Goal: Task Accomplishment & Management: Manage account settings

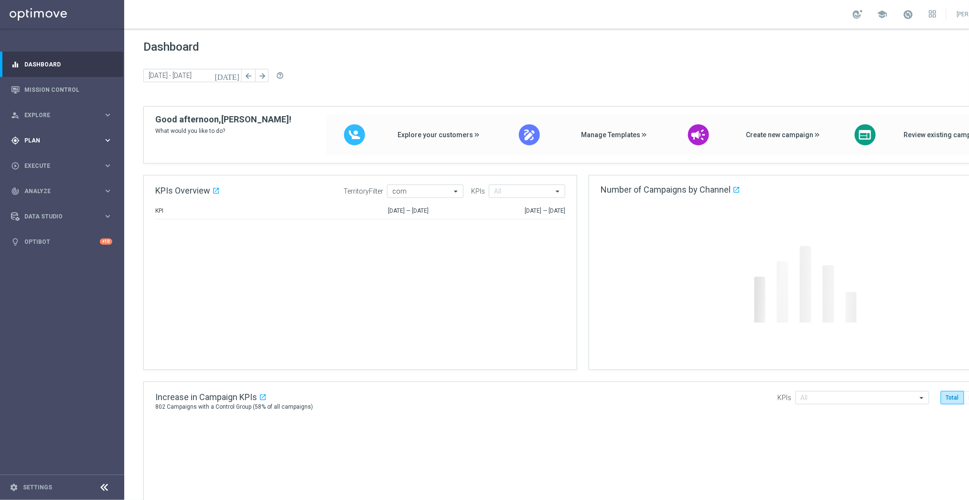
click at [46, 139] on span "Plan" at bounding box center [63, 141] width 79 height 6
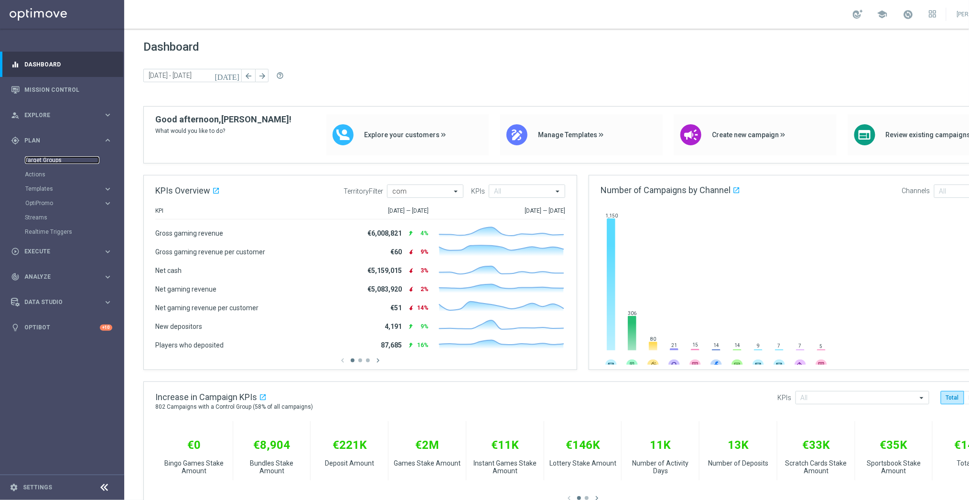
click at [51, 158] on link "Target Groups" at bounding box center [62, 160] width 75 height 8
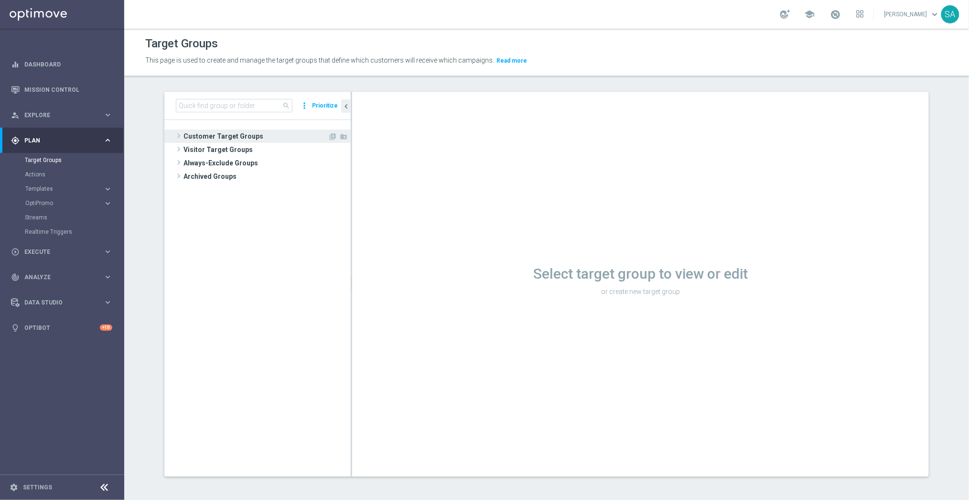
click at [180, 138] on span at bounding box center [179, 135] width 10 height 11
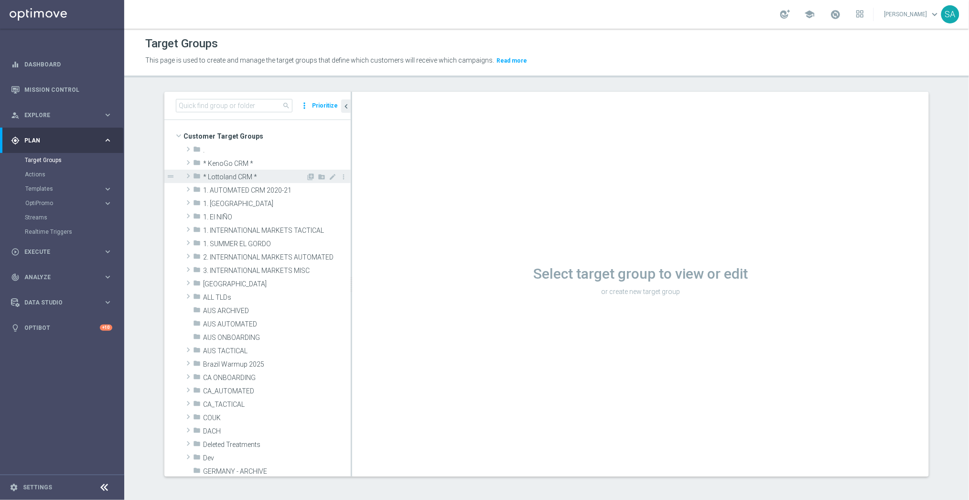
click at [190, 176] on span at bounding box center [188, 175] width 10 height 11
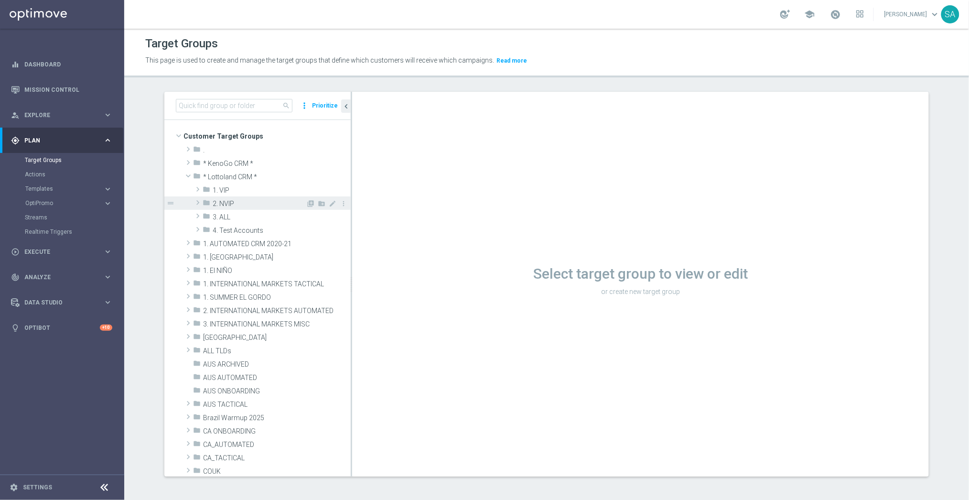
click at [198, 201] on span at bounding box center [198, 202] width 10 height 11
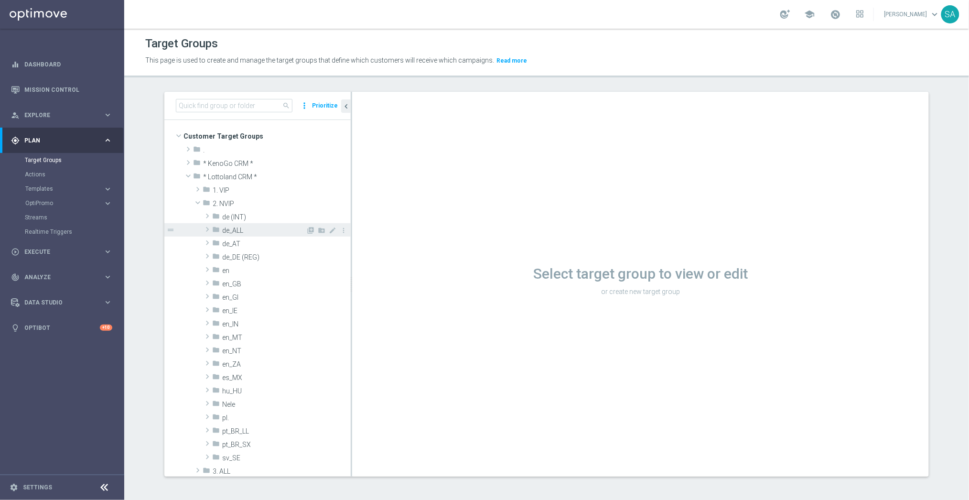
click at [209, 227] on span at bounding box center [208, 229] width 10 height 11
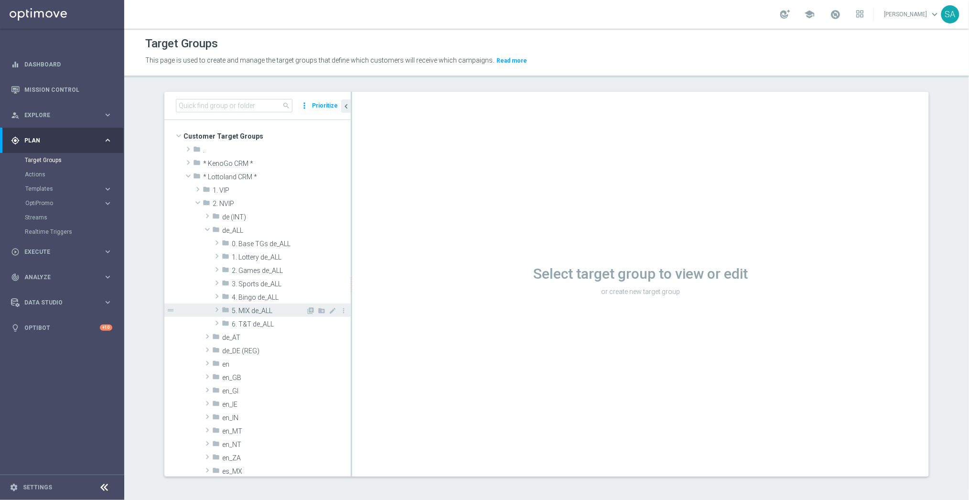
click at [217, 311] on span at bounding box center [217, 309] width 10 height 11
click at [321, 310] on icon "create_new_folder" at bounding box center [322, 311] width 8 height 8
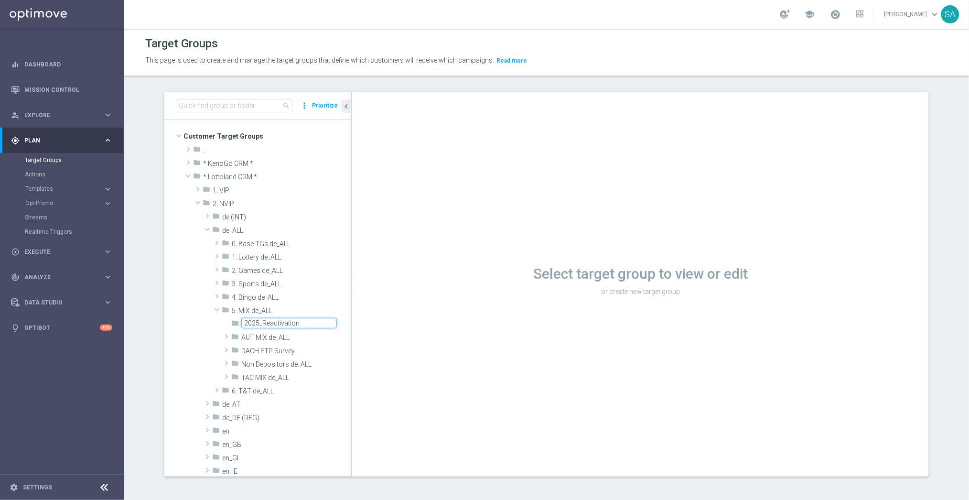
type input "2025_Reactivation"
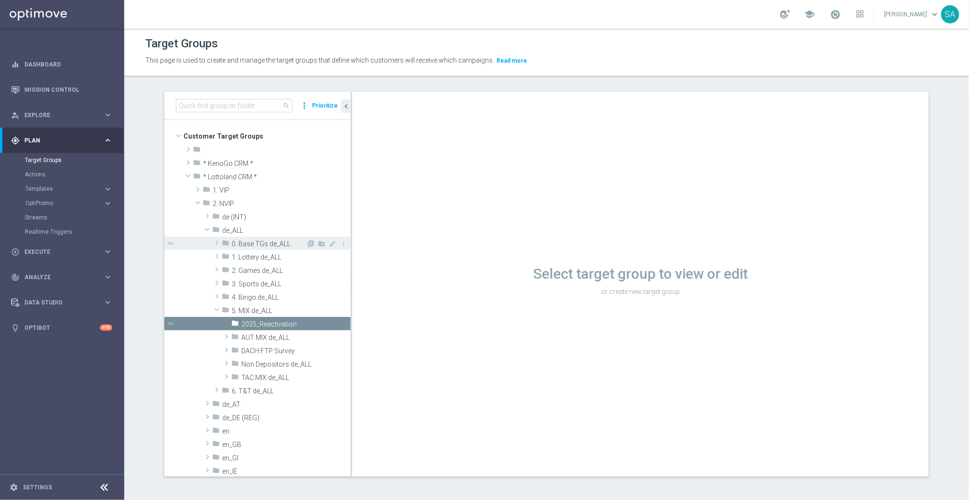
click at [271, 241] on span "0. Base TGs de_ALL" at bounding box center [269, 244] width 74 height 8
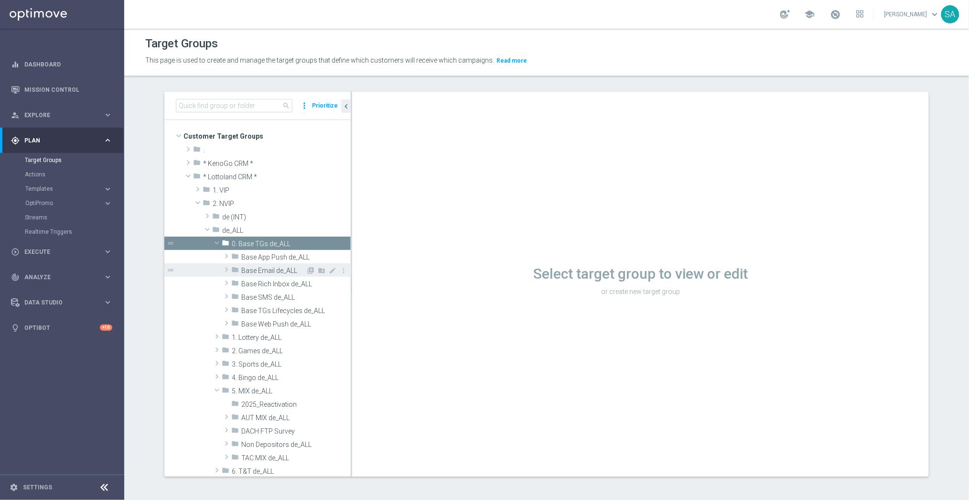
click at [272, 269] on span "Base Email de_ALL" at bounding box center [273, 271] width 64 height 8
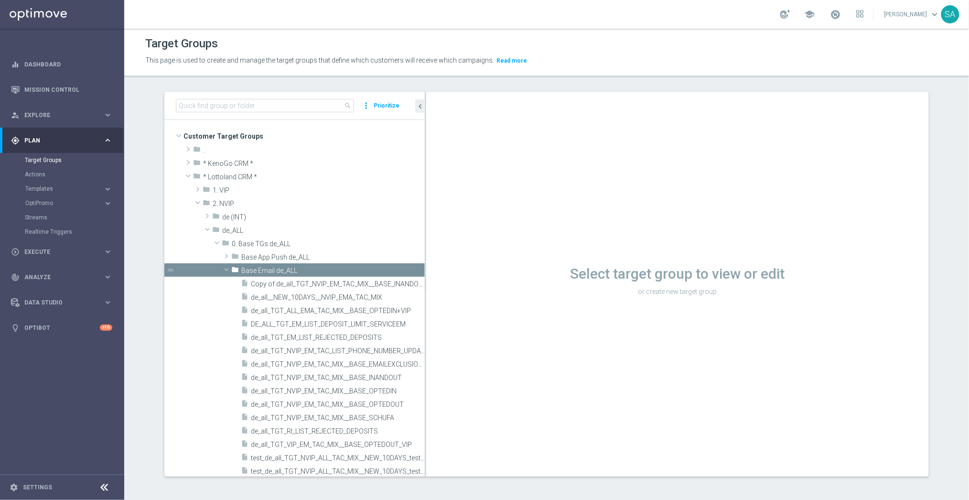
drag, startPoint x: 351, startPoint y: 299, endPoint x: 485, endPoint y: 307, distance: 134.0
click at [485, 307] on as-split "search more_vert Prioritize Customer Target Groups library_add create_new_folder" at bounding box center [546, 284] width 764 height 385
click at [366, 387] on span "de_all_TGT_NVIP_EM_TAC_MIX__BASE_OPTEDIN" at bounding box center [326, 391] width 151 height 8
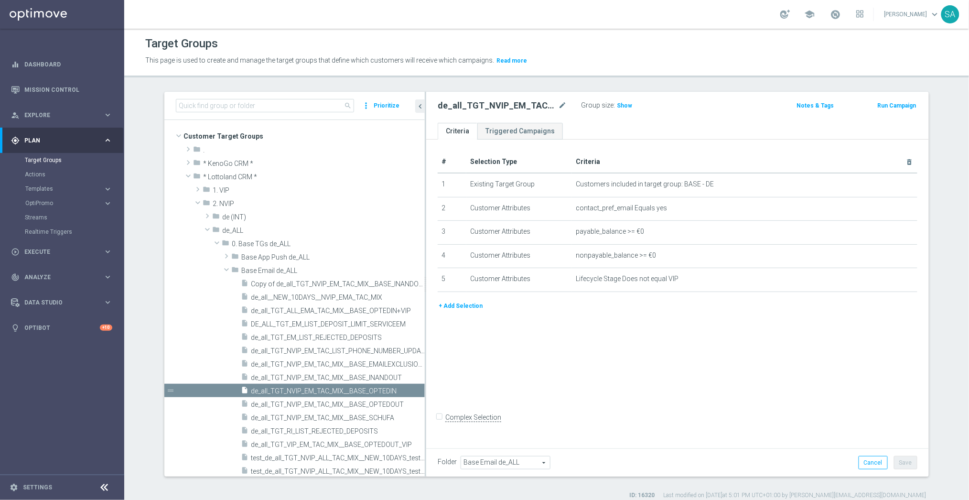
click at [520, 104] on h2 "de_all_TGT_NVIP_EM_TAC_MIX__BASE_OPTEDIN" at bounding box center [497, 105] width 118 height 11
copy div "de_all_TGT_NVIP_EM_TAC_MIX__BASE_OPTEDIN"
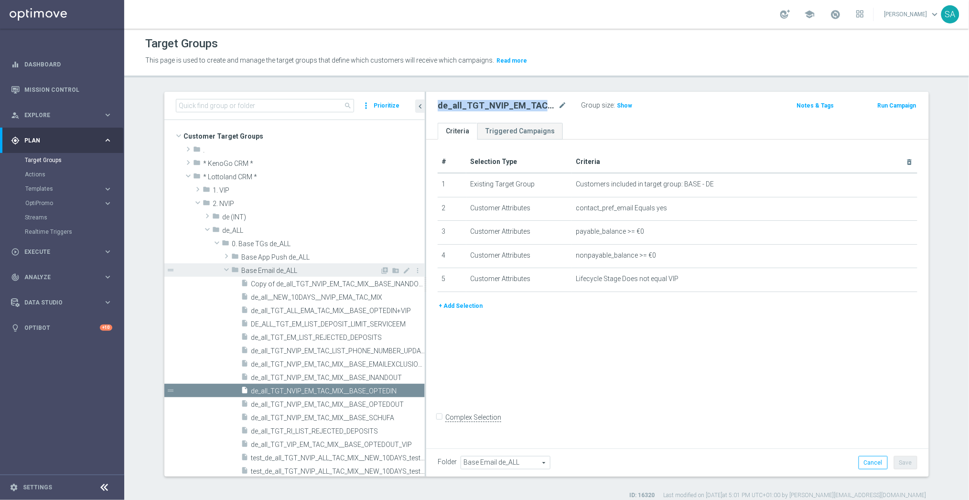
click at [228, 267] on span at bounding box center [226, 270] width 11 height 10
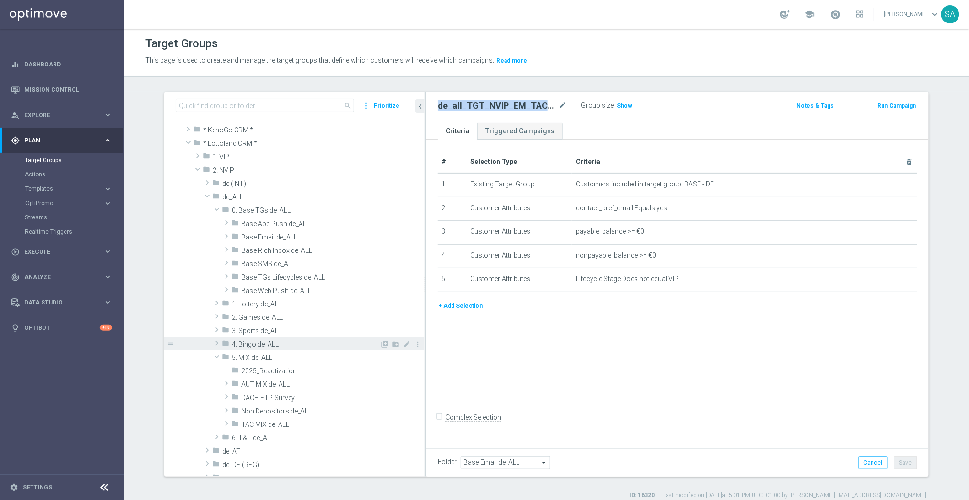
scroll to position [44, 0]
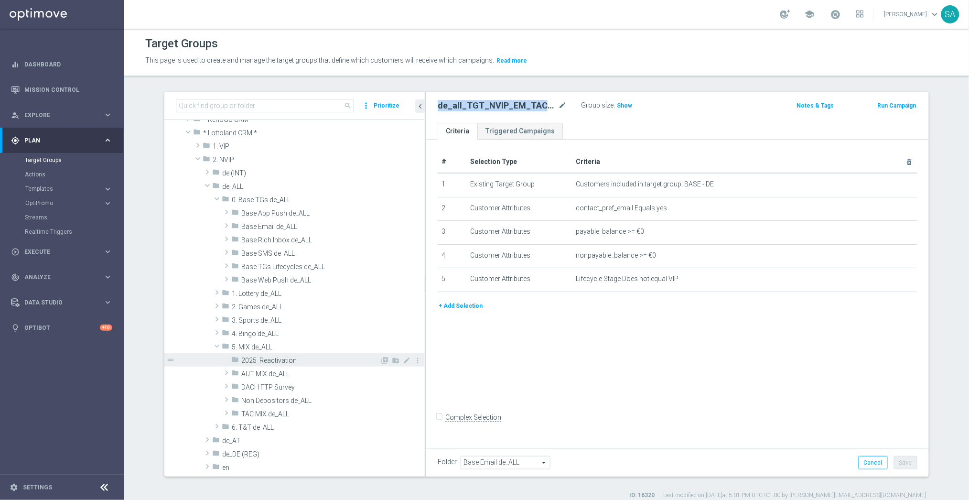
click at [262, 355] on div "folder 2025_Reactivation" at bounding box center [305, 359] width 149 height 13
click at [384, 359] on icon "library_add" at bounding box center [385, 360] width 8 height 8
type input "2025_Reactivation"
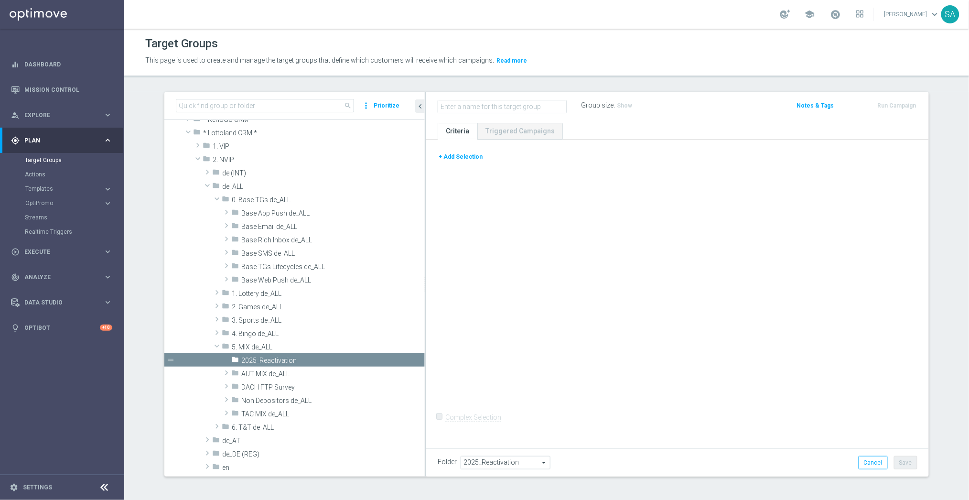
click at [470, 154] on button "+ Add Selection" at bounding box center [461, 156] width 46 height 11
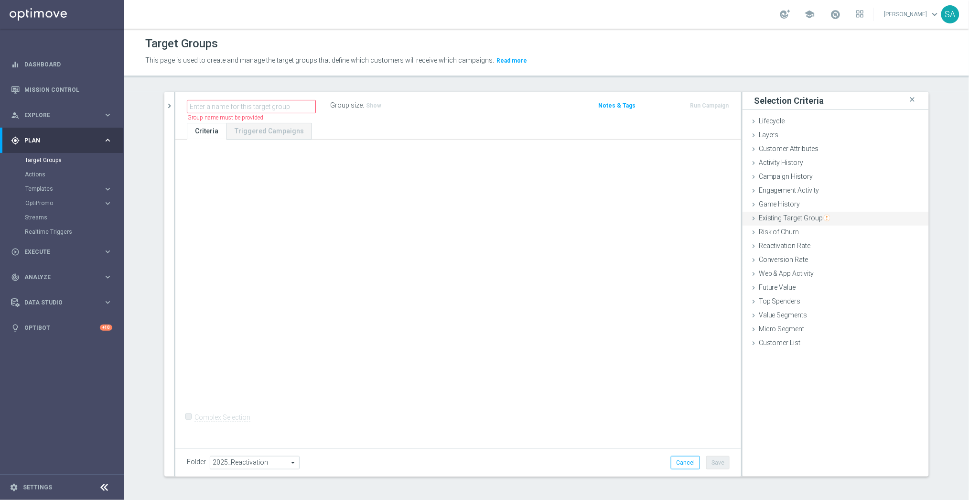
click at [813, 217] on span "Existing Target Group" at bounding box center [795, 218] width 72 height 8
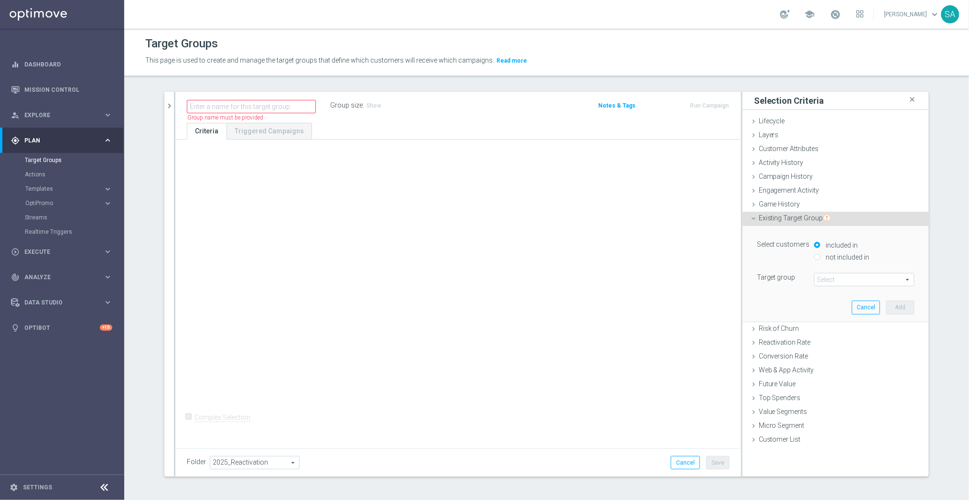
click at [849, 277] on span at bounding box center [863, 279] width 99 height 12
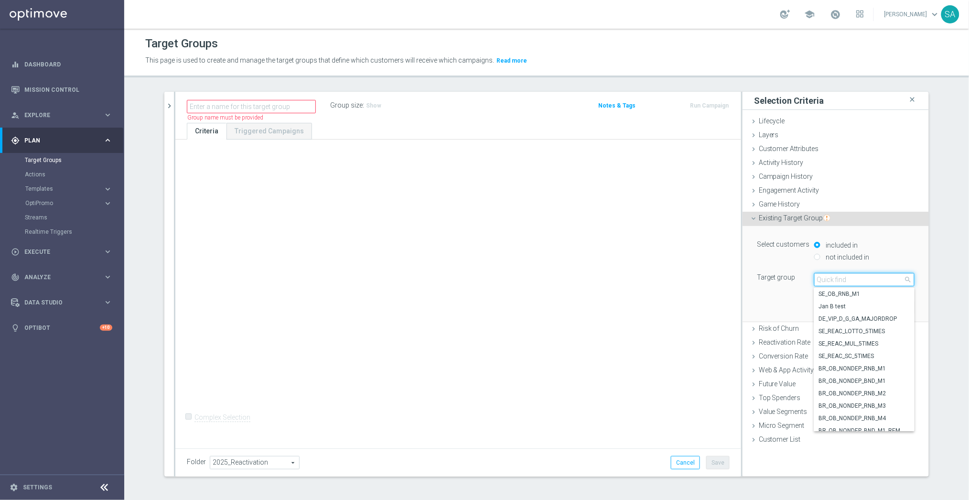
click at [849, 277] on input "search" at bounding box center [864, 279] width 100 height 13
paste input "de_all_TGT_NVIP_EM_TAC_MIX__BASE_OPTEDIN"
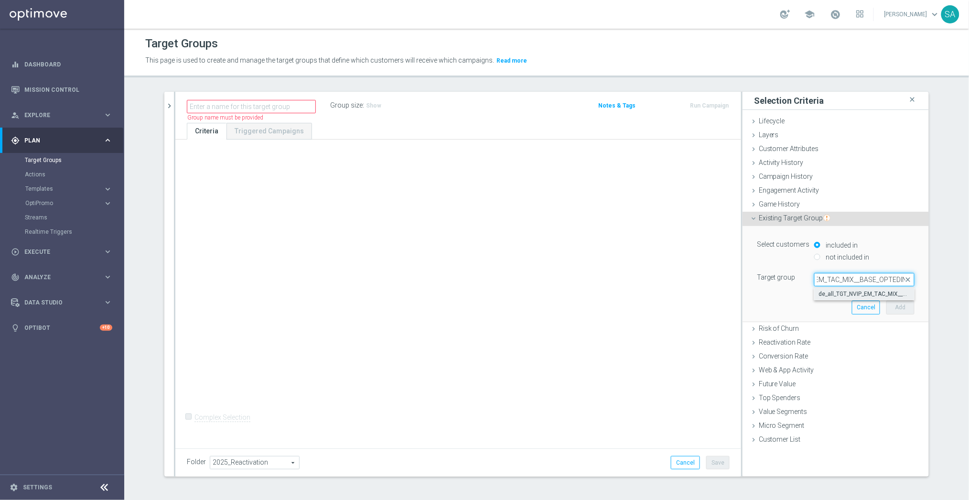
type input "de_all_TGT_NVIP_EM_TAC_MIX__BASE_OPTEDIN"
click at [851, 289] on label "de_all_TGT_NVIP_EM_TAC_MIX__BASE_OPTEDIN" at bounding box center [864, 294] width 100 height 12
type input "de_all_TGT_NVIP_EM_TAC_MIX__BASE_OPTEDIN"
click at [897, 303] on button "Add" at bounding box center [900, 306] width 28 height 13
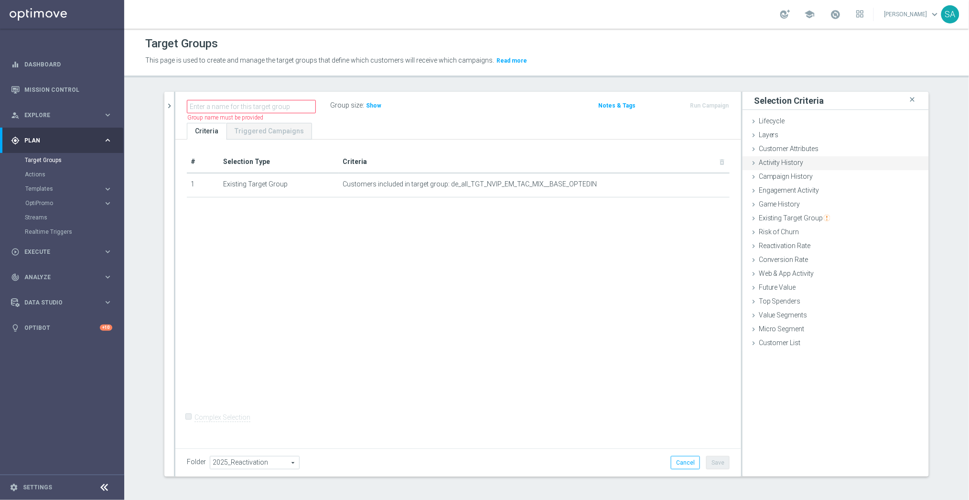
click at [792, 161] on span "Activity History" at bounding box center [781, 163] width 45 height 8
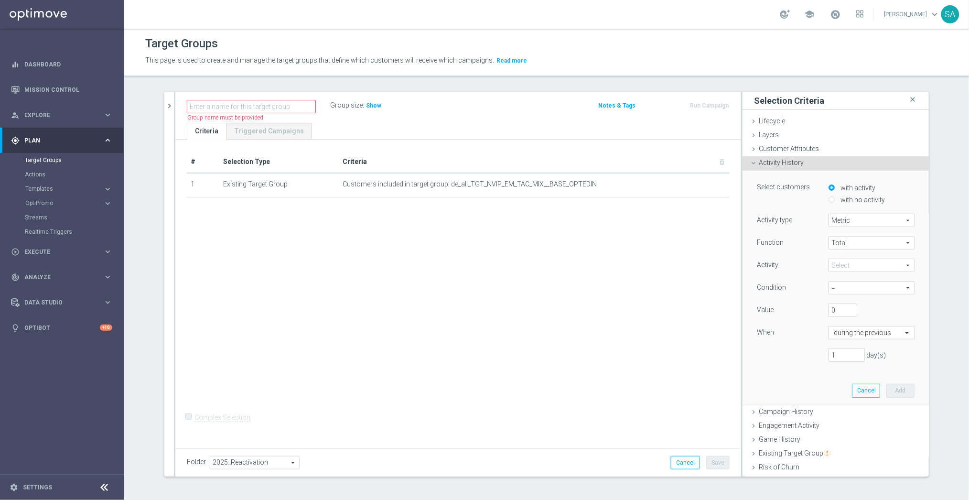
click at [858, 195] on label "with no activity" at bounding box center [861, 199] width 47 height 9
click at [834, 196] on input "with no activity" at bounding box center [831, 199] width 6 height 6
radio input "true"
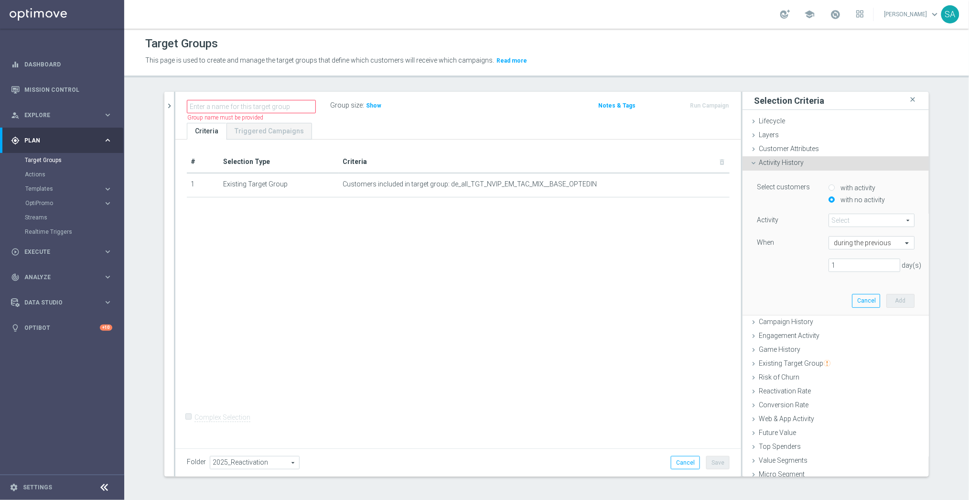
click at [863, 215] on span at bounding box center [871, 220] width 85 height 12
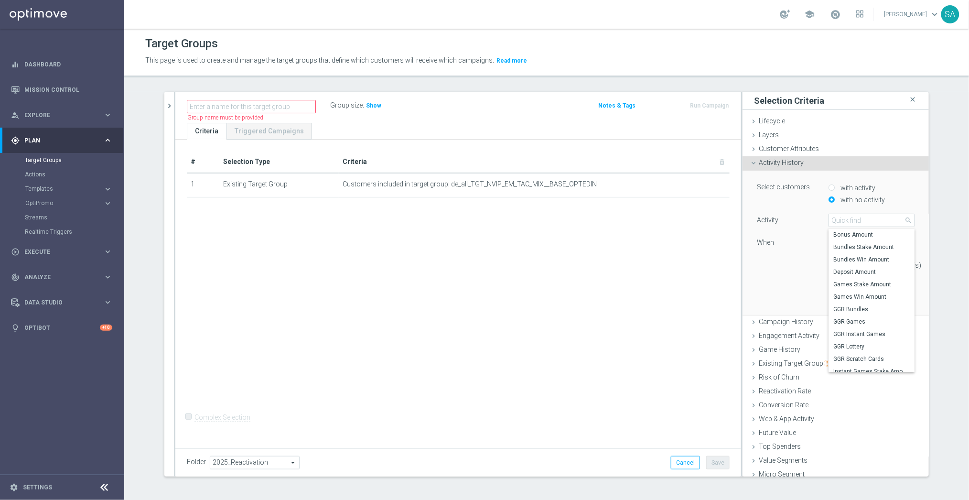
click at [807, 216] on div "Activity" at bounding box center [785, 221] width 72 height 15
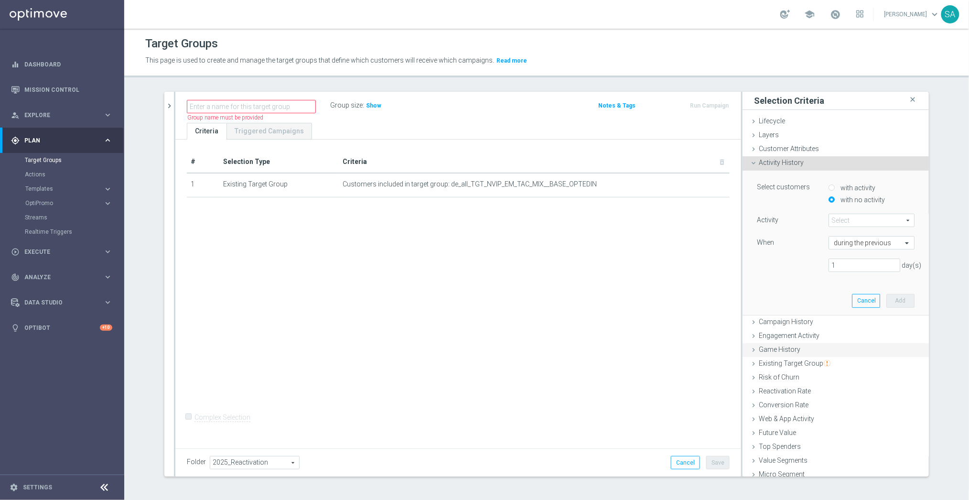
click at [793, 348] on span "Game History" at bounding box center [780, 349] width 42 height 8
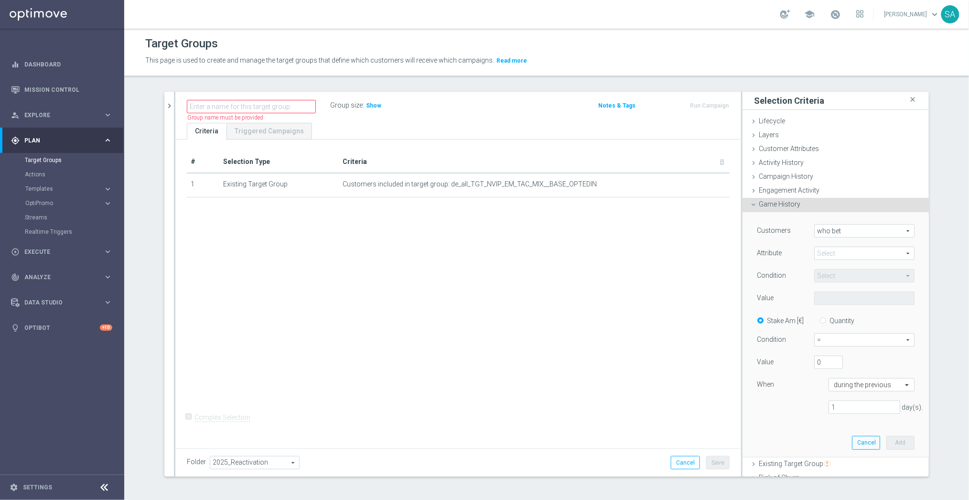
click at [845, 227] on span "who bet" at bounding box center [863, 230] width 99 height 12
click at [844, 255] on span "who did not bet" at bounding box center [864, 257] width 90 height 8
type input "who did not bet"
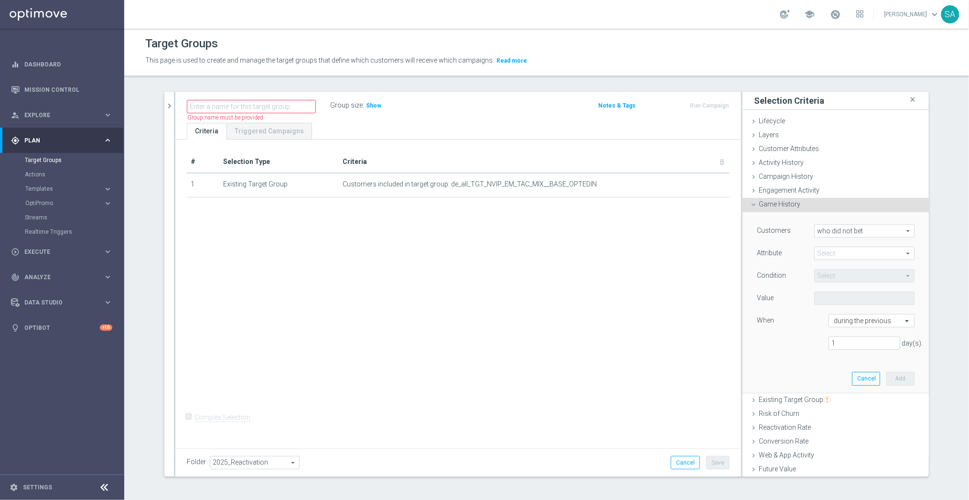
click at [842, 252] on span at bounding box center [863, 253] width 99 height 12
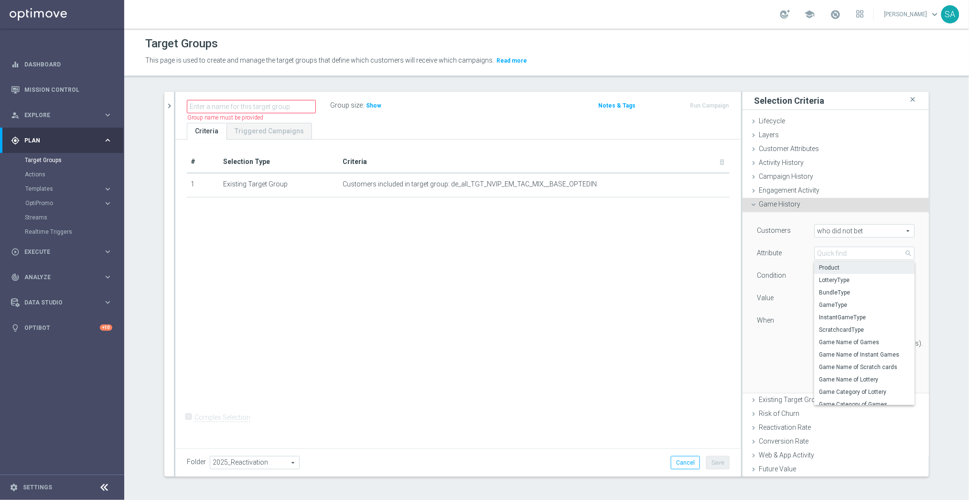
click at [842, 264] on span "Product" at bounding box center [864, 268] width 91 height 8
type input "Product"
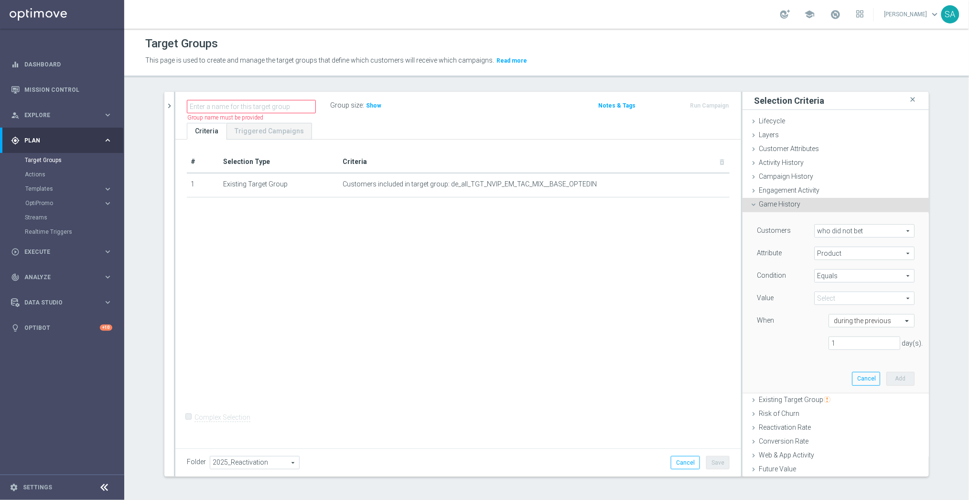
click at [848, 273] on span "Equals" at bounding box center [863, 275] width 99 height 12
click at [846, 359] on label "One of" at bounding box center [864, 364] width 100 height 12
type input "One of"
click at [842, 298] on span at bounding box center [863, 298] width 99 height 12
click at [823, 310] on input "(All)" at bounding box center [824, 313] width 6 height 6
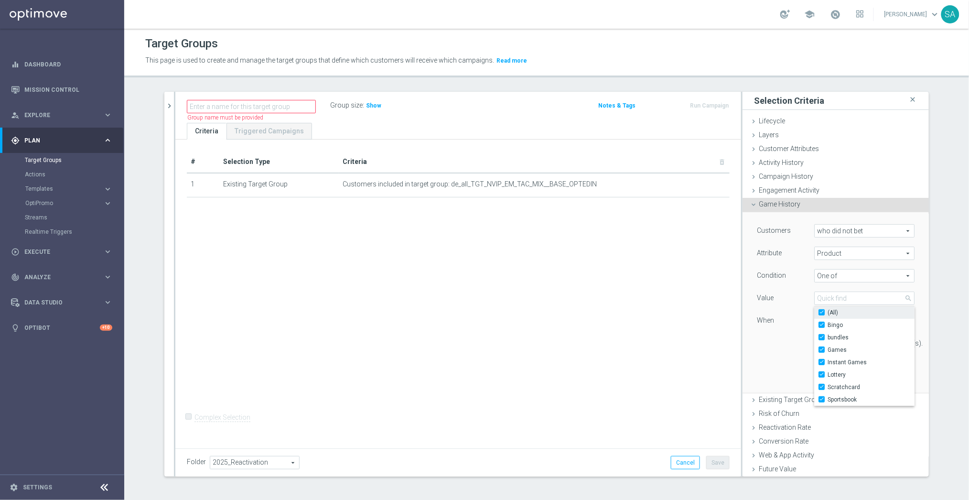
checkbox input "true"
type input "Selected 7 of 7"
checkbox input "true"
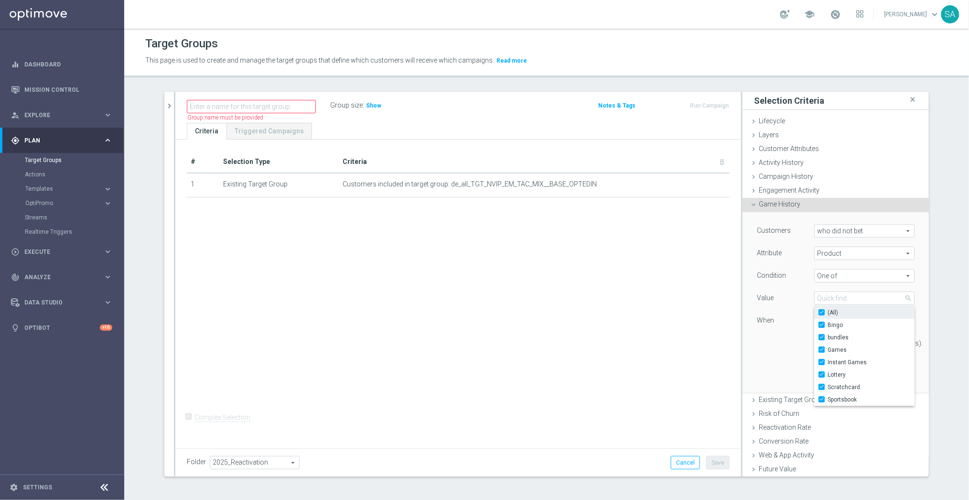
checkbox input "true"
click at [922, 267] on div "Customers who did not bet who did not bet arrow_drop_down search Attribute Prod…" at bounding box center [835, 302] width 186 height 181
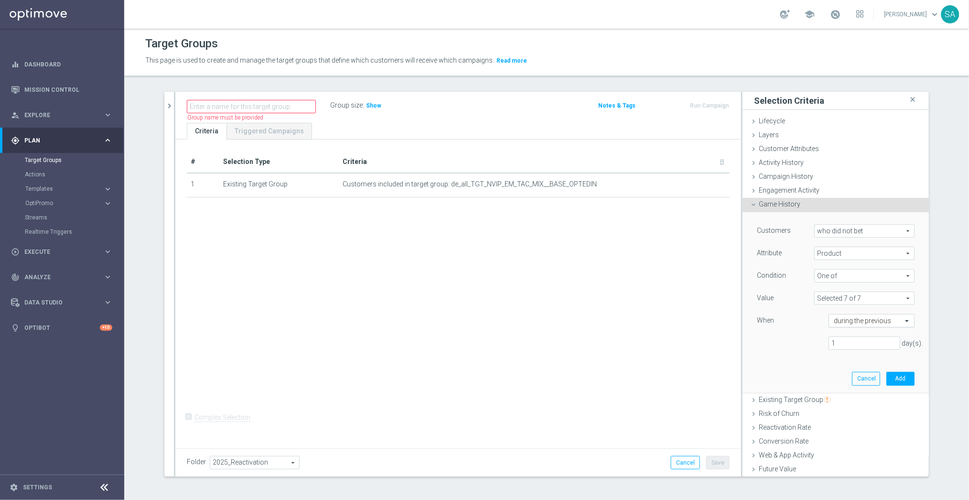
click at [876, 322] on input "text" at bounding box center [862, 321] width 56 height 9
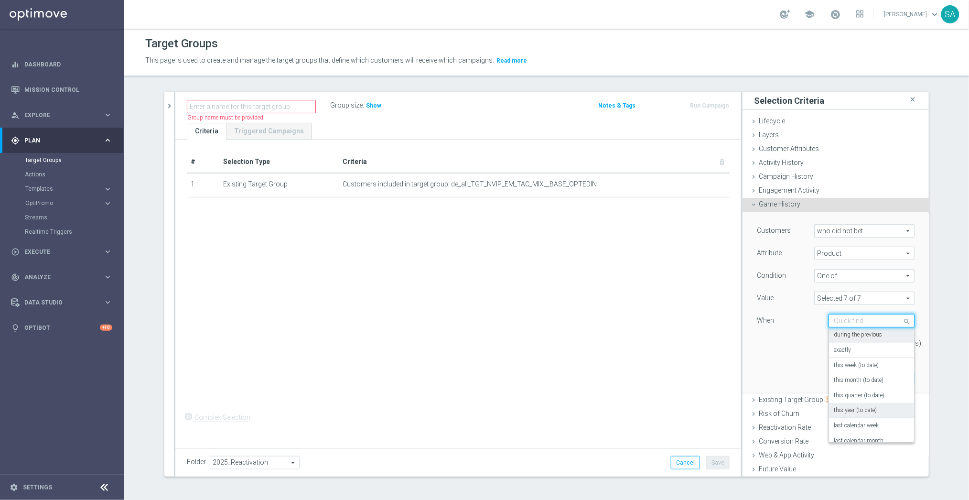
click at [872, 410] on label "this year (to date)" at bounding box center [855, 410] width 43 height 8
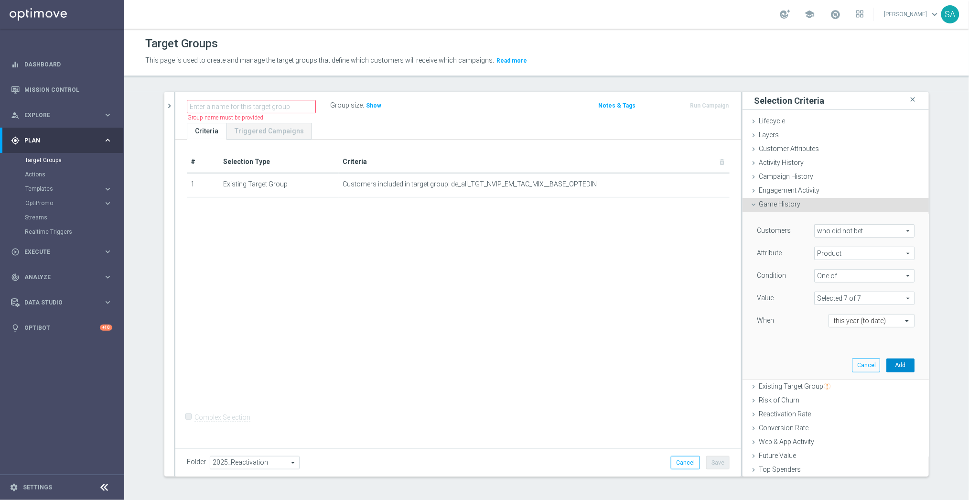
click at [902, 364] on button "Add" at bounding box center [900, 364] width 28 height 13
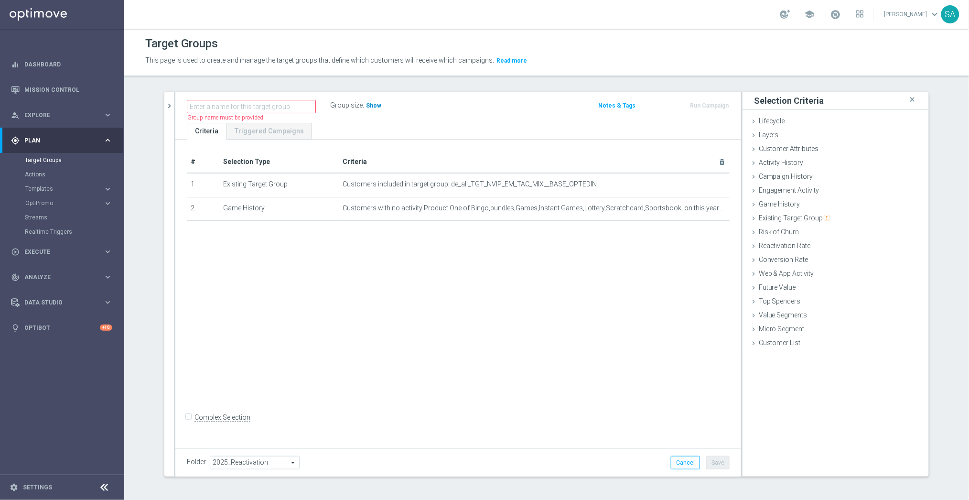
click at [374, 104] on span "Show" at bounding box center [373, 105] width 15 height 7
click at [805, 203] on div "Game History done selection saved" at bounding box center [835, 205] width 186 height 14
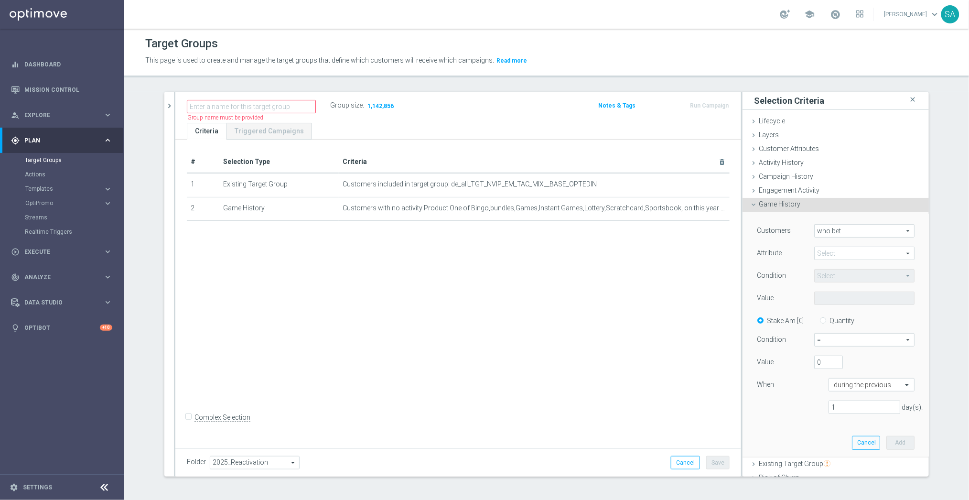
click at [844, 231] on span "who bet" at bounding box center [863, 230] width 99 height 12
click at [840, 253] on span at bounding box center [863, 253] width 99 height 12
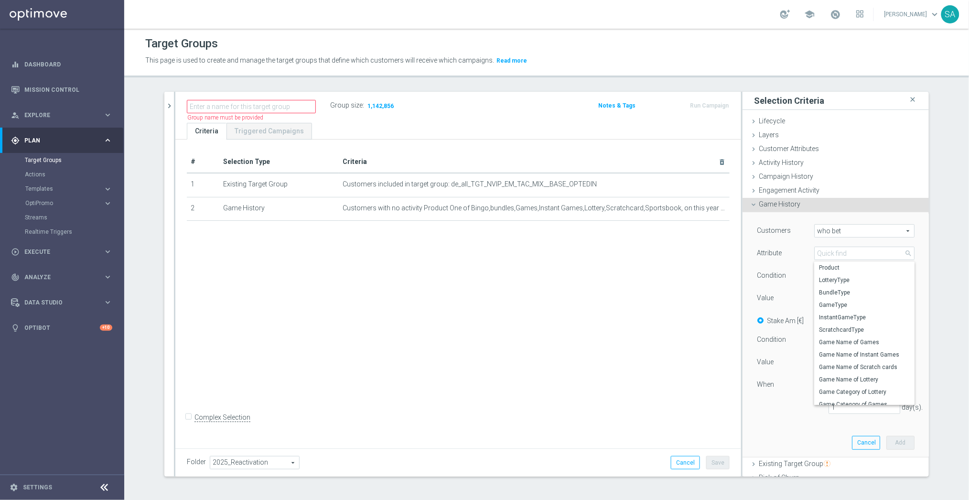
click at [841, 268] on span "Product" at bounding box center [864, 268] width 91 height 8
type input "Product"
click at [842, 276] on span "Equals" at bounding box center [863, 275] width 99 height 12
click at [846, 362] on span "One of" at bounding box center [864, 365] width 91 height 8
type input "One of"
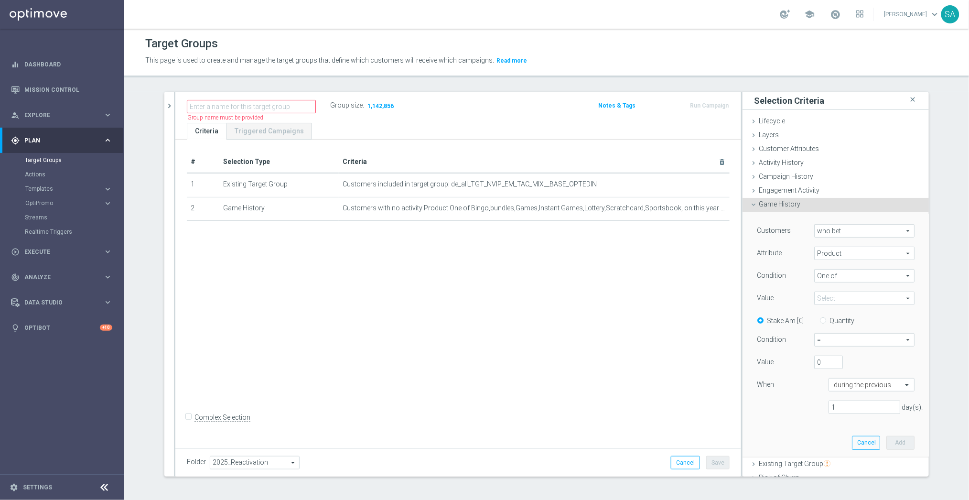
click at [843, 298] on span at bounding box center [863, 298] width 99 height 12
click at [823, 310] on input "(All)" at bounding box center [824, 313] width 6 height 6
checkbox input "true"
type input "Selected 7 of 7"
checkbox input "true"
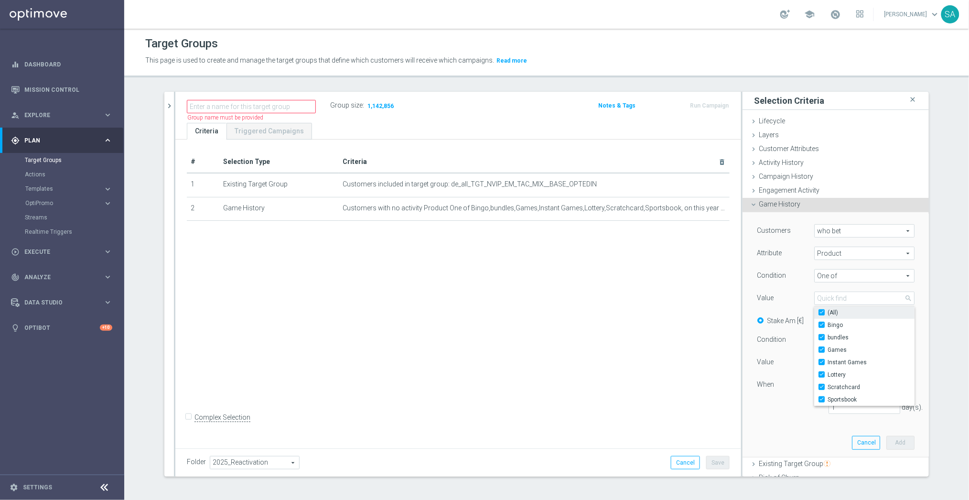
checkbox input "true"
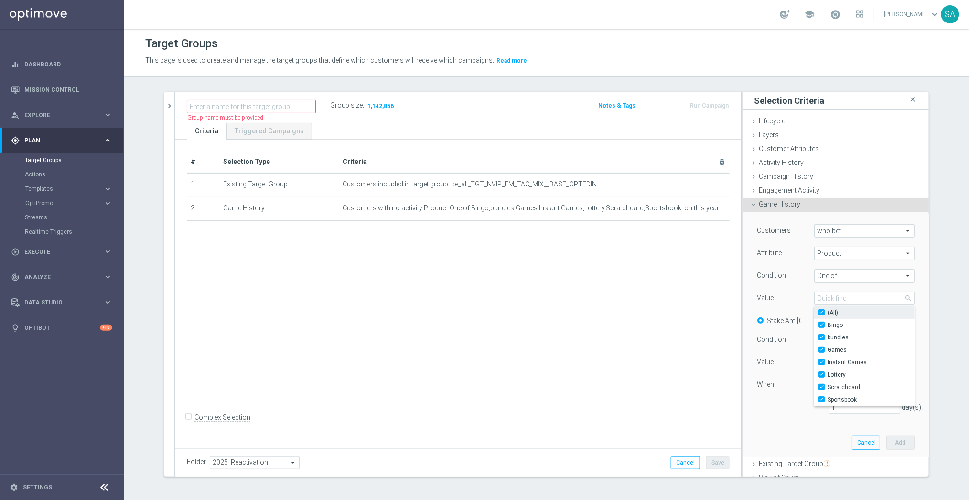
checkbox input "true"
click at [922, 281] on div "Customers who bet who bet arrow_drop_down search Attribute Product Product arro…" at bounding box center [835, 334] width 186 height 245
click at [829, 316] on label "Quantity" at bounding box center [841, 320] width 25 height 9
click at [828, 316] on input "Quantity" at bounding box center [825, 319] width 6 height 6
radio input "true"
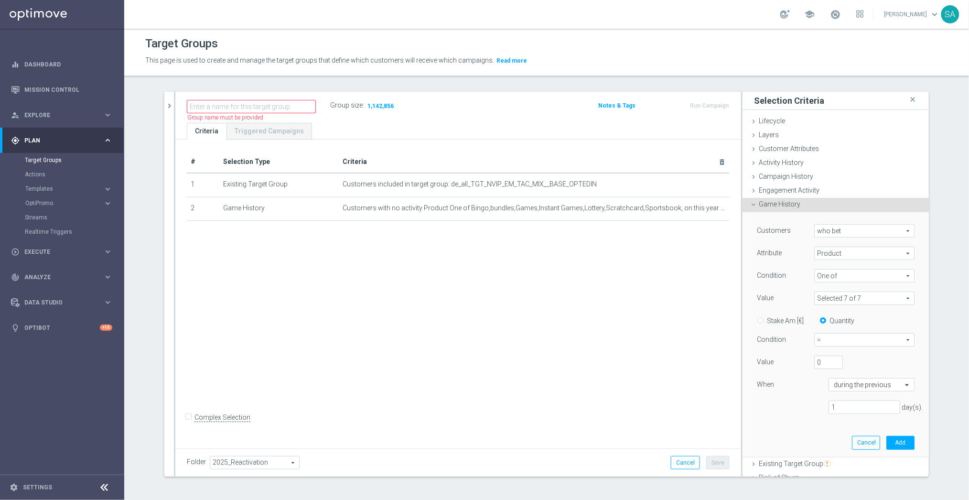
click at [835, 342] on span "=" at bounding box center [863, 339] width 99 height 12
click at [834, 388] on span ">=" at bounding box center [864, 391] width 90 height 8
type input ">="
drag, startPoint x: 823, startPoint y: 363, endPoint x: 791, endPoint y: 363, distance: 31.5
click at [791, 363] on div "Value 0" at bounding box center [835, 362] width 172 height 15
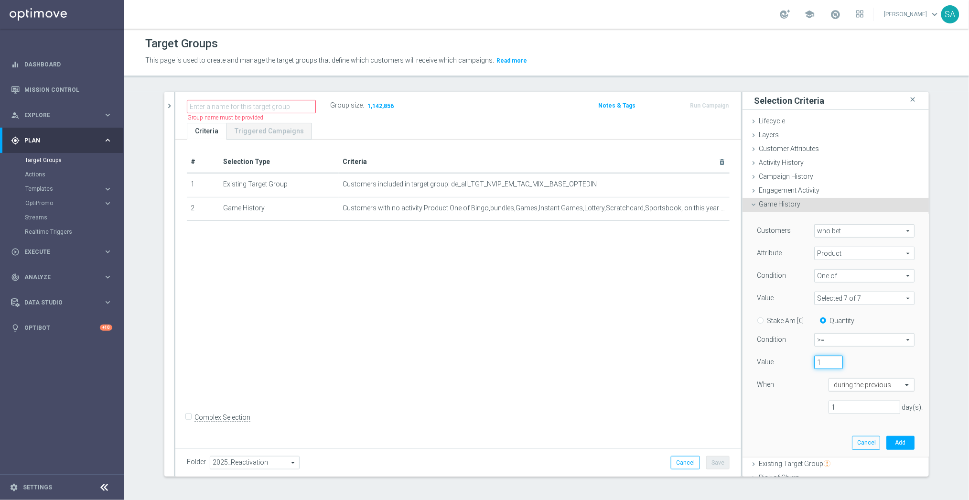
type input "1"
click at [876, 384] on input "text" at bounding box center [862, 385] width 56 height 9
click at [871, 362] on label "last calendar year" at bounding box center [855, 364] width 43 height 8
click at [902, 427] on button "Add" at bounding box center [900, 428] width 28 height 13
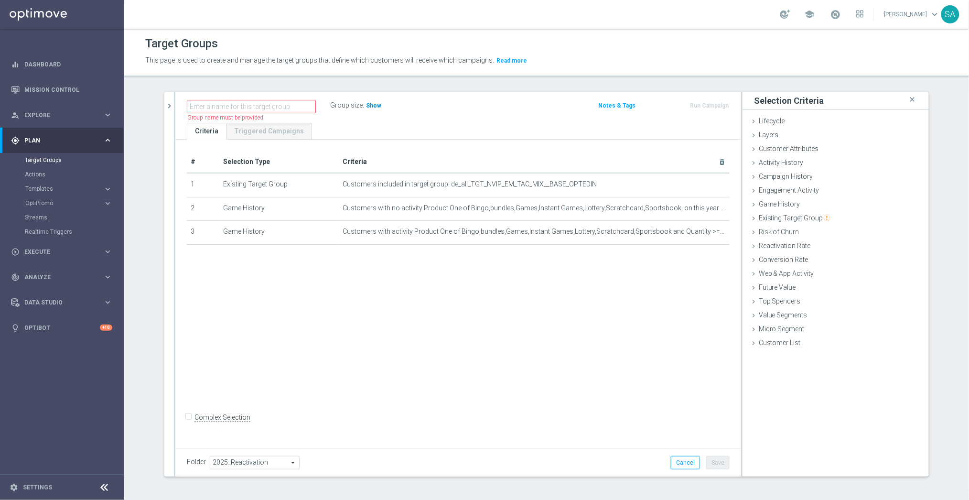
click at [376, 104] on span "Show" at bounding box center [373, 105] width 15 height 7
click at [235, 107] on input "text" at bounding box center [251, 106] width 129 height 13
paste input "DE_ALL__LASTYEAR__NVIP_EMA_TAC_MIX"
type input "DE_ALL__LASTYEAR__NVIP_EMA_TAC_MIX"
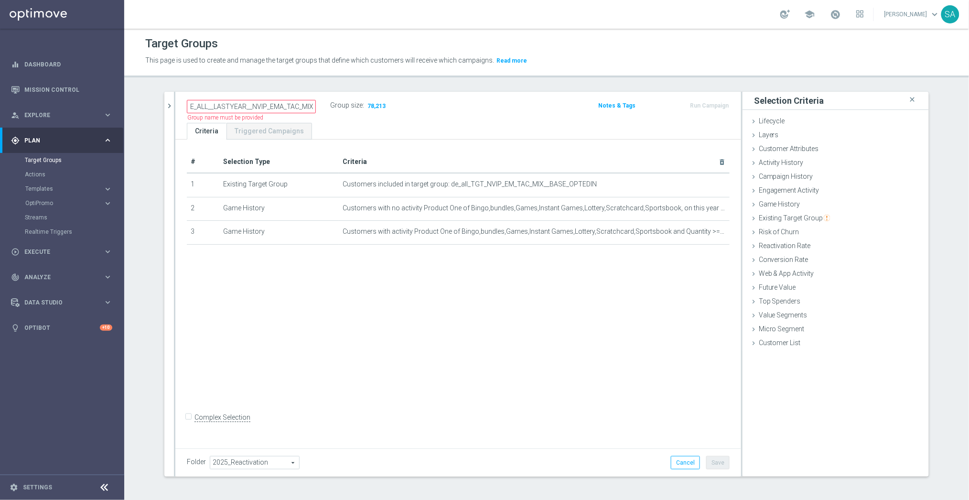
click at [363, 303] on div "# Selection Type Criteria delete_forever 1 Existing Target Group Customers incl…" at bounding box center [458, 291] width 566 height 305
click at [723, 461] on button "Save" at bounding box center [717, 462] width 23 height 13
click at [167, 105] on icon "chevron_right" at bounding box center [169, 105] width 9 height 9
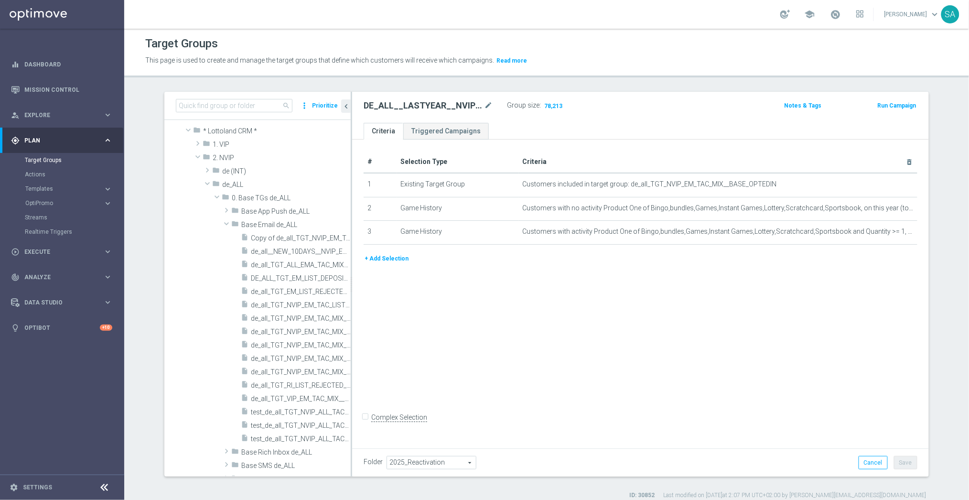
scroll to position [282, 0]
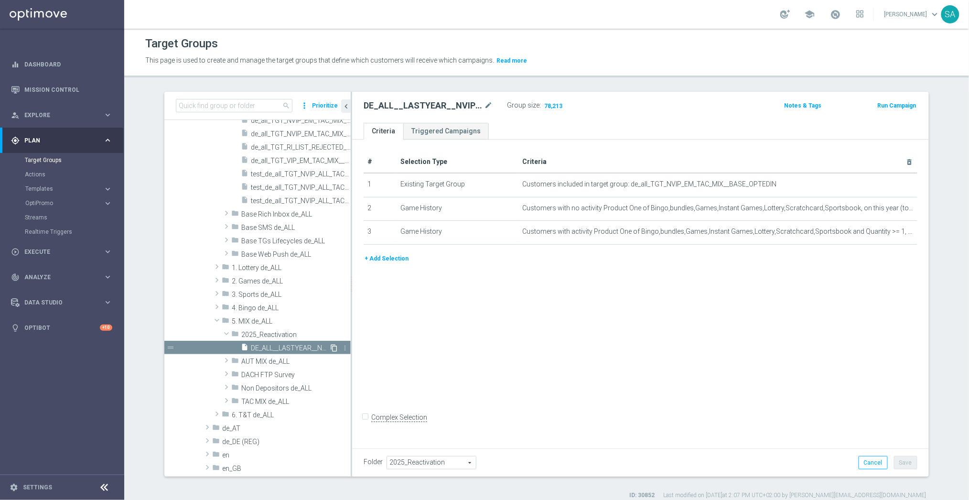
click at [335, 346] on icon "content_copy" at bounding box center [334, 348] width 8 height 8
click at [390, 257] on button "+ Add Selection" at bounding box center [386, 258] width 46 height 11
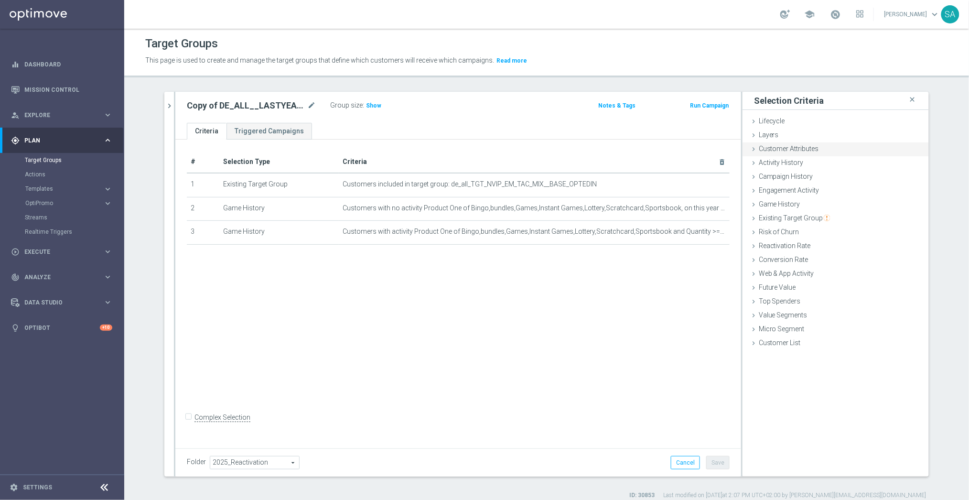
click at [794, 149] on span "Customer Attributes" at bounding box center [789, 149] width 60 height 8
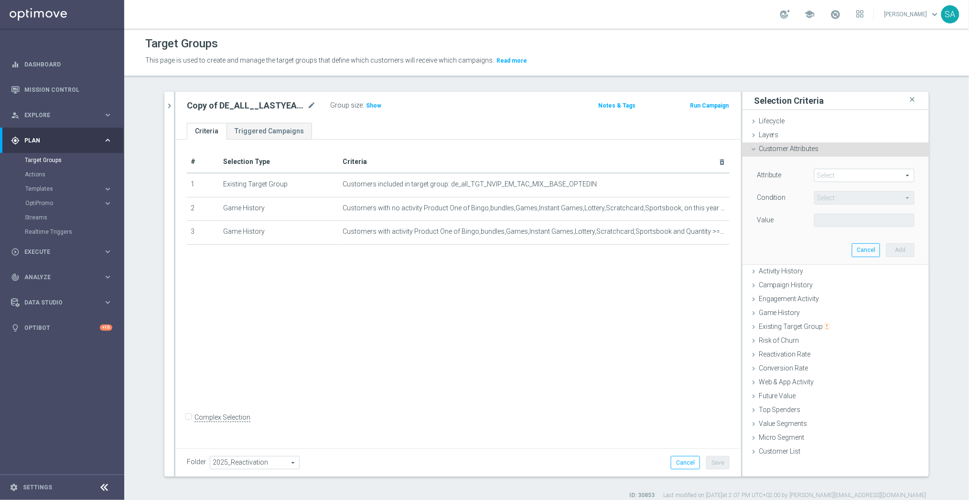
click at [832, 170] on span at bounding box center [863, 175] width 99 height 12
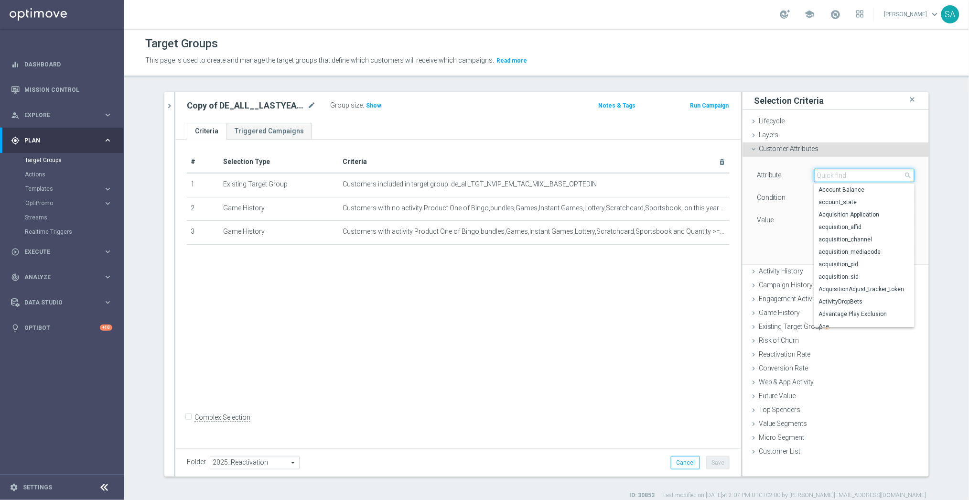
click at [833, 176] on input "search" at bounding box center [864, 175] width 100 height 13
type input "fav"
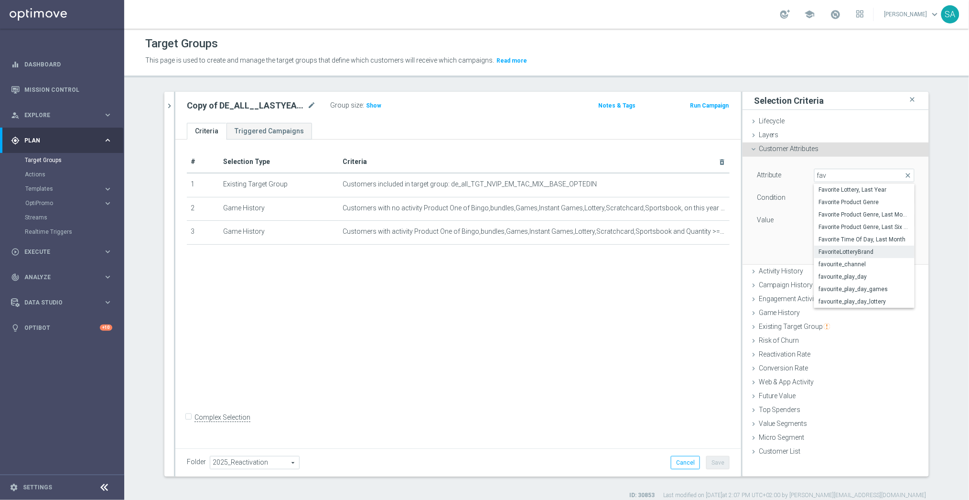
click at [857, 248] on span "FavoriteLotteryBrand" at bounding box center [864, 252] width 91 height 8
type input "FavoriteLotteryBrand"
type input "Equals"
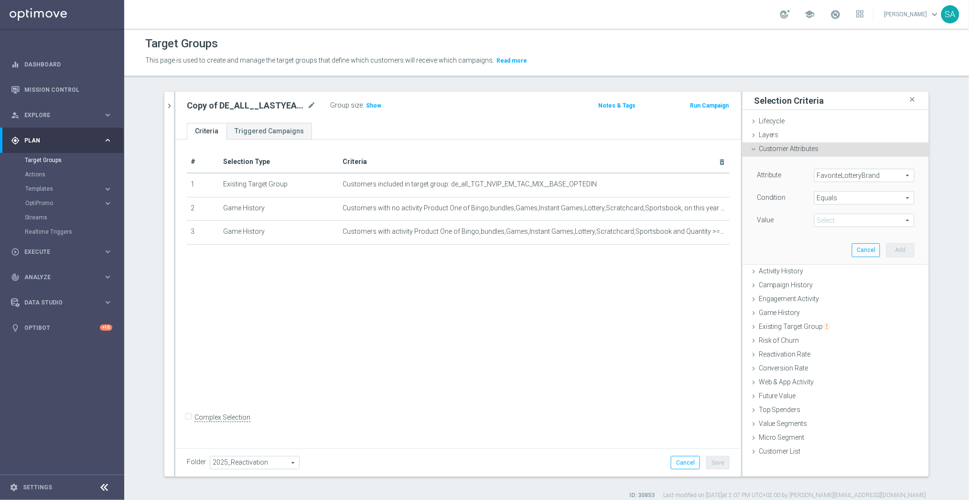
click at [837, 217] on span at bounding box center [863, 220] width 99 height 12
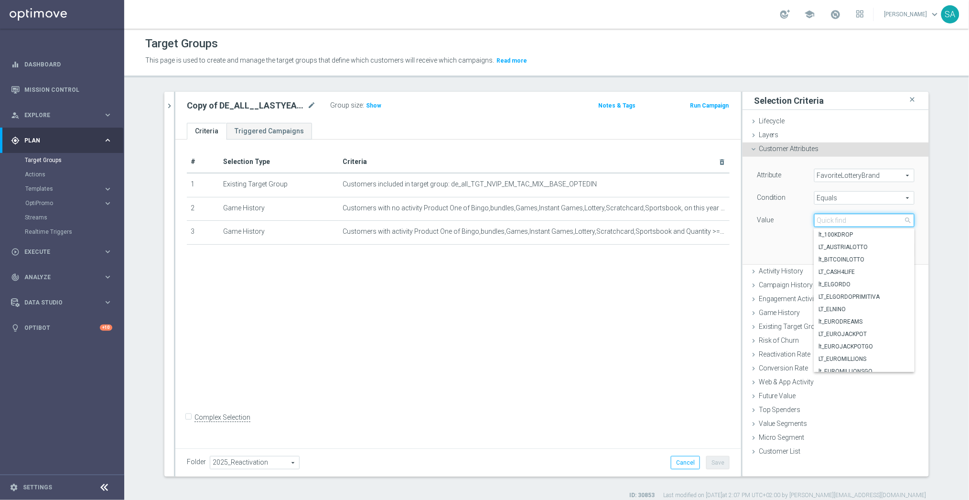
click at [837, 220] on input "search" at bounding box center [864, 220] width 100 height 13
click at [838, 278] on label "lt_ELGORDO" at bounding box center [864, 284] width 100 height 12
type input "lt_ELGORDO"
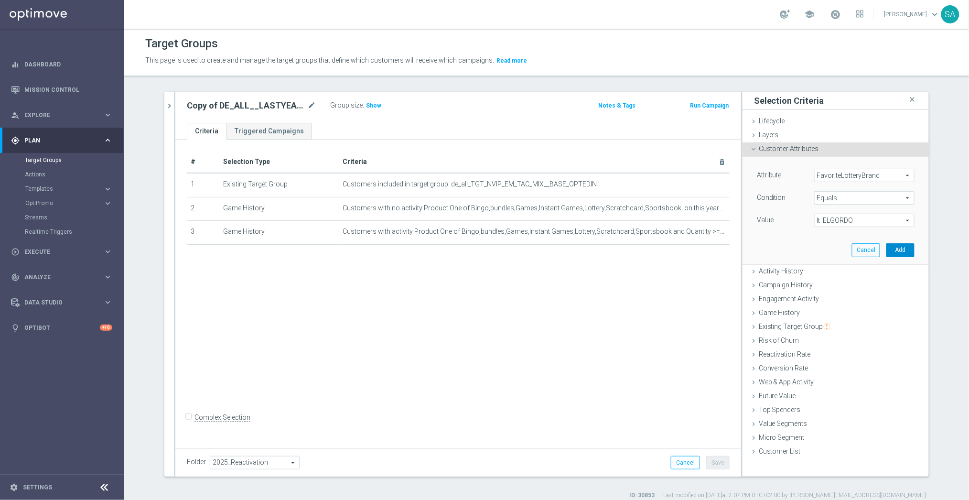
click at [902, 250] on button "Add" at bounding box center [900, 249] width 28 height 13
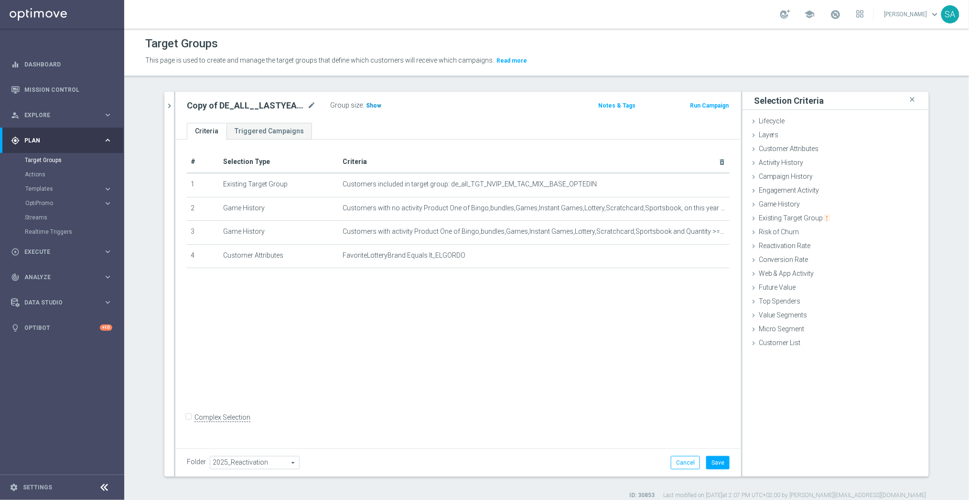
click at [374, 107] on span "Show" at bounding box center [373, 105] width 15 height 7
click at [312, 107] on icon "mode_edit" at bounding box center [311, 105] width 9 height 11
click at [251, 106] on input "DE_ALL__LASTYEAR__NVIP_EMA_TAC_MIX" at bounding box center [251, 106] width 129 height 13
type input "DE_ALL__LASTYEAR_GORDO__NVIP_EMA_TAC_MIX"
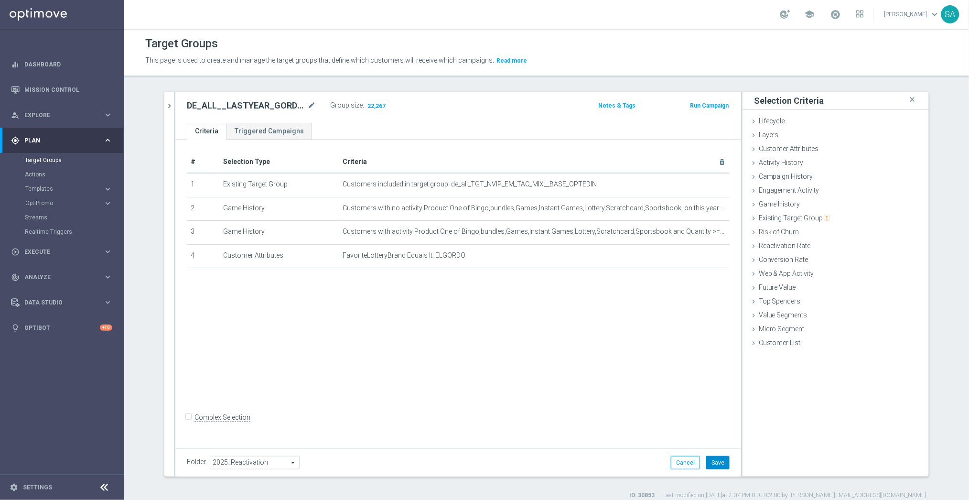
click at [716, 464] on button "Save" at bounding box center [717, 462] width 23 height 13
click at [167, 103] on icon "chevron_right" at bounding box center [169, 105] width 9 height 9
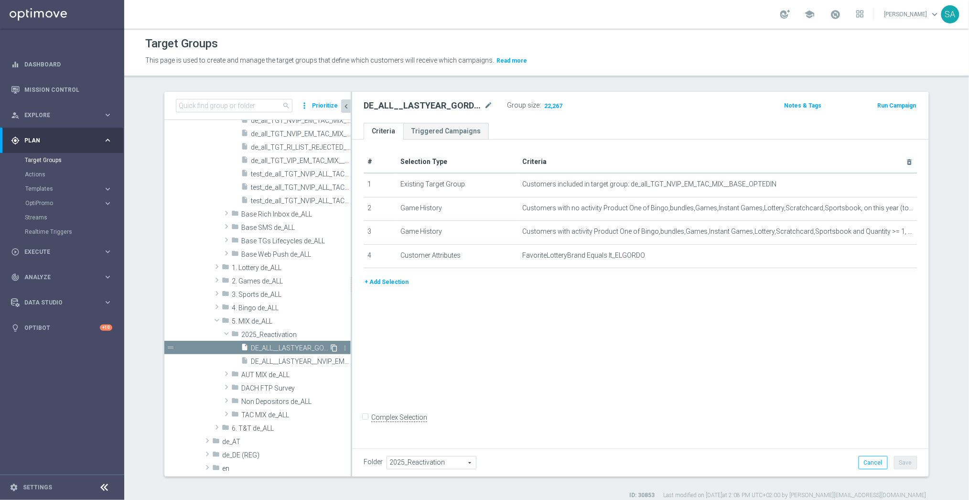
click at [335, 347] on icon "content_copy" at bounding box center [334, 348] width 8 height 8
click at [489, 105] on icon "mode_edit" at bounding box center [488, 105] width 9 height 11
click at [434, 105] on input "DE_ALL__LASTYEAR_GORDO__NVIP_EMA_TAC_MIX" at bounding box center [427, 106] width 129 height 13
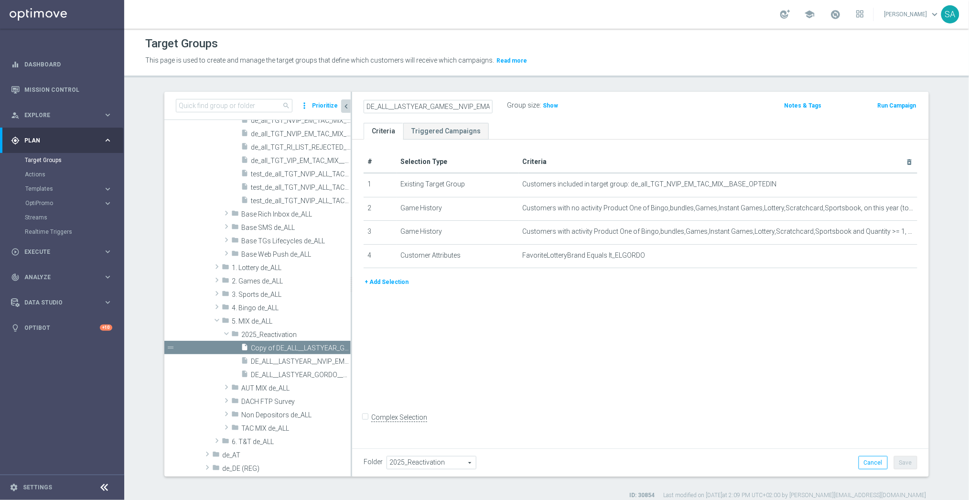
type input "DE_ALL__LASTYEAR_GAMES__NVIP_EMA_TAC_MIX"
click at [562, 317] on div "# Selection Type Criteria delete_forever 1 Existing Target Group Customers incl…" at bounding box center [640, 291] width 577 height 305
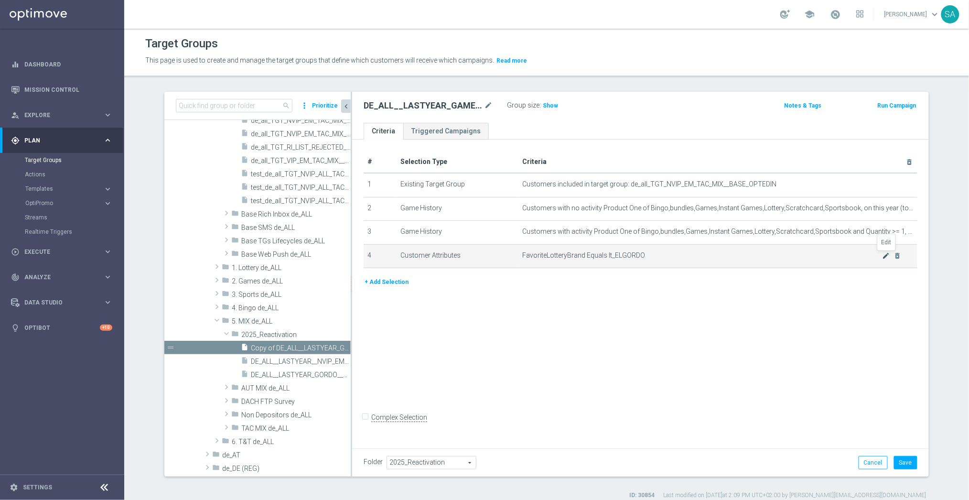
click at [884, 255] on icon "mode_edit" at bounding box center [886, 256] width 8 height 8
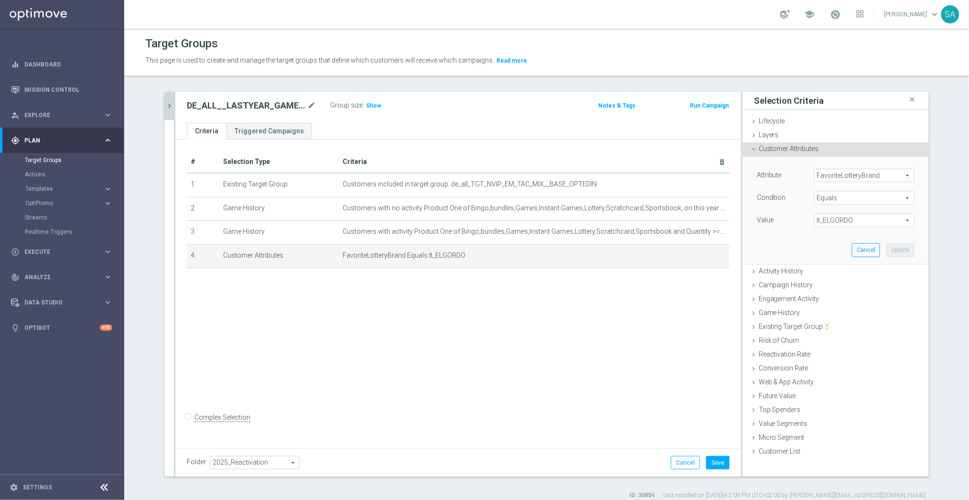
click at [847, 174] on span "FavoriteLotteryBrand" at bounding box center [863, 175] width 99 height 12
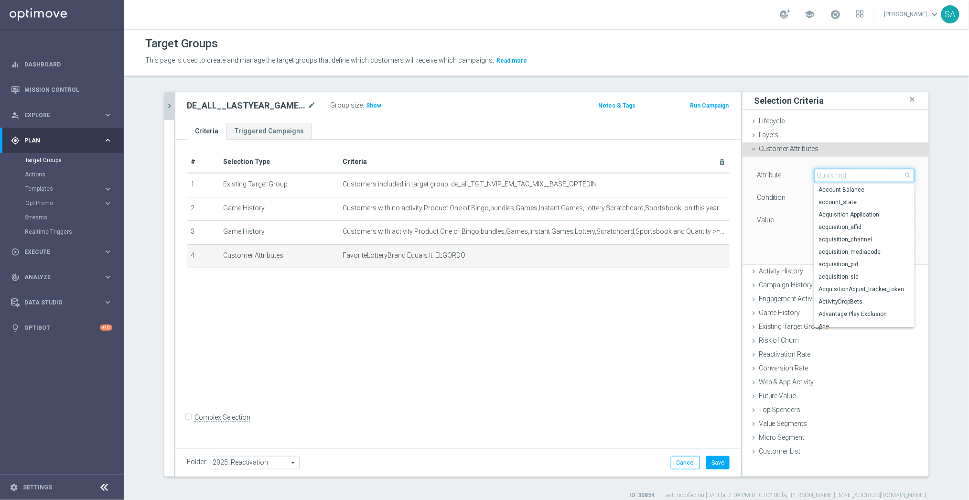
click at [847, 174] on input "search" at bounding box center [864, 175] width 100 height 13
type input "pref"
click at [875, 299] on span "first_vertical_preference" at bounding box center [864, 302] width 91 height 8
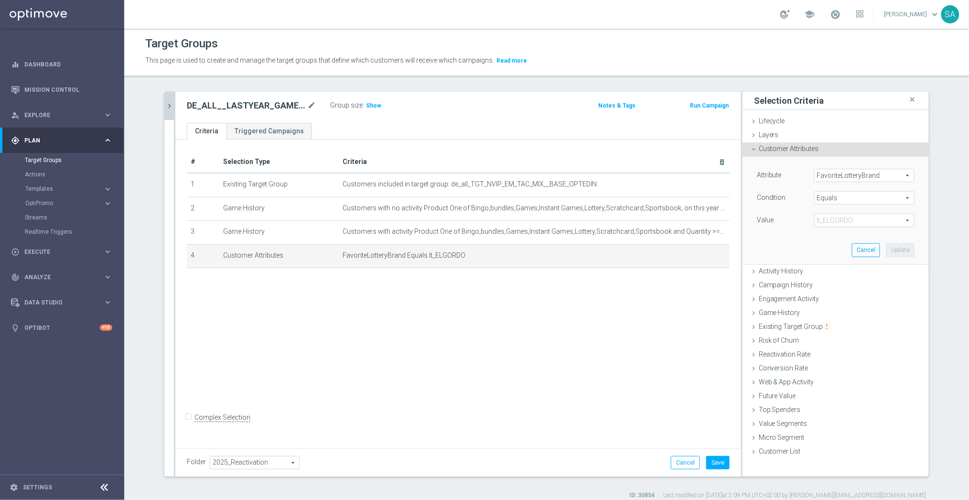
type input "first_vertical_preference"
type input "Select"
click at [836, 198] on span "Equals" at bounding box center [863, 198] width 99 height 12
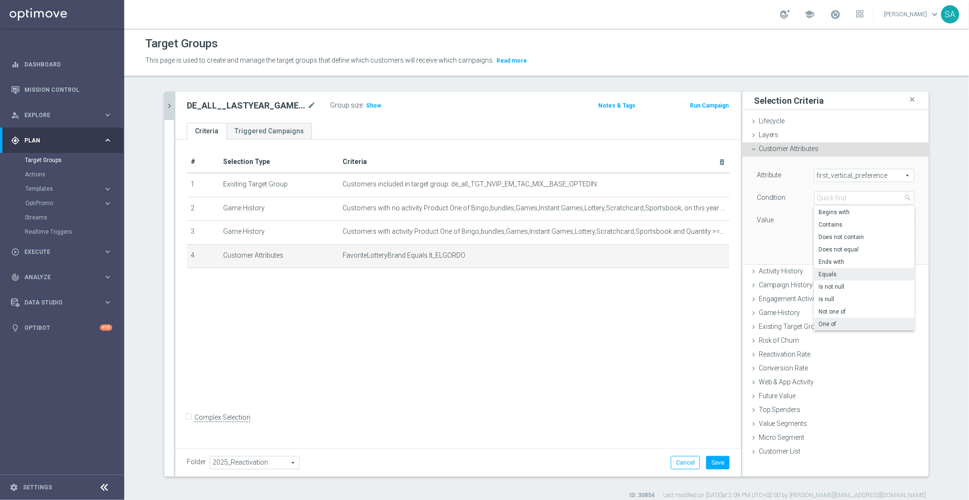
click at [845, 319] on label "One of" at bounding box center [864, 324] width 100 height 12
type input "One of"
click at [830, 217] on span at bounding box center [863, 220] width 99 height 12
click at [823, 244] on input "Games" at bounding box center [824, 247] width 6 height 6
checkbox input "true"
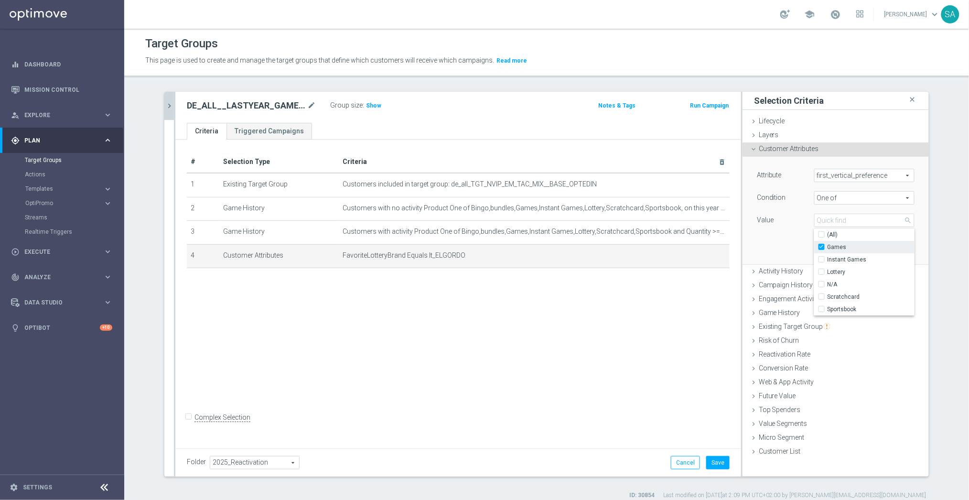
type input "Games"
click at [822, 256] on input "Instant Games" at bounding box center [824, 259] width 6 height 6
checkbox input "true"
type input "Selected 2 of 6"
click at [924, 174] on div "Attribute first_vertical_preference first_vertical_preference arrow_drop_down s…" at bounding box center [835, 211] width 186 height 108
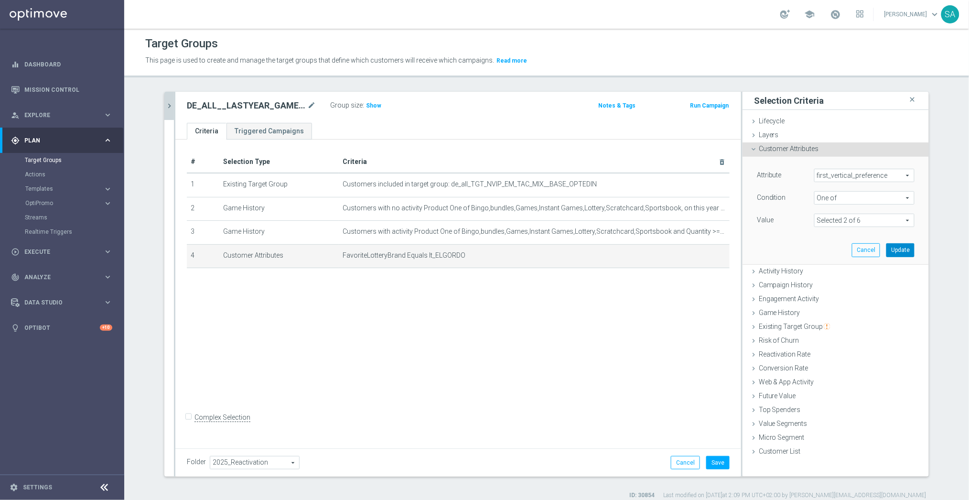
click at [900, 250] on button "Update" at bounding box center [900, 249] width 28 height 13
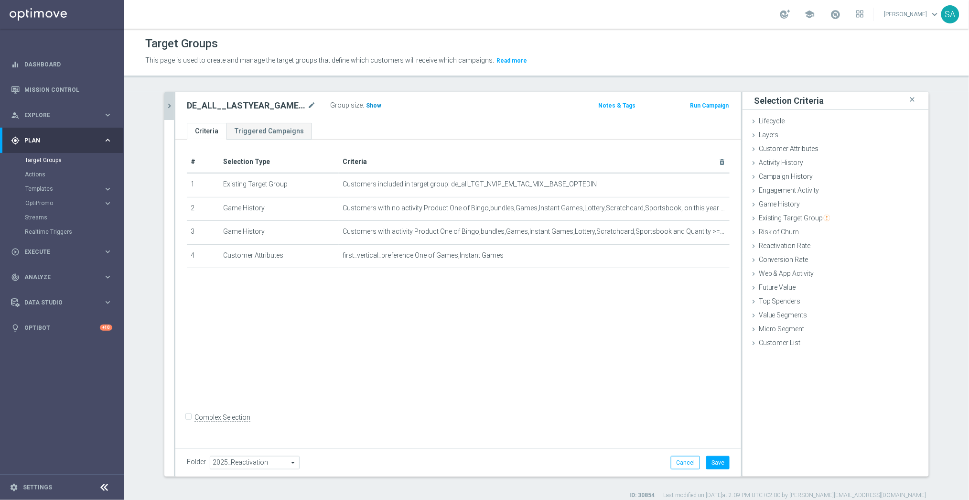
click at [379, 103] on h3 "Show" at bounding box center [373, 105] width 17 height 11
click at [715, 461] on button "Save" at bounding box center [717, 462] width 23 height 13
click at [168, 104] on icon "chevron_right" at bounding box center [169, 105] width 9 height 9
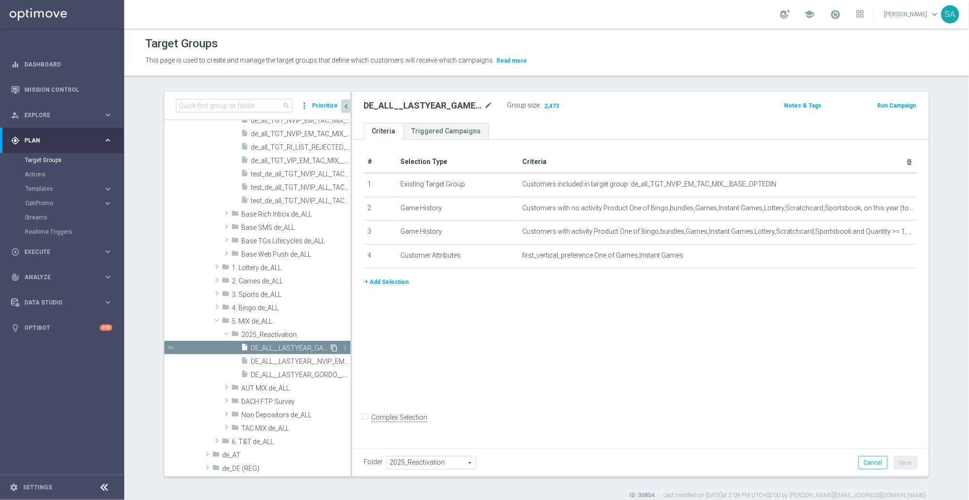
click at [335, 349] on icon "content_copy" at bounding box center [334, 348] width 8 height 8
click at [486, 107] on icon "mode_edit" at bounding box center [488, 105] width 9 height 11
drag, startPoint x: 430, startPoint y: 107, endPoint x: 449, endPoint y: 106, distance: 18.2
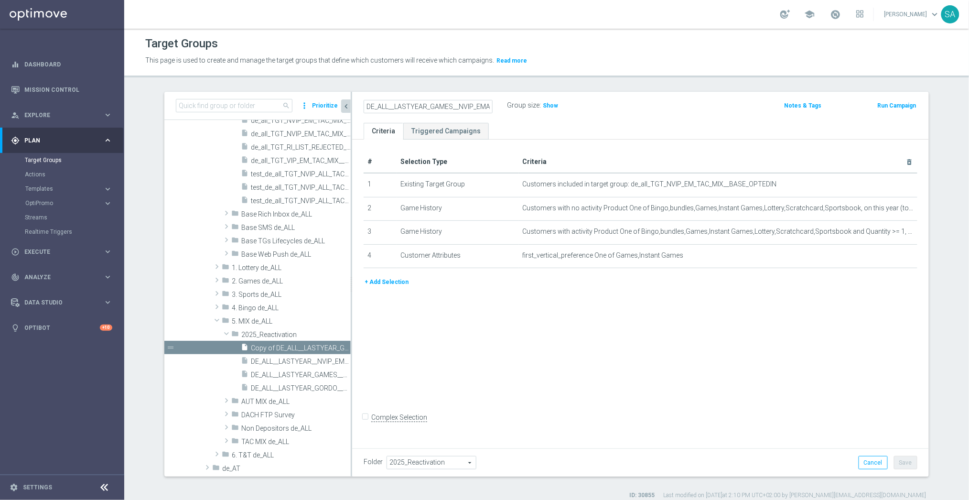
click at [449, 106] on input "DE_ALL__LASTYEAR_GAMES__NVIP_EMA_TAC_MIX" at bounding box center [427, 106] width 129 height 13
type input "DE_ALL__LASTYEAR_SPORTS__NVIP_EMA_TAC_MIX"
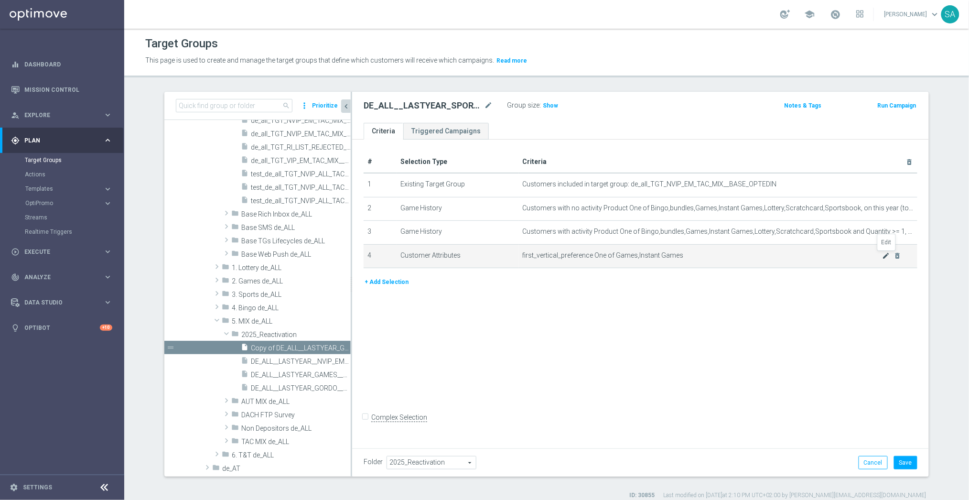
click at [885, 255] on icon "mode_edit" at bounding box center [886, 256] width 8 height 8
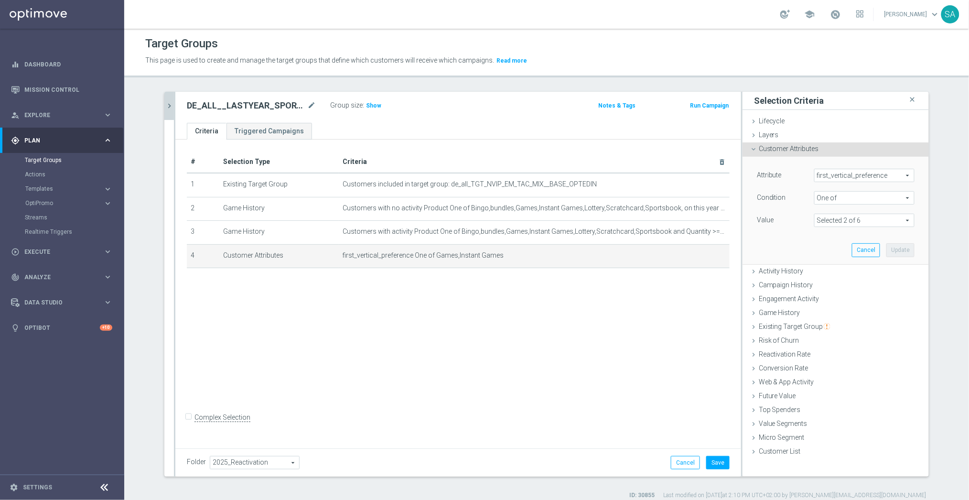
click at [857, 216] on span at bounding box center [863, 220] width 99 height 12
click at [823, 247] on input "Games" at bounding box center [824, 247] width 6 height 6
checkbox input "false"
type input "Instant Games"
click at [821, 258] on input "Instant Games" at bounding box center [824, 259] width 6 height 6
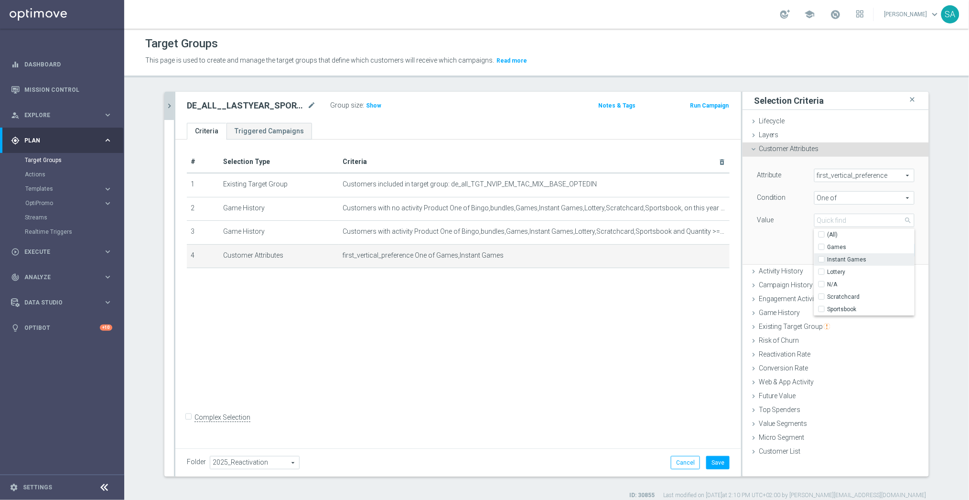
checkbox input "false"
type input "Select"
click at [822, 308] on input "Sportsbook" at bounding box center [824, 309] width 6 height 6
checkbox input "true"
type input "Sportsbook"
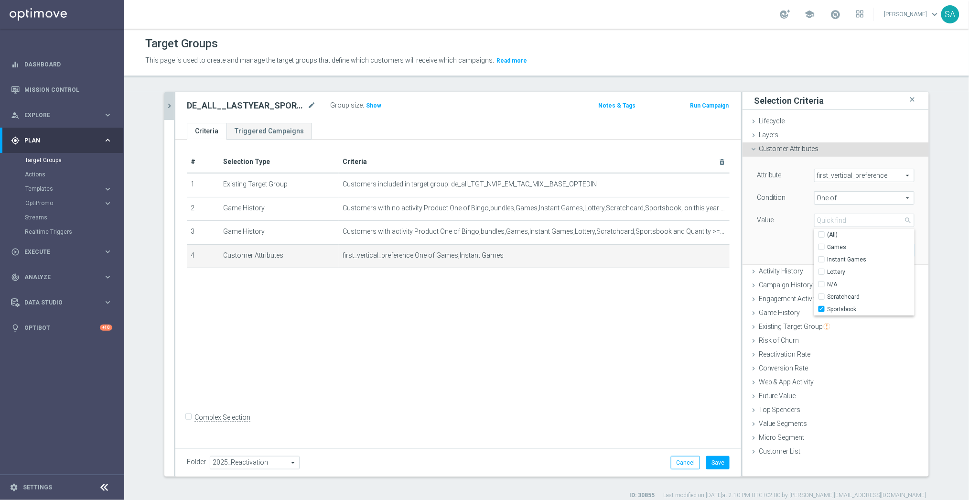
click at [926, 198] on div "Attribute first_vertical_preference first_vertical_preference arrow_drop_down s…" at bounding box center [835, 211] width 186 height 108
click at [901, 250] on button "Update" at bounding box center [900, 249] width 28 height 13
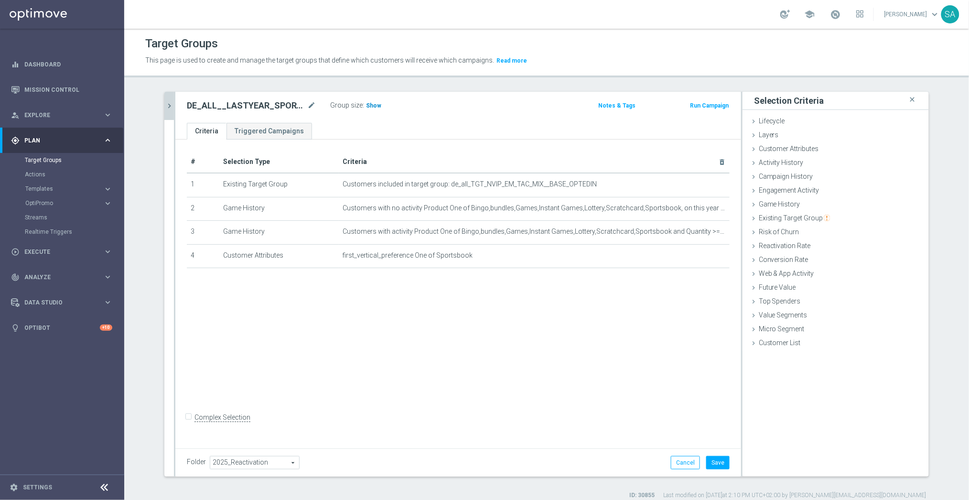
click at [370, 104] on span "Show" at bounding box center [373, 105] width 15 height 7
click at [716, 467] on button "Save" at bounding box center [717, 462] width 23 height 13
click at [170, 105] on icon "chevron_right" at bounding box center [169, 105] width 9 height 9
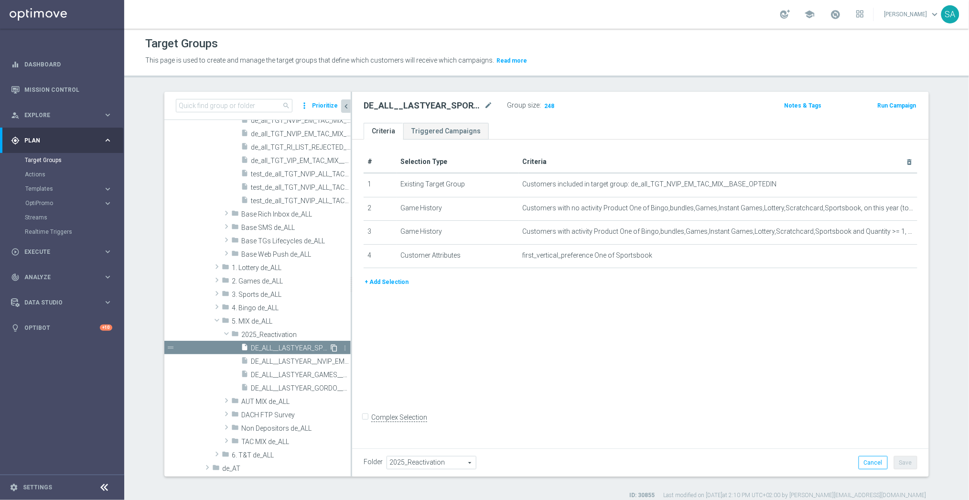
click at [335, 346] on icon "content_copy" at bounding box center [334, 348] width 8 height 8
click at [489, 101] on icon "mode_edit" at bounding box center [488, 105] width 9 height 11
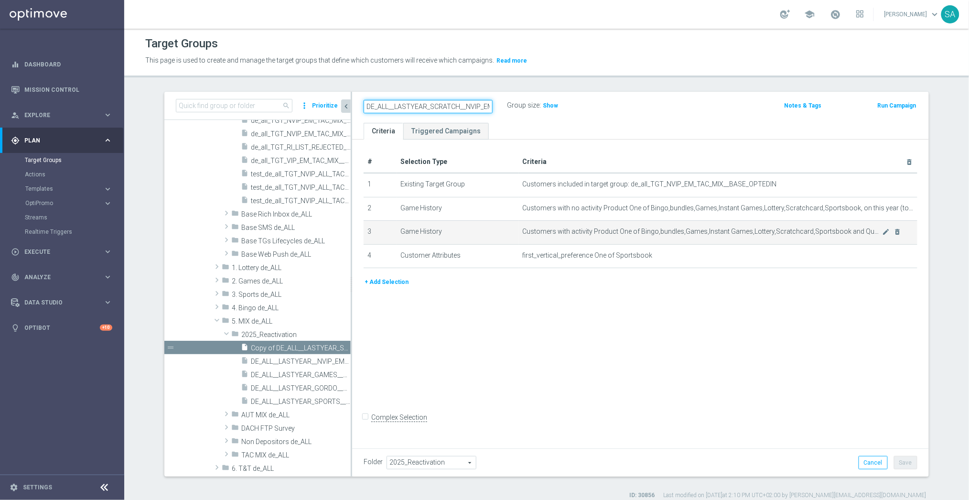
type input "DE_ALL__LASTYEAR_SCRATCH__NVIP_EMA_TAC_MIX"
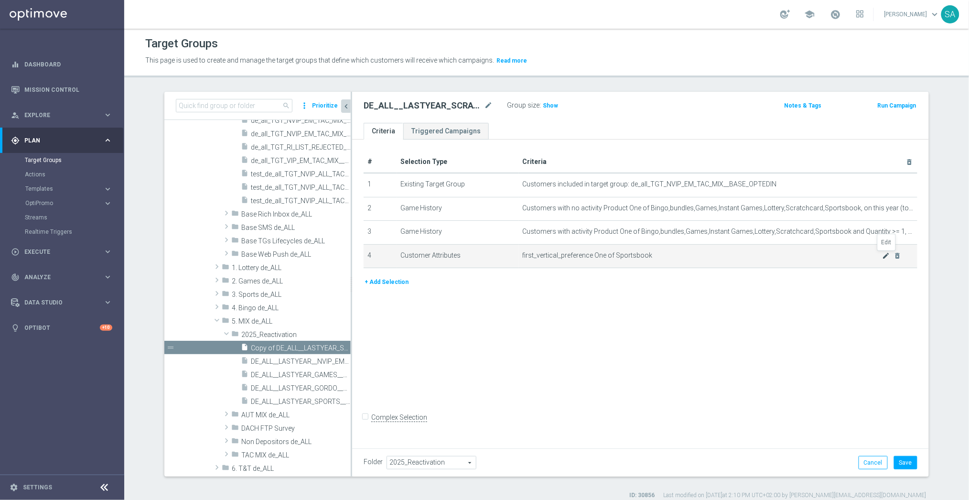
click at [885, 255] on icon "mode_edit" at bounding box center [886, 256] width 8 height 8
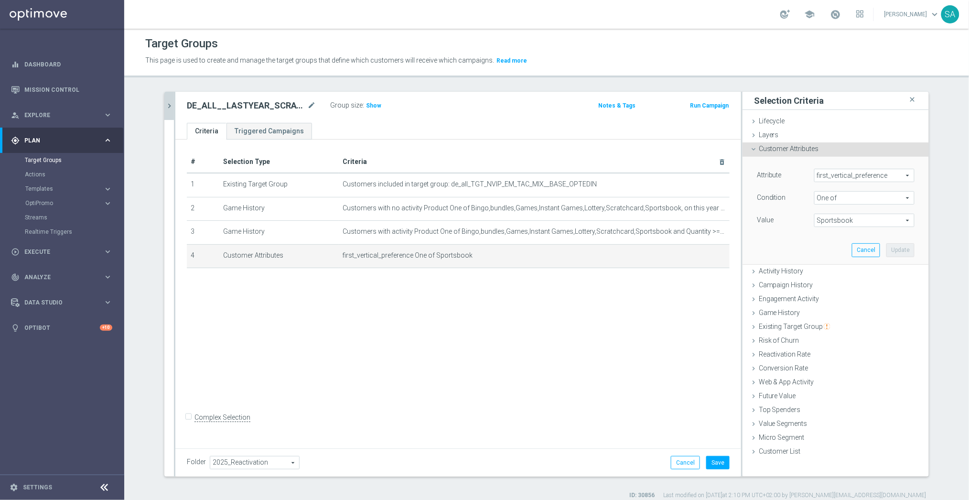
click at [840, 220] on span "Sportsbook" at bounding box center [863, 220] width 99 height 12
click at [846, 297] on span "Scratchcard" at bounding box center [870, 297] width 87 height 8
click at [827, 297] on input "Scratchcard" at bounding box center [824, 297] width 6 height 6
checkbox input "true"
type input "Selected 2 of 6"
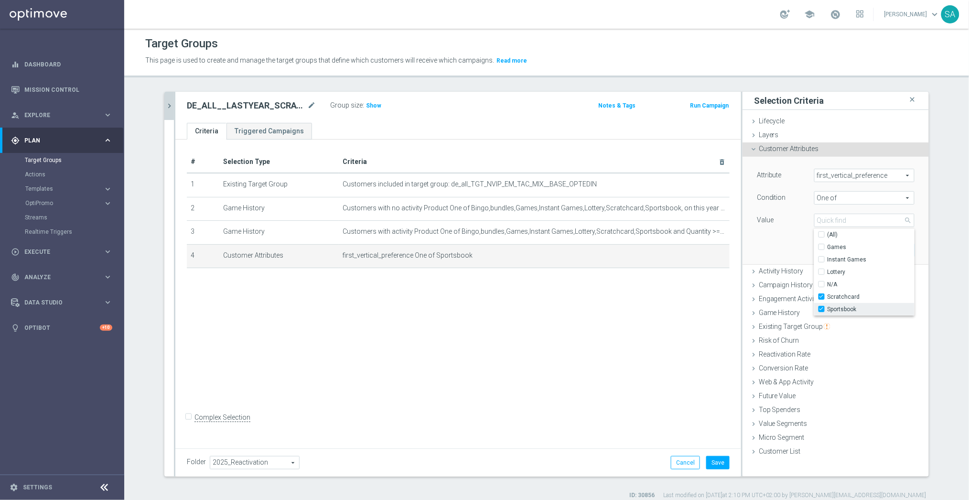
click at [846, 307] on span "Sportsbook" at bounding box center [870, 309] width 87 height 8
click at [827, 307] on input "Sportsbook" at bounding box center [824, 309] width 6 height 6
checkbox input "false"
type input "Scratchcard"
click at [920, 213] on div "Attribute first_vertical_preference first_vertical_preference arrow_drop_down s…" at bounding box center [835, 210] width 172 height 107
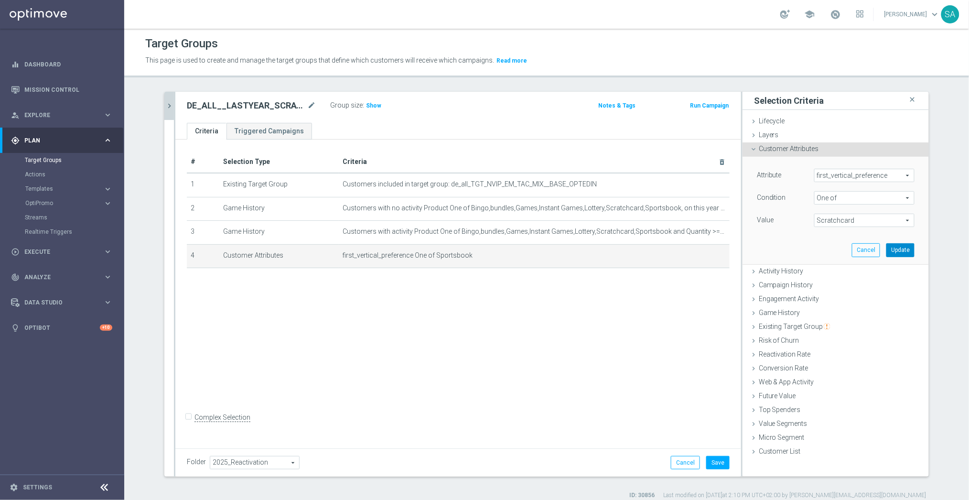
click at [901, 248] on button "Update" at bounding box center [900, 249] width 28 height 13
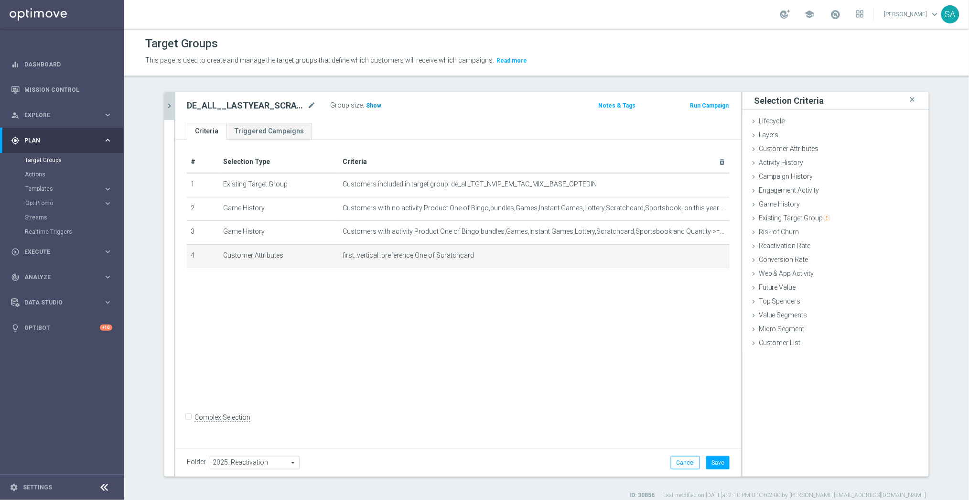
click at [376, 104] on span "Show" at bounding box center [373, 105] width 15 height 7
click at [716, 465] on button "Save" at bounding box center [717, 462] width 23 height 13
click at [169, 102] on icon "chevron_right" at bounding box center [169, 105] width 9 height 9
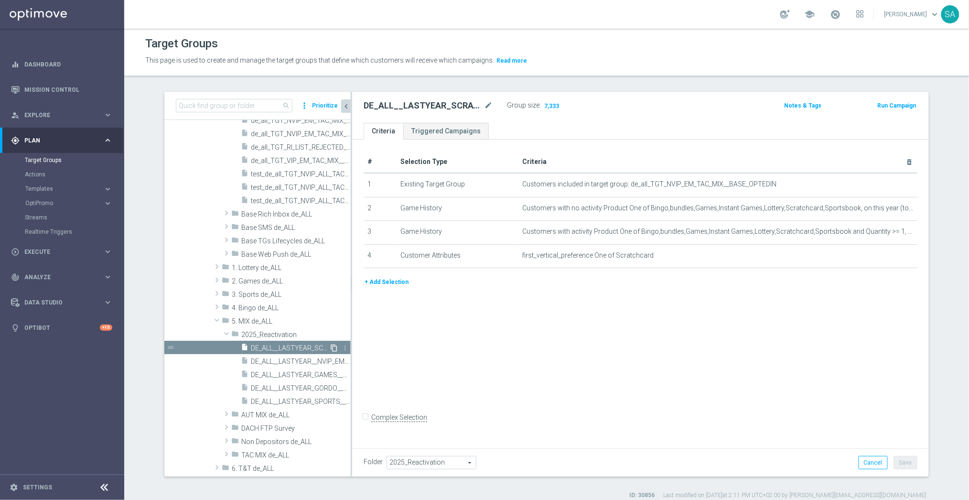
click at [336, 346] on icon "content_copy" at bounding box center [334, 348] width 8 height 8
click at [487, 103] on icon "mode_edit" at bounding box center [488, 105] width 9 height 11
click at [434, 104] on input "DE_ALL__LASTYEAR_SCRATCH__NVIP_EMA_TAC_MIX" at bounding box center [427, 106] width 129 height 13
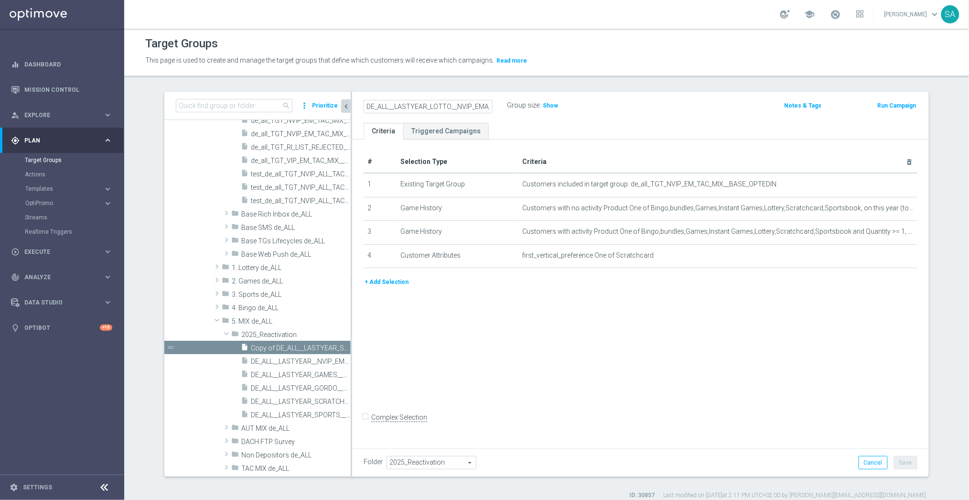
type input "DE_ALL__LASTYEAR_LOTTO__NVIP_EMA_TAC_MIX"
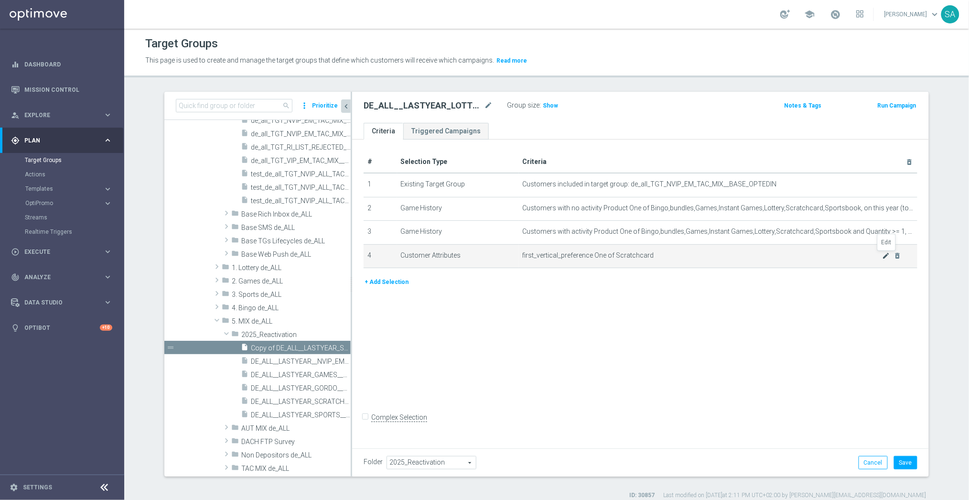
click at [885, 257] on icon "mode_edit" at bounding box center [886, 256] width 8 height 8
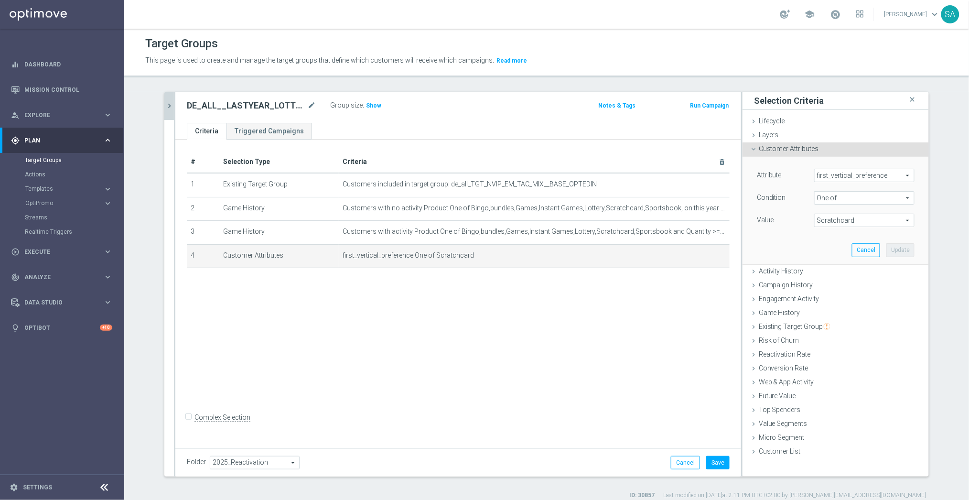
click at [846, 218] on span "Scratchcard" at bounding box center [863, 220] width 99 height 12
click at [838, 270] on span "Lottery" at bounding box center [870, 272] width 87 height 8
click at [827, 270] on input "Lottery" at bounding box center [824, 272] width 6 height 6
checkbox input "true"
type input "Selected 2 of 6"
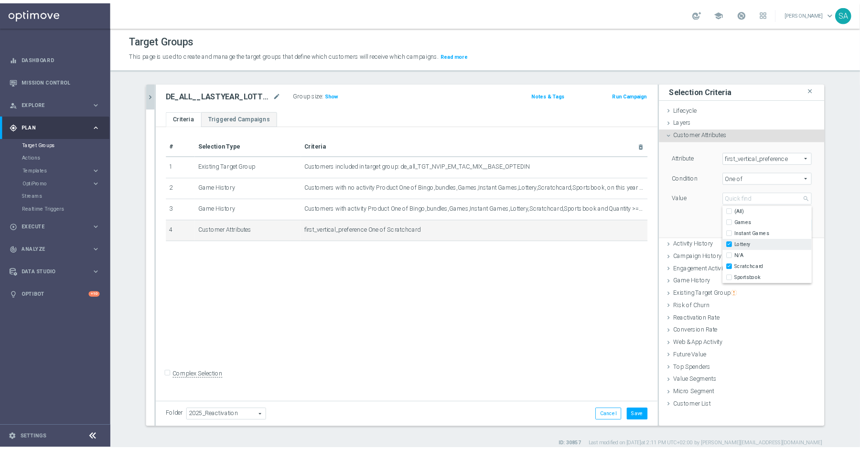
scroll to position [9, 0]
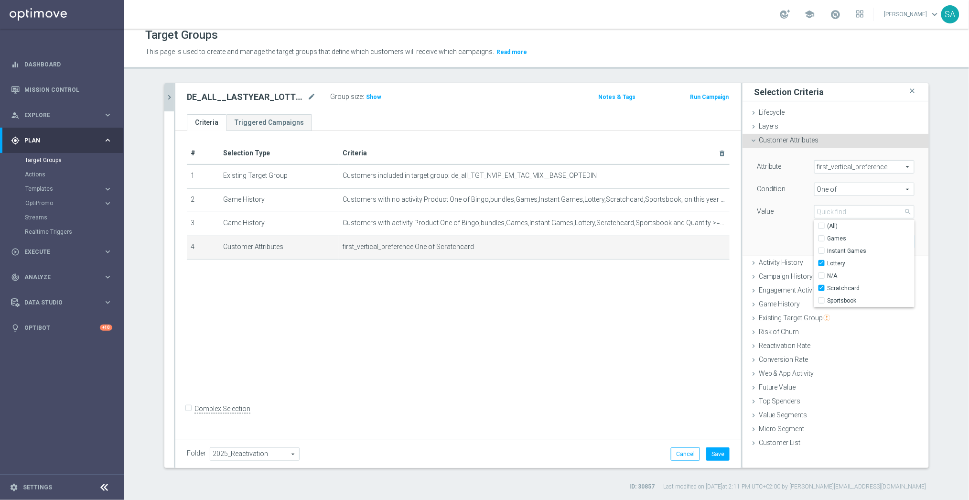
click at [843, 196] on div "Condition One of One of arrow_drop_down search" at bounding box center [835, 189] width 172 height 15
click at [843, 190] on span "One of" at bounding box center [863, 189] width 99 height 12
click at [842, 271] on label "Equals" at bounding box center [864, 265] width 100 height 12
type input "Equals"
click at [844, 215] on span at bounding box center [863, 211] width 99 height 12
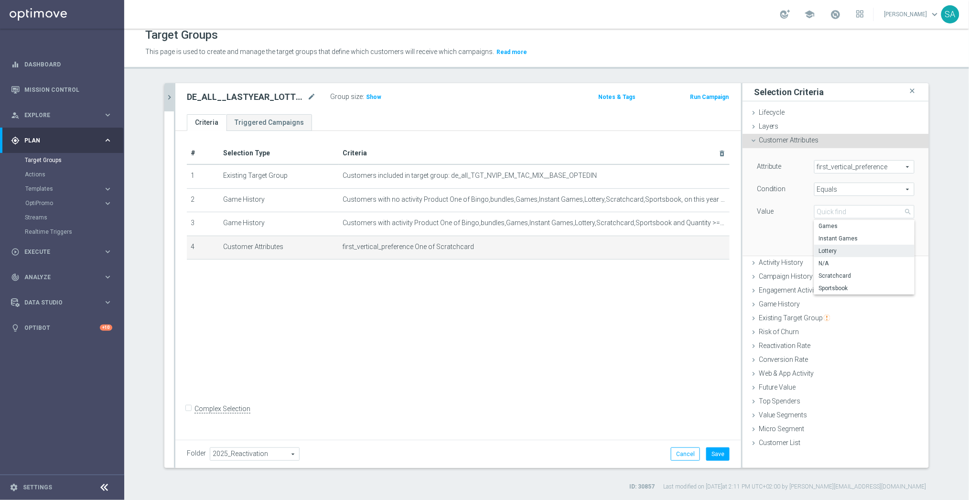
click at [845, 247] on span "Lottery" at bounding box center [864, 251] width 91 height 8
type input "Lottery"
click at [846, 186] on span "Equals" at bounding box center [863, 189] width 99 height 12
click at [838, 314] on span "One of" at bounding box center [864, 315] width 91 height 8
type input "One of"
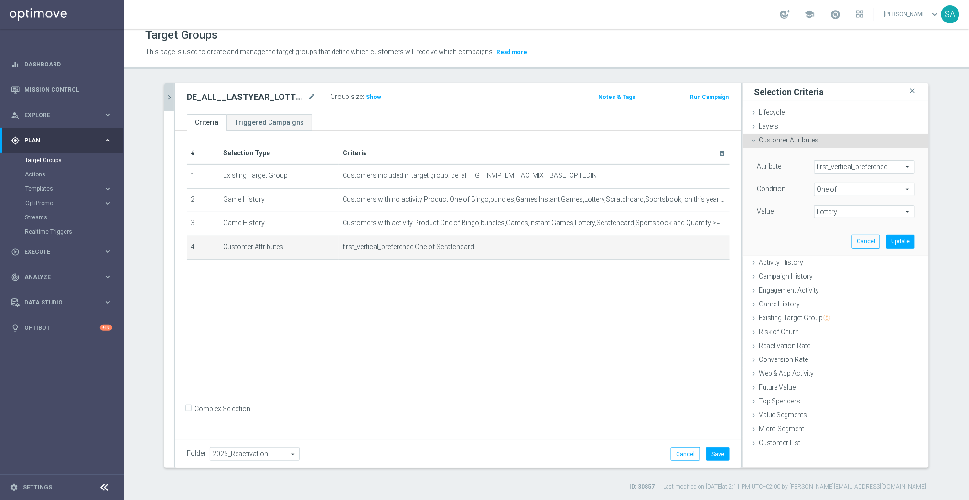
click at [837, 211] on span "Lottery" at bounding box center [863, 211] width 99 height 12
click at [821, 274] on input "N/A" at bounding box center [824, 276] width 6 height 6
checkbox input "true"
type input "Selected 2 of 6"
click at [925, 168] on div "Attribute first_vertical_preference first_vertical_preference arrow_drop_down s…" at bounding box center [835, 202] width 186 height 108
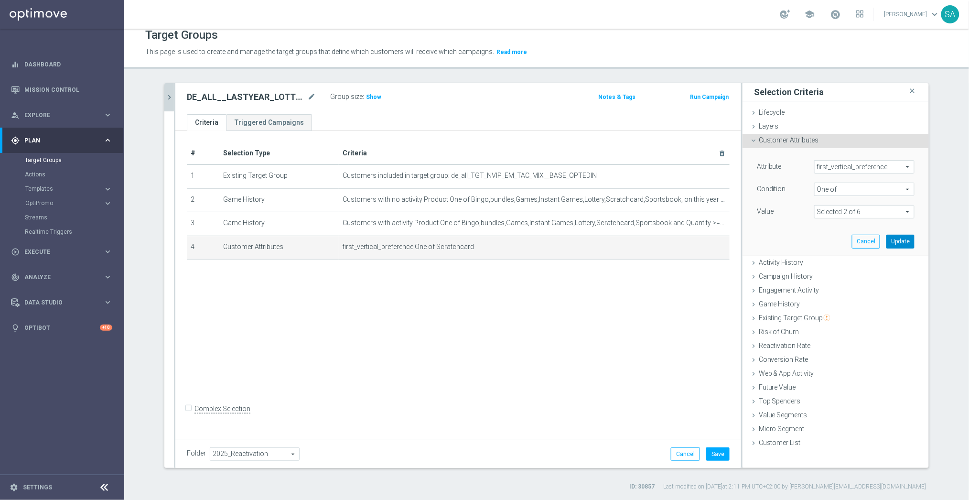
click at [903, 241] on button "Update" at bounding box center [900, 241] width 28 height 13
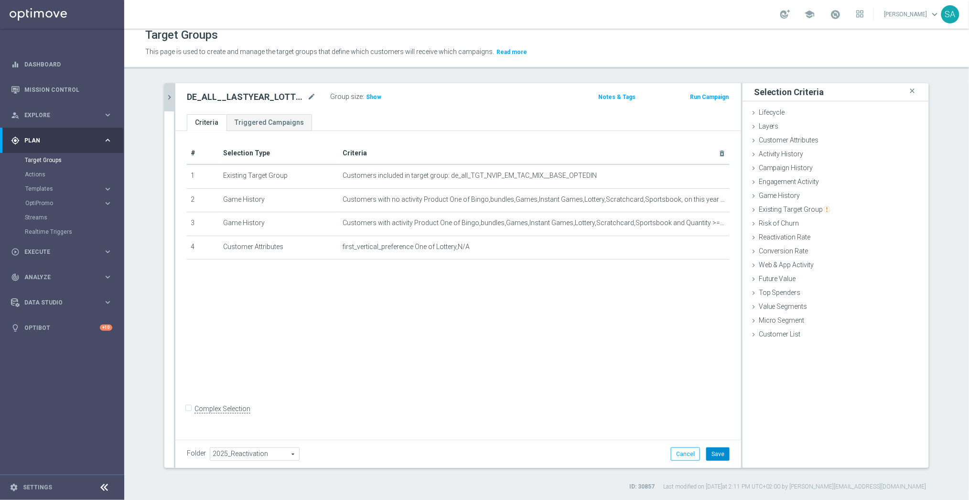
click at [723, 450] on button "Save" at bounding box center [717, 453] width 23 height 13
click at [374, 86] on div "DE_ALL__LASTYEAR_LOTTO__NVIP_EMA_TAC_MIX mode_edit Group size : Show Notes & Ta…" at bounding box center [458, 98] width 566 height 31
click at [374, 96] on span "Show" at bounding box center [373, 97] width 15 height 7
click at [778, 141] on span "Customer Attributes" at bounding box center [789, 140] width 60 height 8
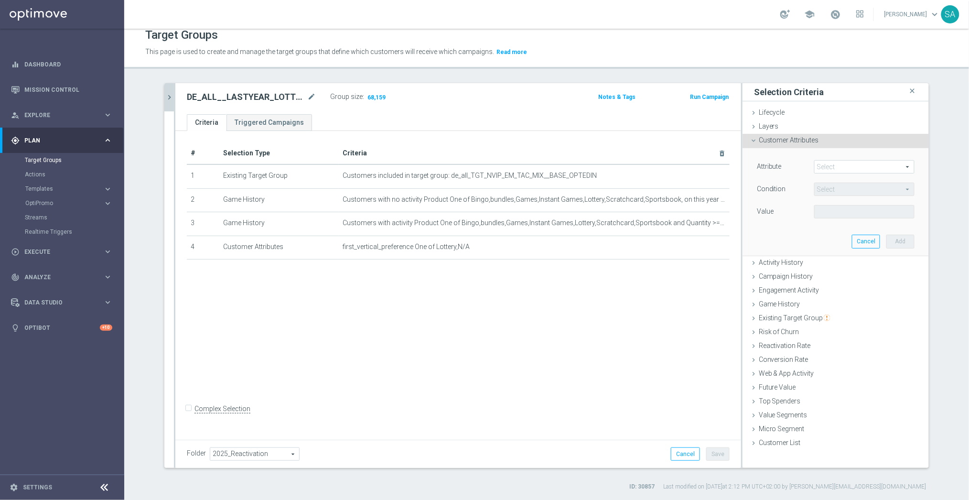
click at [845, 163] on span at bounding box center [863, 166] width 99 height 12
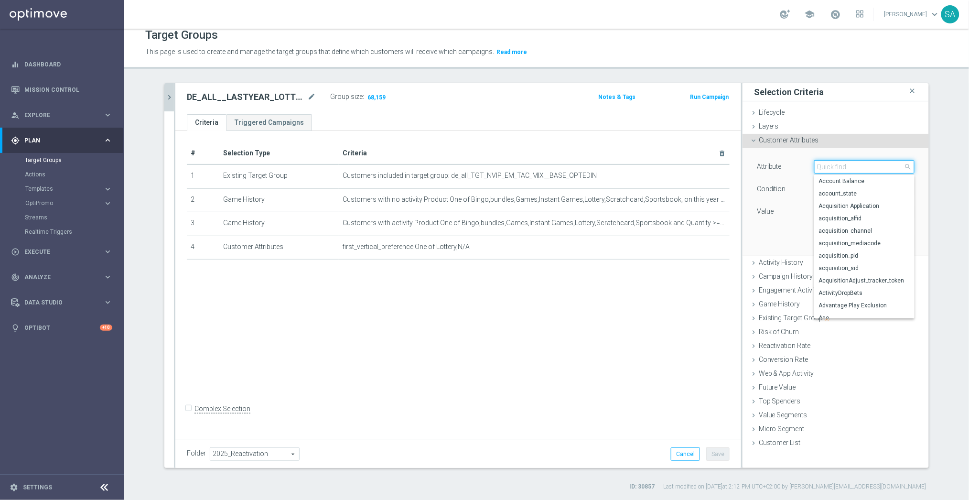
click at [845, 163] on input "search" at bounding box center [864, 166] width 100 height 13
type input "favo"
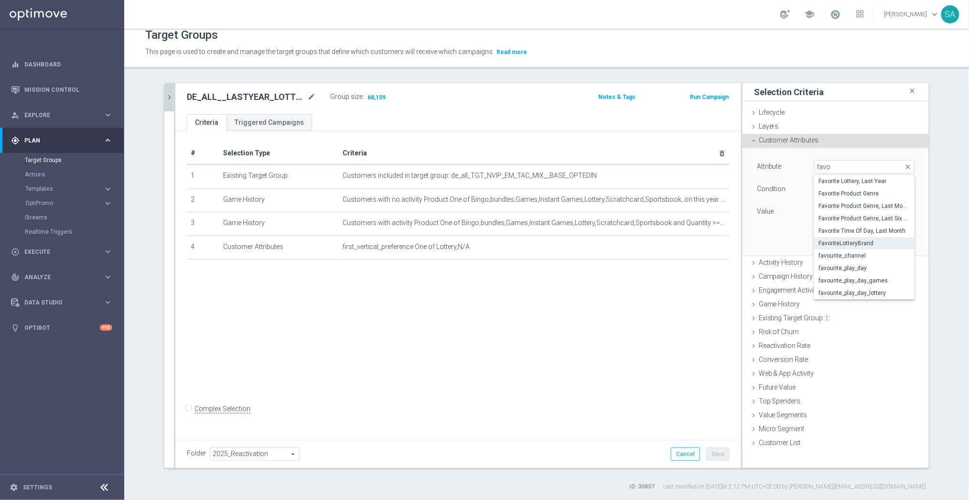
click at [860, 238] on label "FavoriteLotteryBrand" at bounding box center [864, 243] width 100 height 12
type input "FavoriteLotteryBrand"
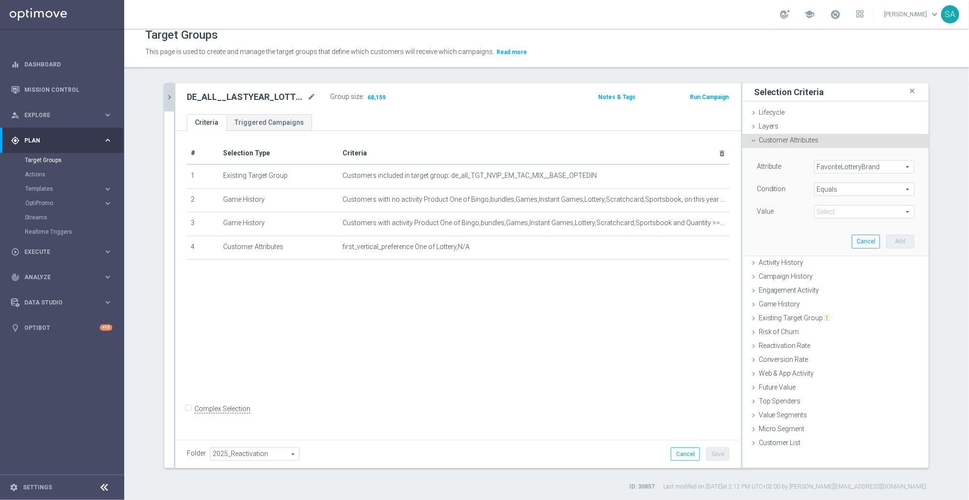
click at [839, 189] on span "Equals" at bounding box center [863, 189] width 99 height 12
click at [860, 238] on span "Does not equal" at bounding box center [864, 241] width 91 height 8
type input "Does not equal"
click at [847, 209] on span at bounding box center [863, 211] width 99 height 12
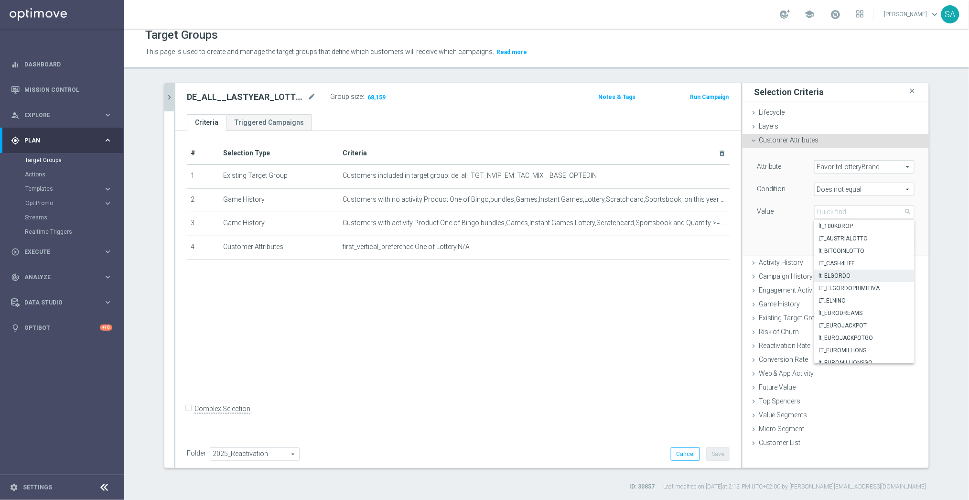
click at [853, 278] on span "lt_ELGORDO" at bounding box center [864, 276] width 91 height 8
type input "lt_ELGORDO"
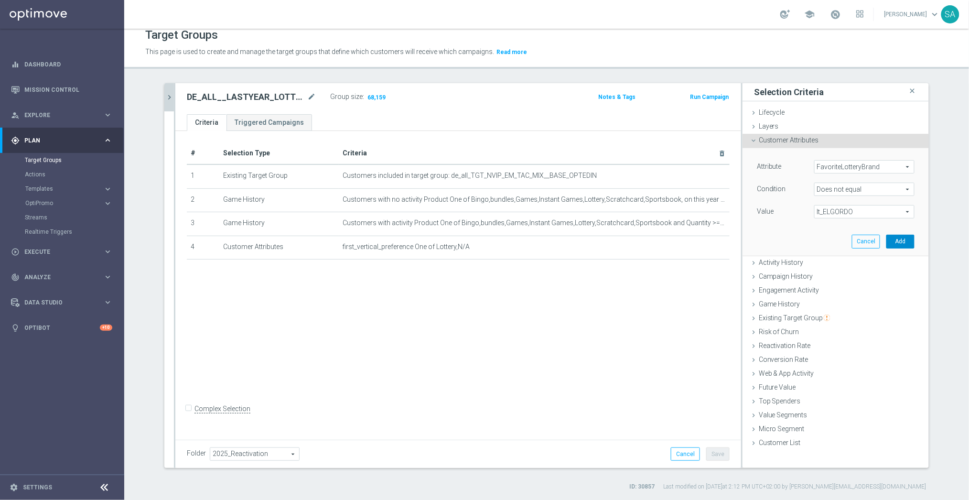
click at [900, 242] on button "Add" at bounding box center [900, 241] width 28 height 13
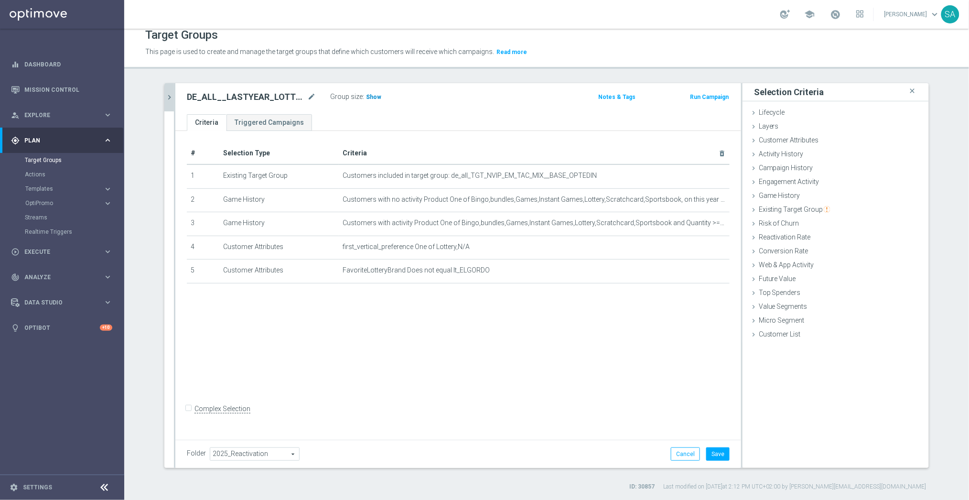
click at [371, 97] on span "Show" at bounding box center [373, 97] width 15 height 7
click at [723, 455] on button "Save" at bounding box center [717, 453] width 23 height 13
click at [169, 96] on icon "chevron_right" at bounding box center [169, 97] width 9 height 9
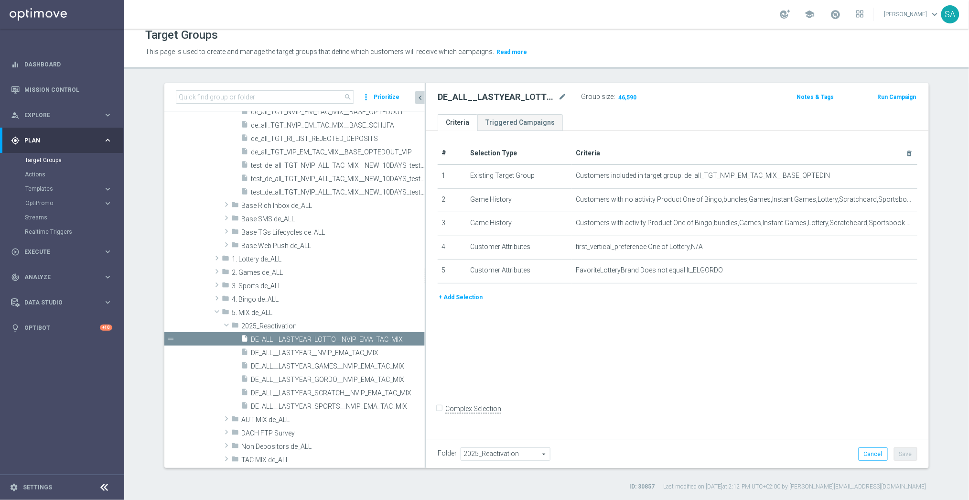
drag, startPoint x: 351, startPoint y: 225, endPoint x: 429, endPoint y: 229, distance: 78.0
click at [429, 229] on as-split "search more_vert Prioritize Customer Target Groups library_add create_new_folder" at bounding box center [546, 275] width 764 height 385
click at [349, 351] on span "DE_ALL__LASTYEAR__NVIP_EMA_TAC_MIX" at bounding box center [326, 353] width 151 height 8
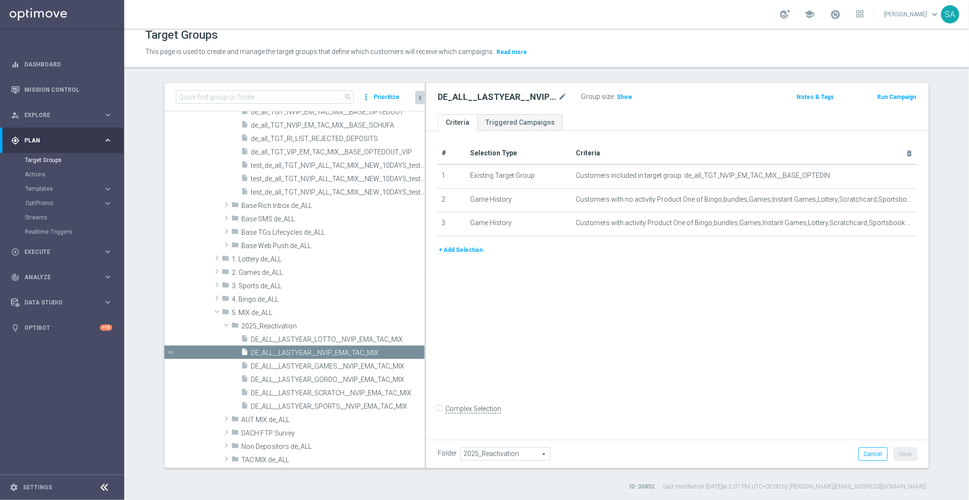
click at [499, 93] on h2 "DE_ALL__LASTYEAR__NVIP_EMA_TAC_MIX" at bounding box center [497, 96] width 118 height 11
copy div "DE_ALL__LASTYEAR__NVIP_EMA_TAC_MIX"
click at [620, 98] on span "Show" at bounding box center [624, 97] width 15 height 7
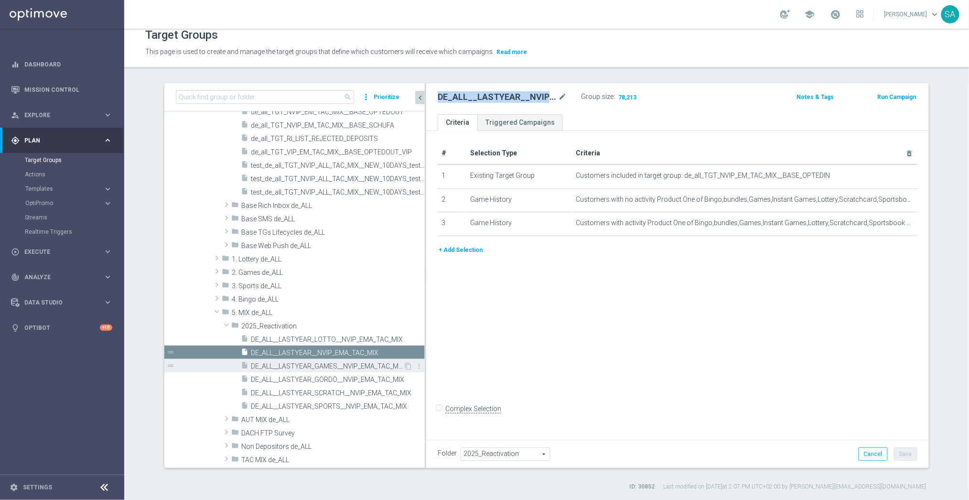
click at [355, 363] on span "DE_ALL__LASTYEAR_GAMES__NVIP_EMA_TAC_MIX" at bounding box center [327, 366] width 152 height 8
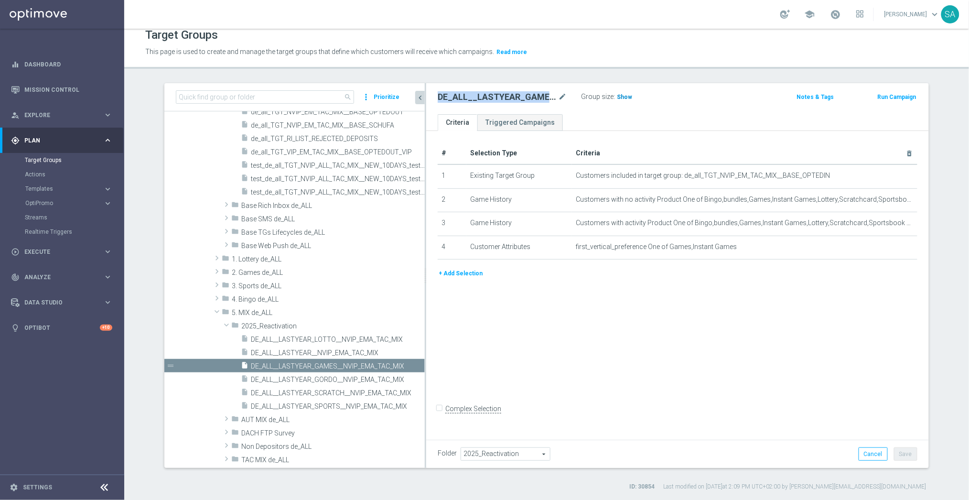
click at [622, 94] on span "Show" at bounding box center [624, 97] width 15 height 7
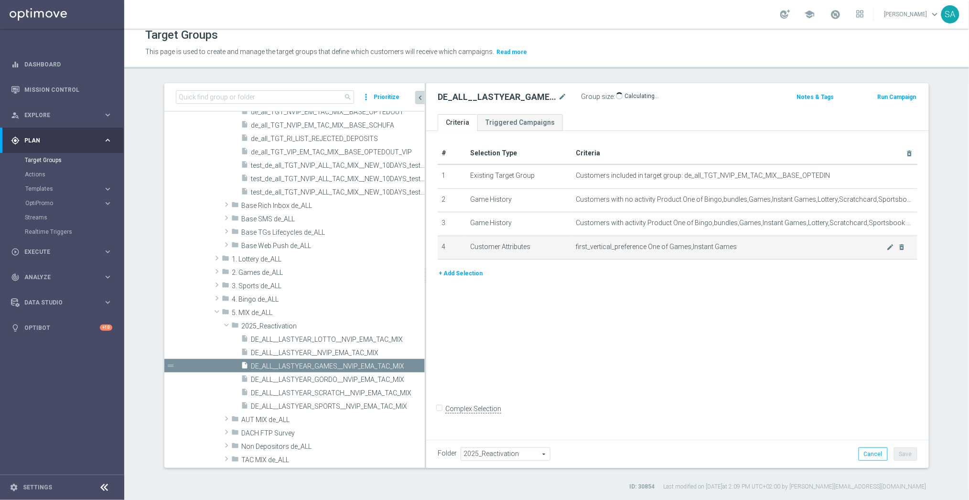
click at [691, 248] on span "first_vertical_preference One of Games,Instant Games" at bounding box center [731, 247] width 310 height 8
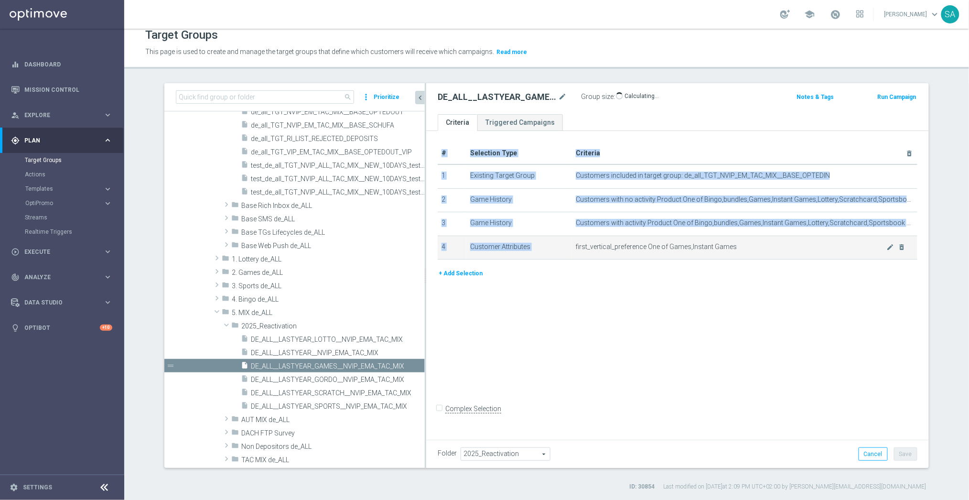
click at [691, 248] on span "first_vertical_preference One of Games,Instant Games" at bounding box center [731, 247] width 310 height 8
copy table "# Selection Type Criteria delete_forever 1 Existing Target Group Customers incl…"
click at [465, 93] on h2 "DE_ALL__LASTYEAR_GAMES__NVIP_EMA_TAC_MIX" at bounding box center [497, 96] width 118 height 11
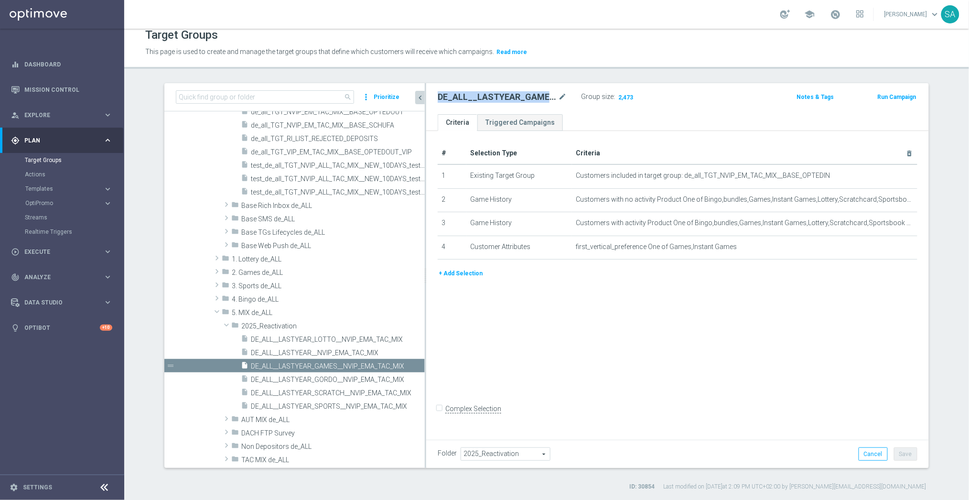
click at [465, 93] on h2 "DE_ALL__LASTYEAR_GAMES__NVIP_EMA_TAC_MIX" at bounding box center [497, 96] width 118 height 11
click at [460, 98] on h2 "DE_ALL__LASTYEAR_GAMES__NVIP_EMA_TAC_MIX" at bounding box center [497, 96] width 118 height 11
copy div "DE_ALL__LASTYEAR_GAMES__NVIP_EMA_TAC_MIX"
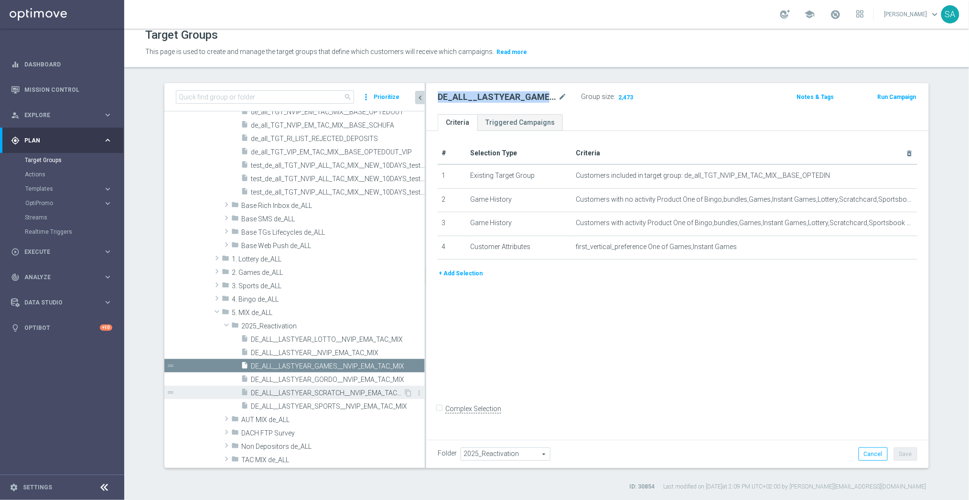
click at [353, 391] on span "DE_ALL__LASTYEAR_SCRATCH__NVIP_EMA_TAC_MIX" at bounding box center [327, 393] width 152 height 8
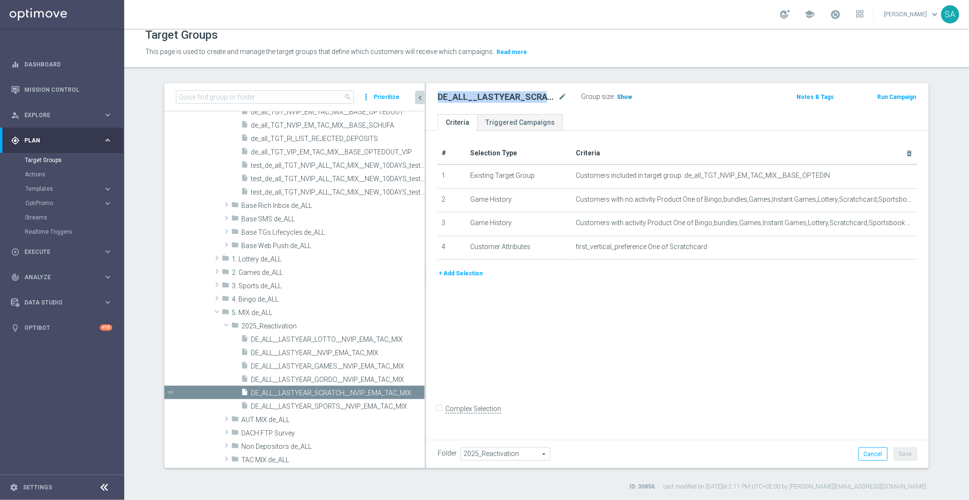
click at [626, 93] on h3 "Show" at bounding box center [624, 97] width 17 height 11
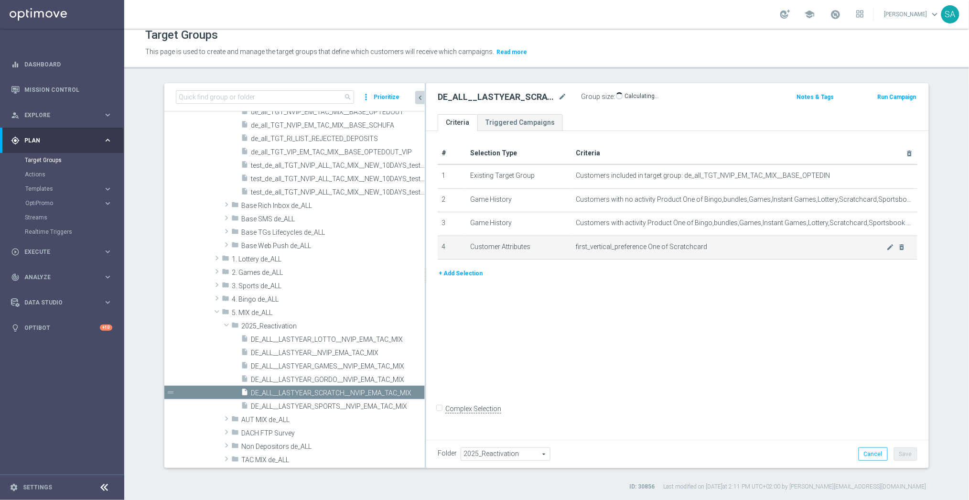
click at [644, 247] on span "first_vertical_preference One of Scratchcard" at bounding box center [731, 247] width 310 height 8
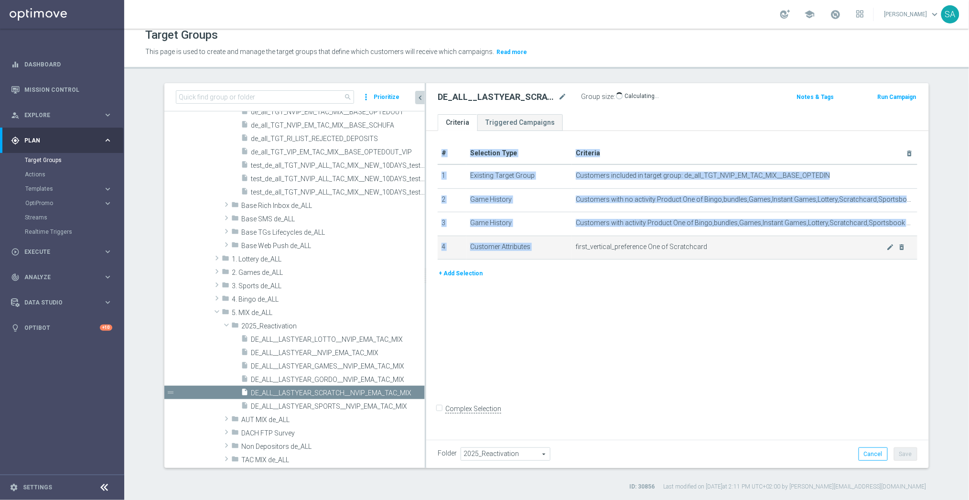
click at [644, 247] on span "first_vertical_preference One of Scratchcard" at bounding box center [731, 247] width 310 height 8
copy table "# Selection Type Criteria delete_forever 1 Existing Target Group Customers incl…"
click at [522, 96] on h2 "DE_ALL__LASTYEAR_SCRATCH__NVIP_EMA_TAC_MIX" at bounding box center [497, 96] width 118 height 11
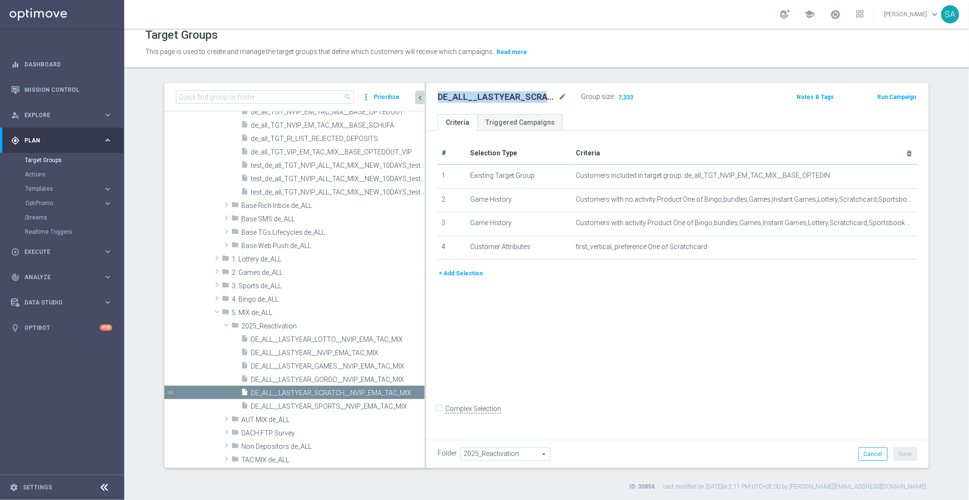
copy div "DE_ALL__LASTYEAR_SCRATCH__NVIP_EMA_TAC_MIX"
click at [353, 403] on span "DE_ALL__LASTYEAR_SPORTS__NVIP_EMA_TAC_MIX" at bounding box center [327, 406] width 152 height 8
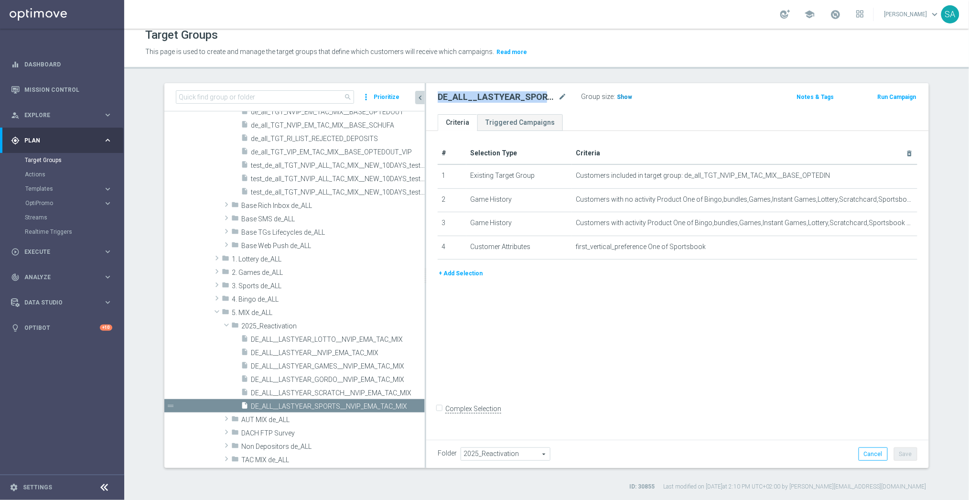
click at [630, 95] on h3 "Show" at bounding box center [624, 97] width 17 height 11
click at [521, 97] on h2 "DE_ALL__LASTYEAR_SPORTS__NVIP_EMA_TAC_MIX" at bounding box center [497, 96] width 118 height 11
click at [334, 335] on span "DE_ALL__LASTYEAR_LOTTO__NVIP_EMA_TAC_MIX" at bounding box center [327, 339] width 152 height 8
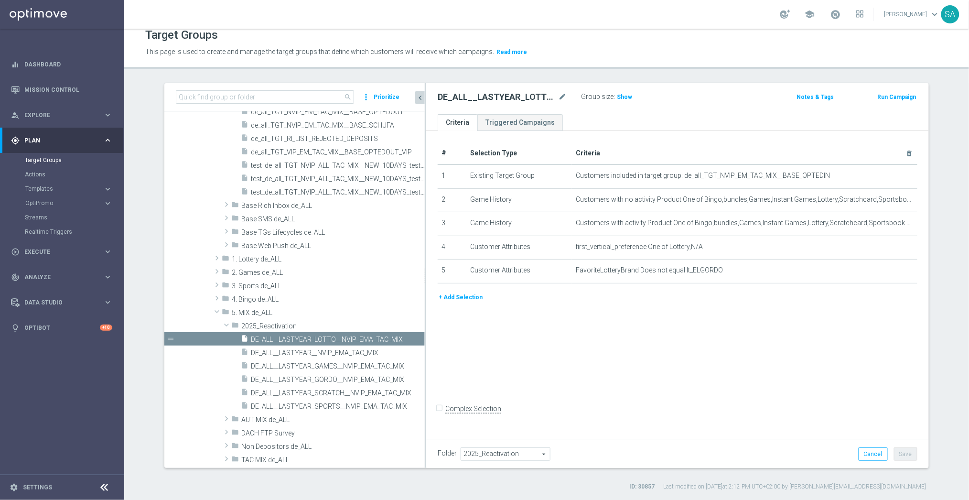
click at [491, 93] on h2 "DE_ALL__LASTYEAR_LOTTO__NVIP_EMA_TAC_MIX" at bounding box center [497, 96] width 118 height 11
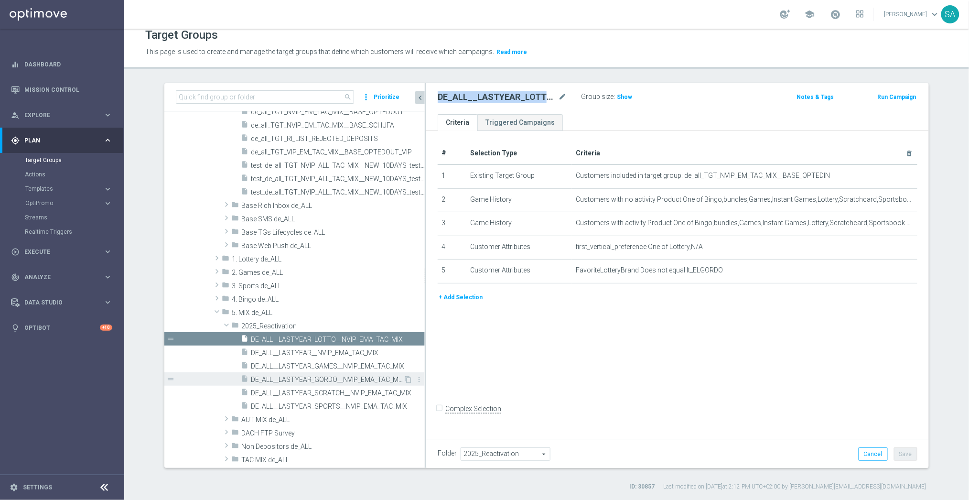
click at [353, 375] on span "DE_ALL__LASTYEAR_GORDO__NVIP_EMA_TAC_MIX" at bounding box center [327, 379] width 152 height 8
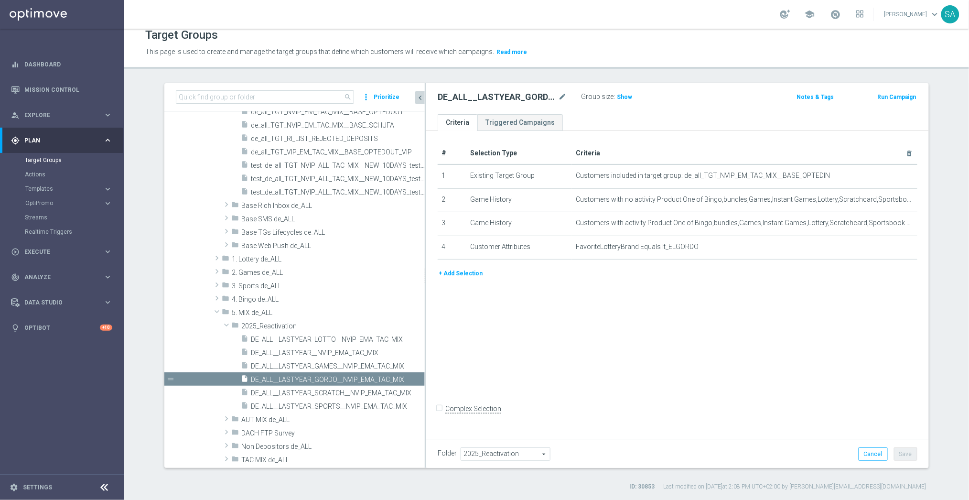
click at [501, 94] on h2 "DE_ALL__LASTYEAR_GORDO__NVIP_EMA_TAC_MIX" at bounding box center [497, 96] width 118 height 11
copy h2 "DE_ALL__LASTYEAR_GORDO__NVIP_EMA_TAC_MIX"
click at [621, 97] on span "Show" at bounding box center [624, 97] width 15 height 7
drag, startPoint x: 574, startPoint y: 246, endPoint x: 697, endPoint y: 247, distance: 122.8
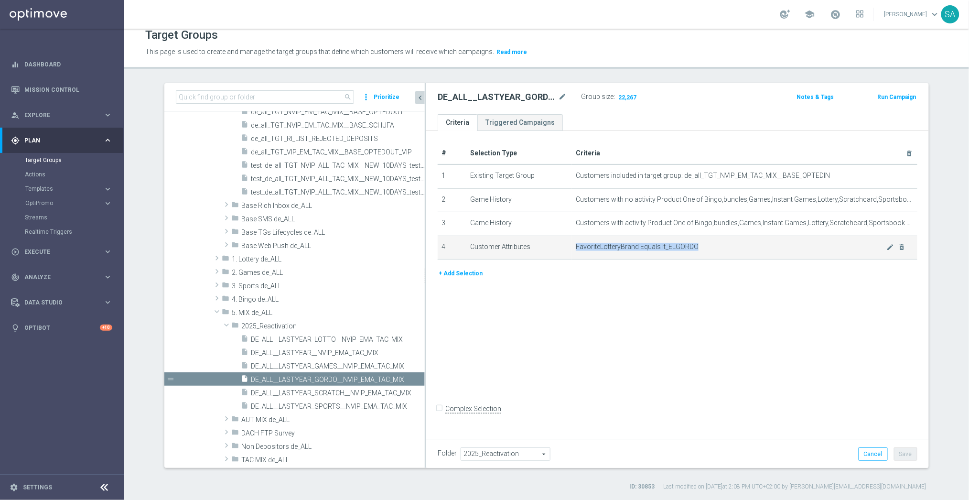
click at [697, 247] on td "FavoriteLotteryBrand Equals lt_ELGORDO mode_edit delete_forever" at bounding box center [744, 247] width 345 height 24
copy span "FavoriteLotteryBrand Equals lt_ELGORDO"
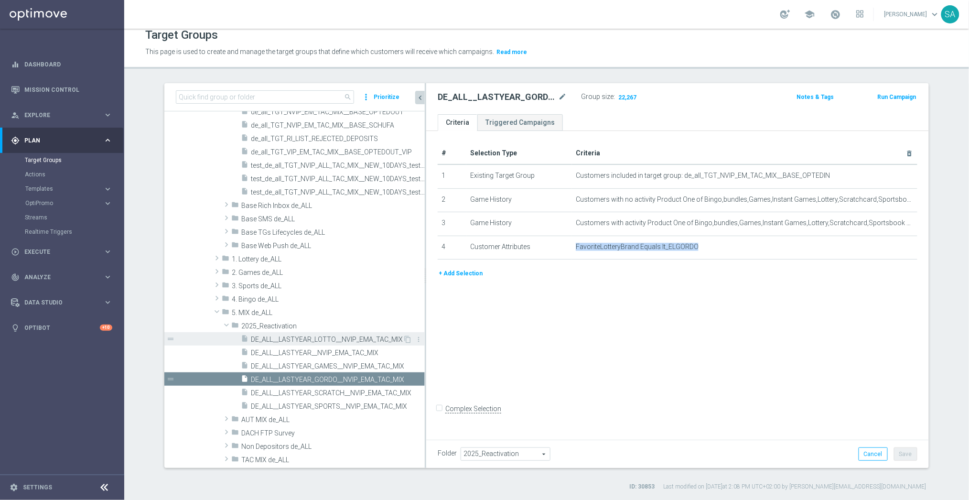
click at [342, 337] on span "DE_ALL__LASTYEAR_LOTTO__NVIP_EMA_TAC_MIX" at bounding box center [327, 339] width 152 height 8
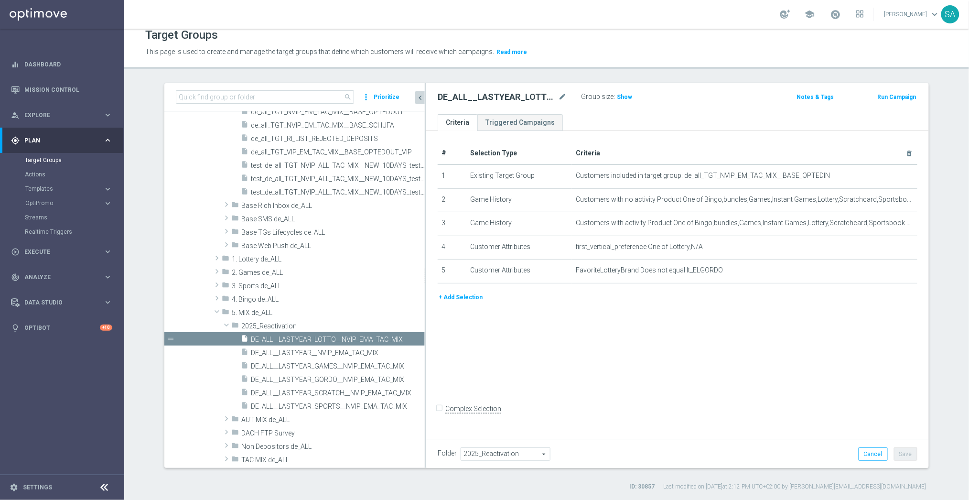
click at [503, 91] on h2 "DE_ALL__LASTYEAR_LOTTO__NVIP_EMA_TAC_MIX" at bounding box center [497, 96] width 118 height 11
copy div "DE_ALL__LASTYEAR_LOTTO__NVIP_EMA_TAC_MIX"
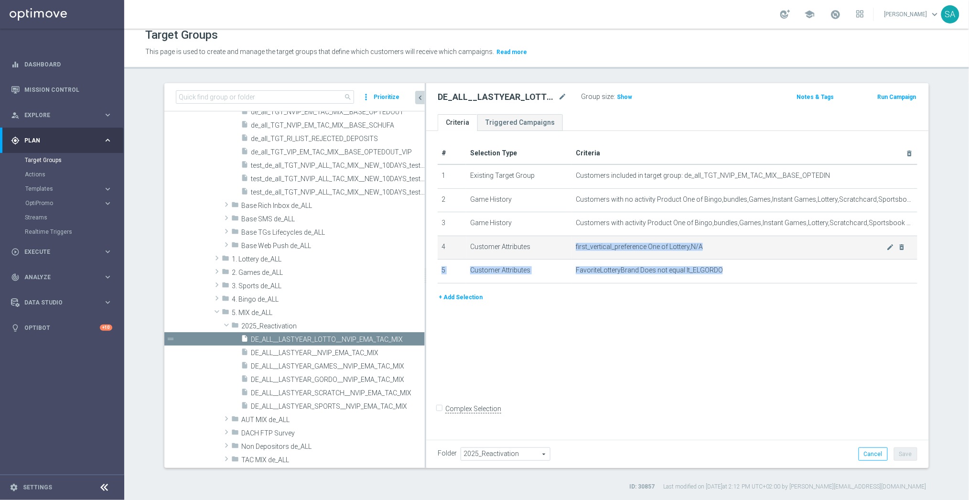
drag, startPoint x: 728, startPoint y: 267, endPoint x: 576, endPoint y: 245, distance: 154.1
click at [576, 245] on tbody "1 Existing Target Group Customers included in target group: de_all_TGT_NVIP_EM_…" at bounding box center [678, 223] width 480 height 118
click at [576, 245] on span "first_vertical_preference One of Lottery,N/A" at bounding box center [731, 247] width 310 height 8
drag, startPoint x: 576, startPoint y: 245, endPoint x: 687, endPoint y: 249, distance: 111.4
click at [687, 249] on span "first_vertical_preference One of Lottery,N/A" at bounding box center [731, 247] width 310 height 8
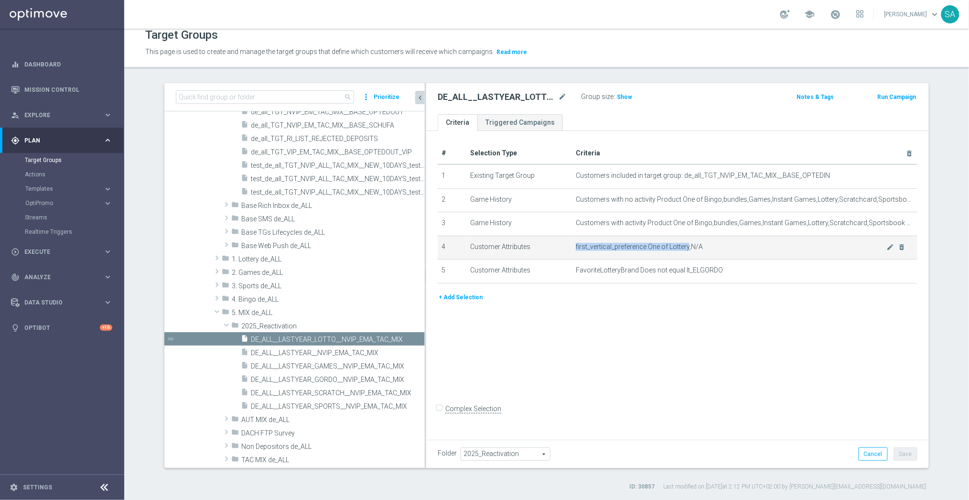
copy span "first_vertical_preference One of Lottery"
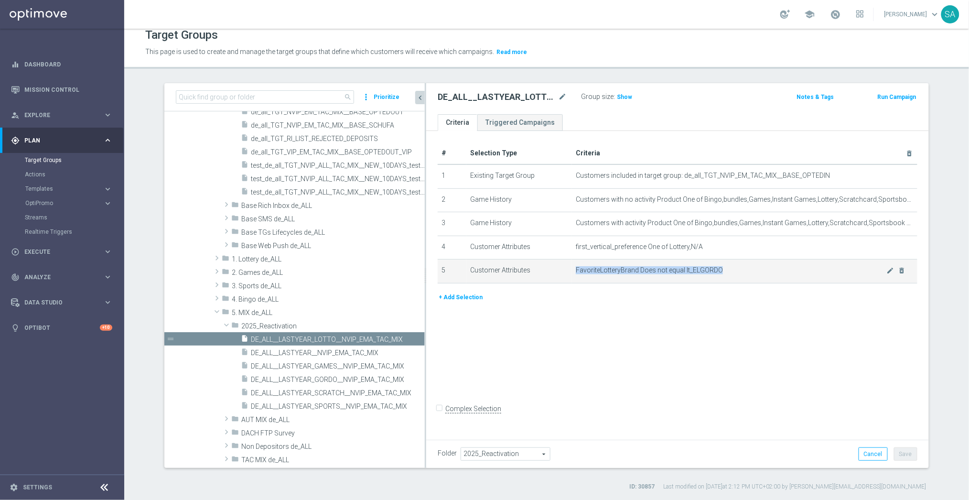
drag, startPoint x: 576, startPoint y: 270, endPoint x: 766, endPoint y: 271, distance: 190.1
click at [766, 271] on span "FavoriteLotteryBrand Does not equal lt_ELGORDO" at bounding box center [731, 270] width 310 height 8
click at [621, 94] on span "Show" at bounding box center [624, 97] width 15 height 7
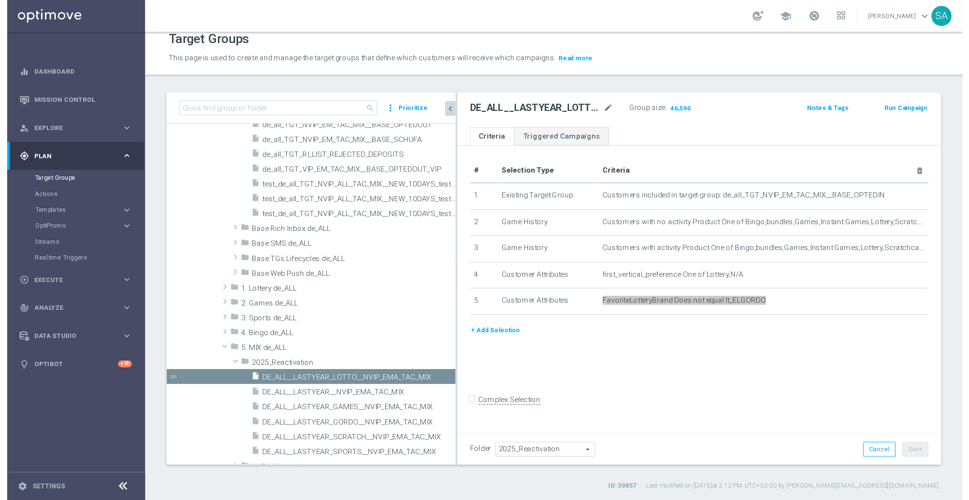
scroll to position [282, 0]
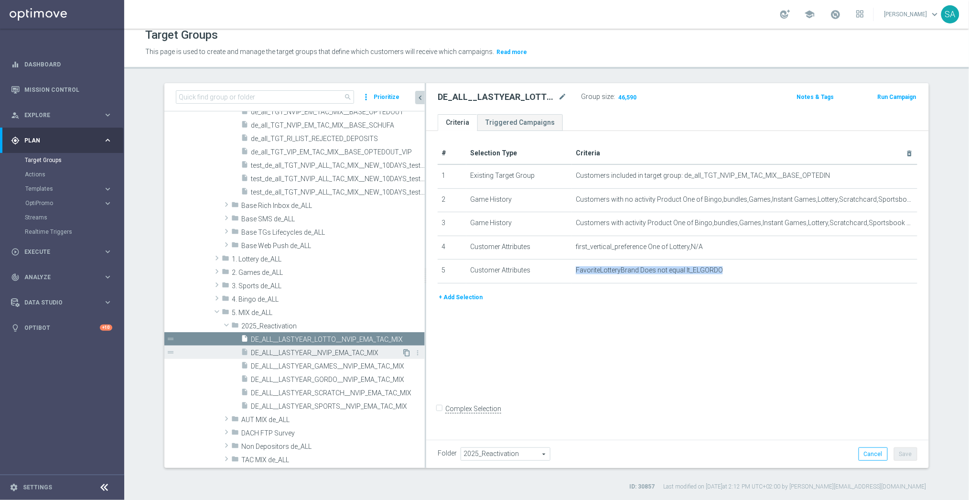
click at [406, 352] on icon "content_copy" at bounding box center [407, 353] width 8 height 8
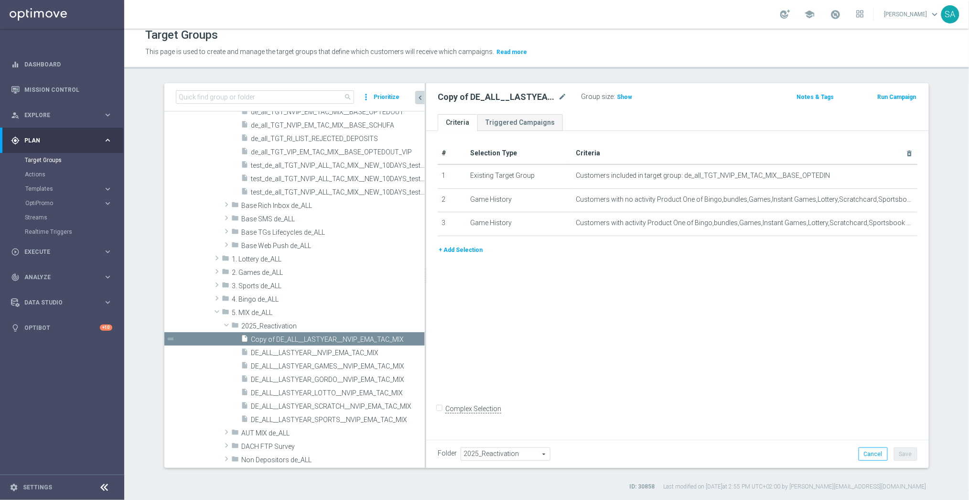
scroll to position [282, 0]
click at [558, 95] on icon "mode_edit" at bounding box center [562, 96] width 9 height 11
type input "AT__LASTYEAR__NVIP_EMA_TAC_MIX"
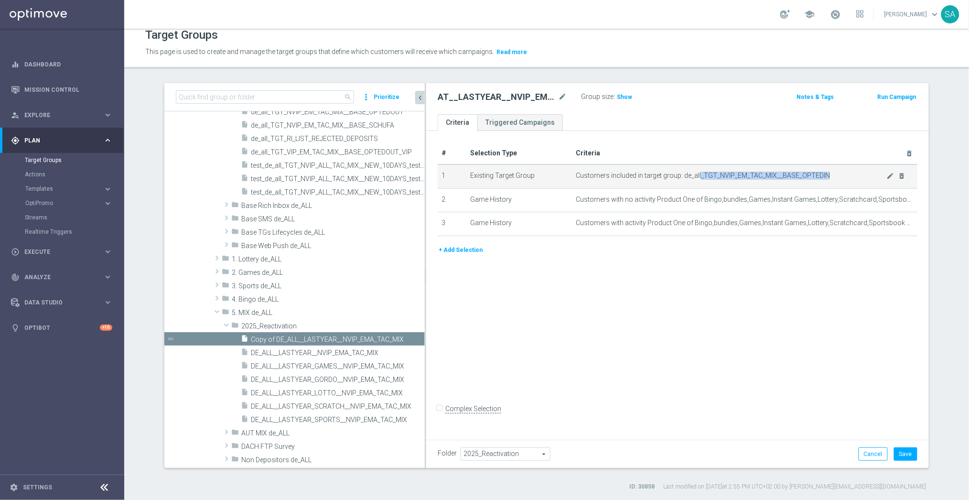
drag, startPoint x: 699, startPoint y: 175, endPoint x: 831, endPoint y: 175, distance: 131.4
click at [831, 175] on span "Customers included in target group: de_all_TGT_NVIP_EM_TAC_MIX__BASE_OPTEDIN" at bounding box center [731, 175] width 310 height 8
click at [888, 173] on icon "mode_edit" at bounding box center [890, 176] width 8 height 8
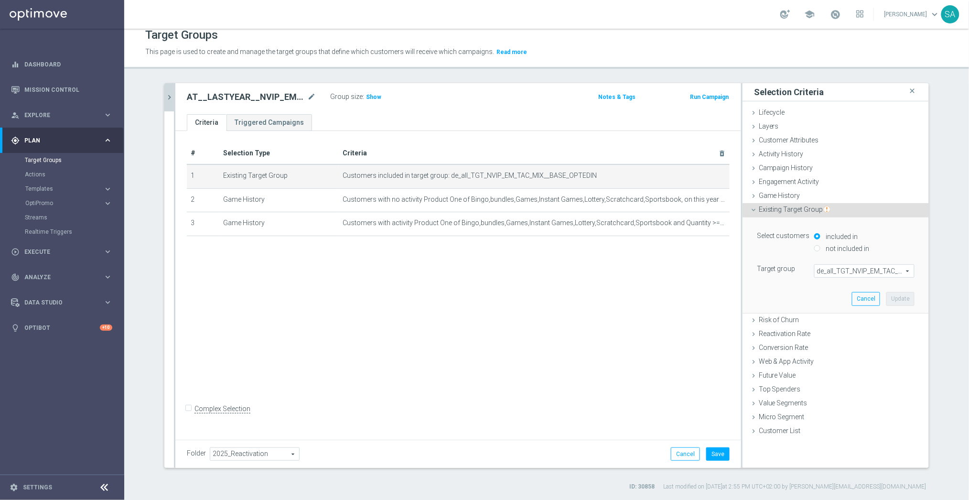
click at [863, 272] on span "de_all_TGT_NVIP_EM_TAC_MIX__BASE_OPTEDIN" at bounding box center [863, 271] width 99 height 12
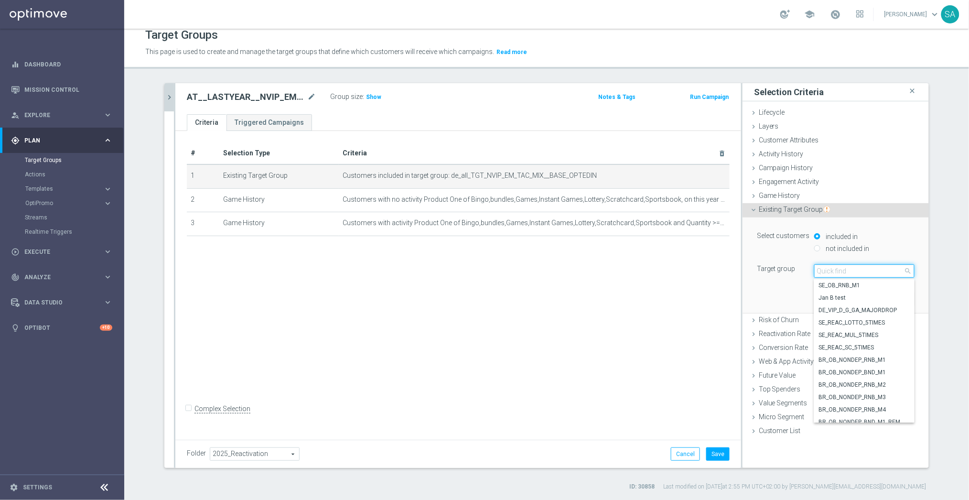
click at [863, 272] on input "search" at bounding box center [864, 270] width 100 height 13
paste input "_TGT_NVIP_EM_TAC_MIX__BASE_OPTEDIN"
type input "_TGT_NVIP_EM_TAC_MIX__BASE_OPTEDIN"
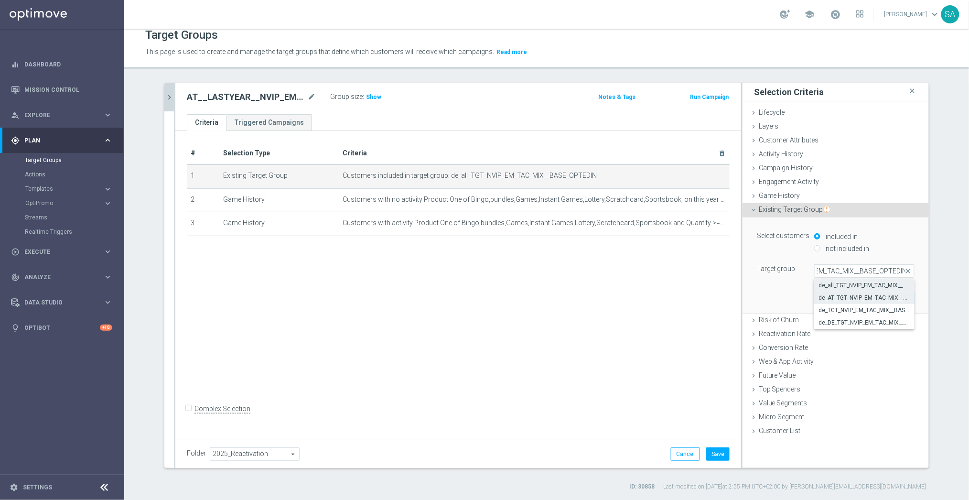
click at [857, 294] on span "de_AT_TGT_NVIP_EM_TAC_MIX__BASE_OPTEDIN" at bounding box center [864, 298] width 91 height 8
type input "de_AT_TGT_NVIP_EM_TAC_MIX__BASE_OPTEDIN"
click at [900, 299] on button "Update" at bounding box center [900, 298] width 28 height 13
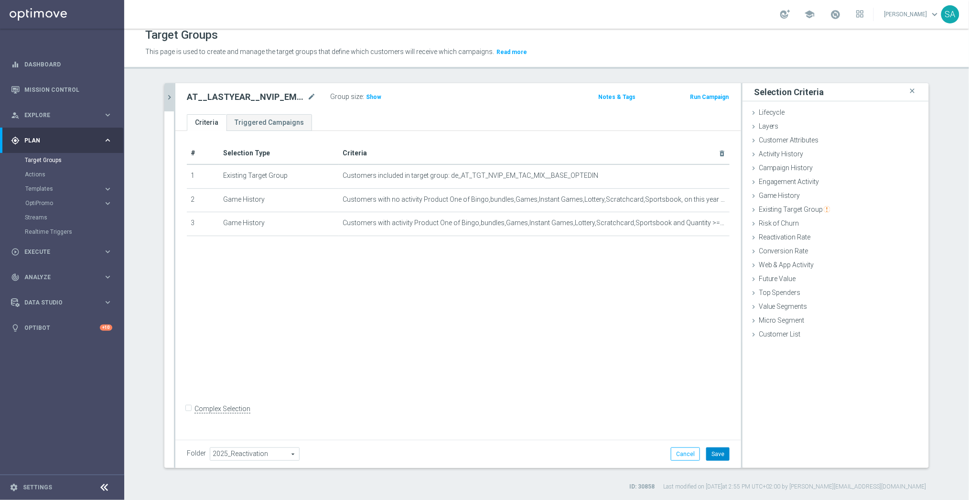
click at [724, 458] on button "Save" at bounding box center [717, 453] width 23 height 13
click at [377, 100] on h3 "Show" at bounding box center [373, 97] width 17 height 11
click at [168, 100] on icon "chevron_right" at bounding box center [169, 97] width 9 height 9
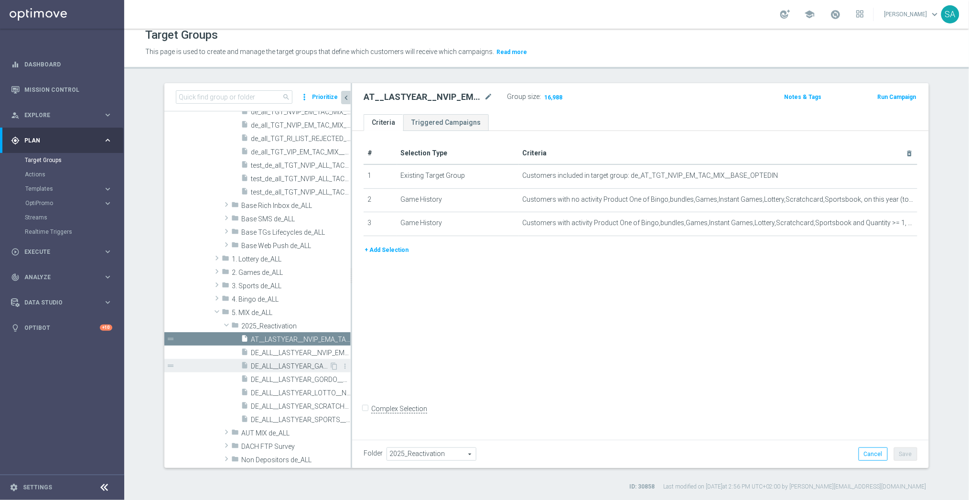
click at [305, 365] on span "DE_ALL__LASTYEAR_GAMES__NVIP_EMA_TAC_MIX" at bounding box center [290, 366] width 78 height 8
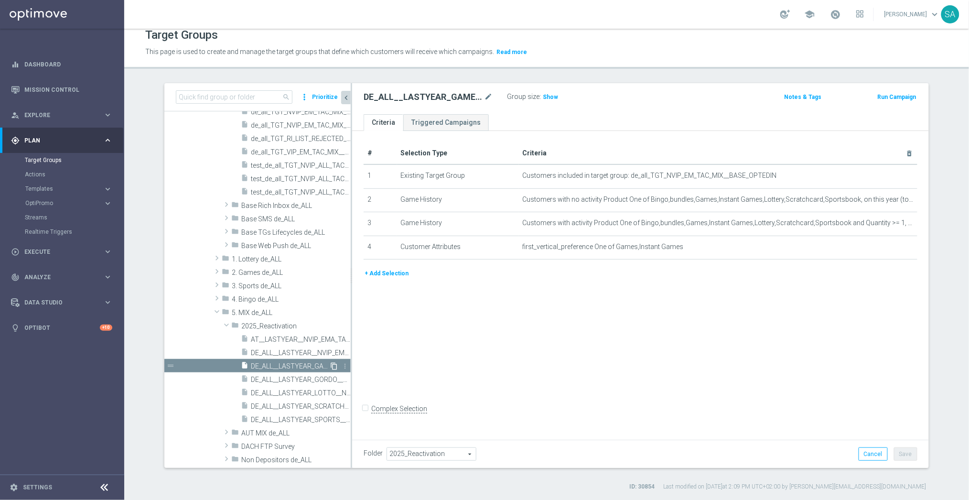
click at [333, 364] on icon "content_copy" at bounding box center [334, 366] width 8 height 8
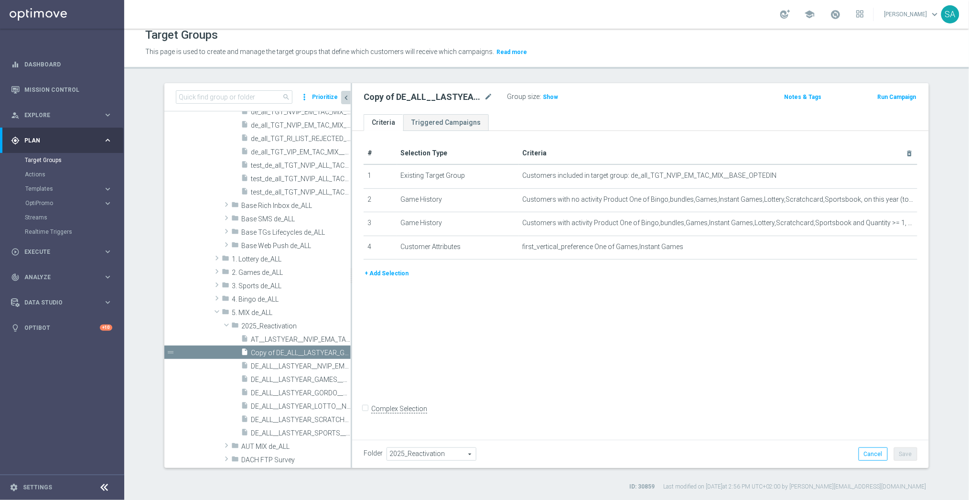
scroll to position [294, 0]
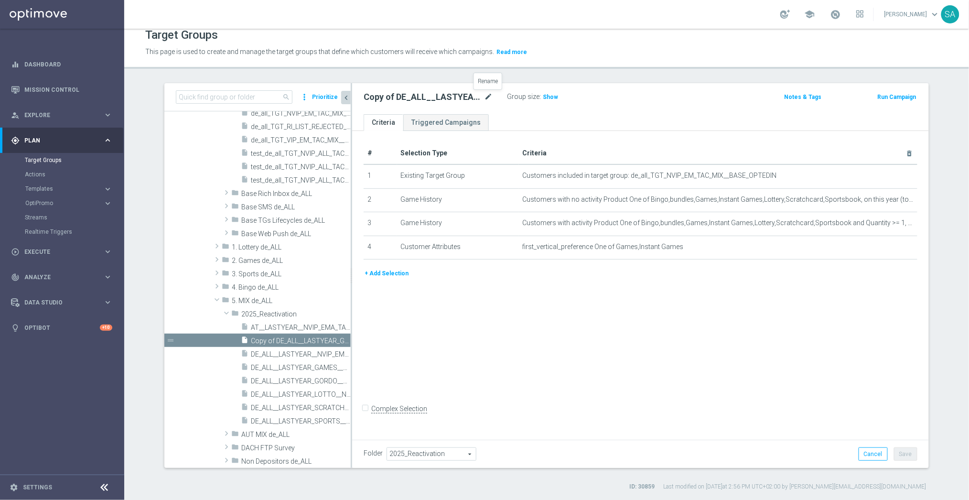
click at [489, 95] on icon "mode_edit" at bounding box center [488, 96] width 9 height 11
click at [425, 97] on input "Copy of DE_ALL__LASTYEAR_GAMES__NVIP_EMA_TAC_MIX" at bounding box center [427, 97] width 129 height 13
click at [413, 96] on input "Copy of DE_ALL__LASTYEAR_GAMES__NVIP_EMA_TAC_MIX" at bounding box center [427, 97] width 129 height 13
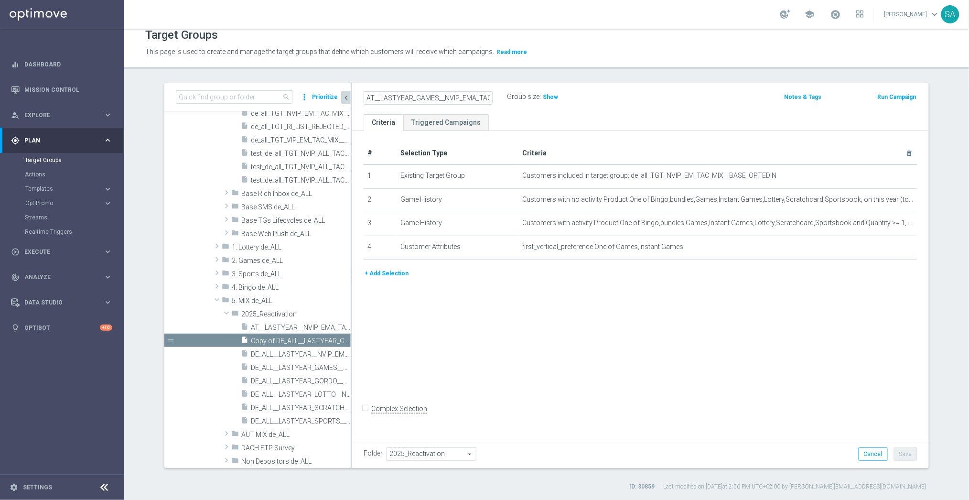
type input "AT__LASTYEAR_GAMES__NVIP_EMA_TAC_MIX"
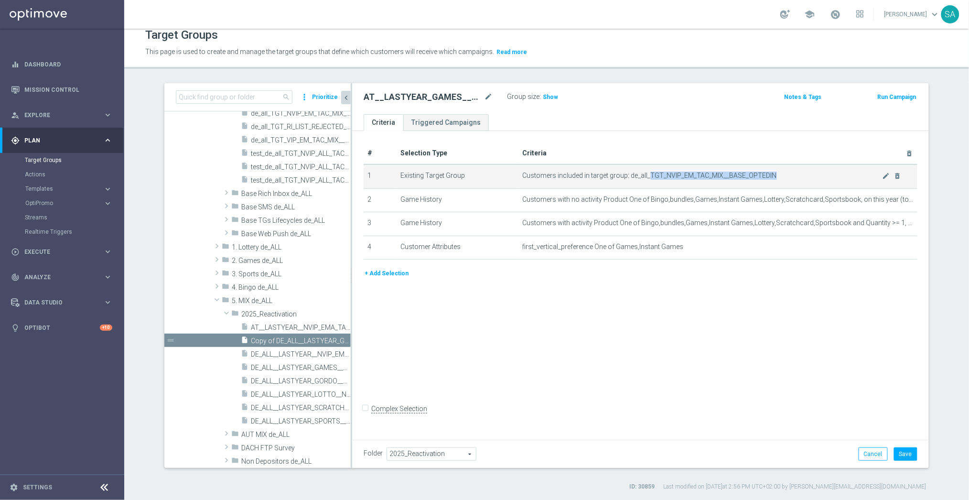
drag, startPoint x: 647, startPoint y: 176, endPoint x: 783, endPoint y: 179, distance: 136.2
click at [783, 179] on span "Customers included in target group: de_all_TGT_NVIP_EM_TAC_MIX__BASE_OPTEDIN" at bounding box center [703, 175] width 360 height 8
click at [884, 175] on icon "mode_edit" at bounding box center [886, 176] width 8 height 8
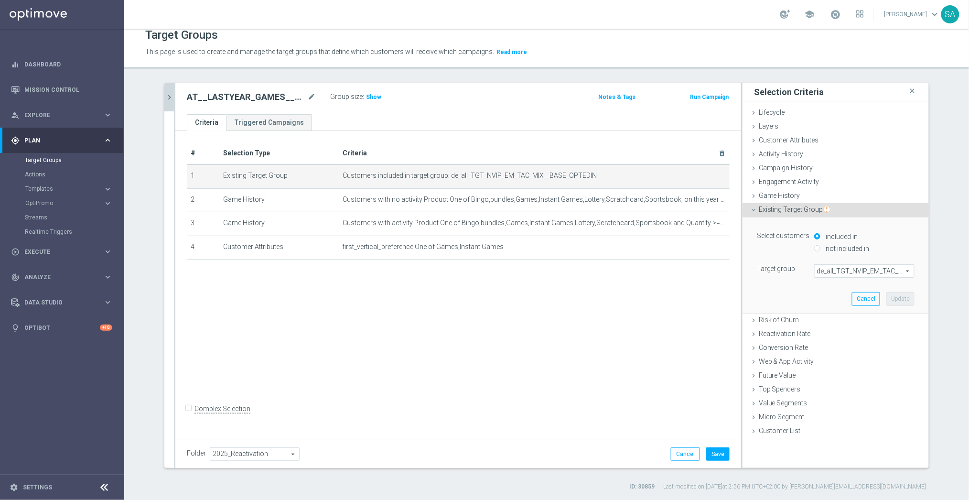
click at [861, 275] on span "de_all_TGT_NVIP_EM_TAC_MIX__BASE_OPTEDIN" at bounding box center [863, 271] width 99 height 12
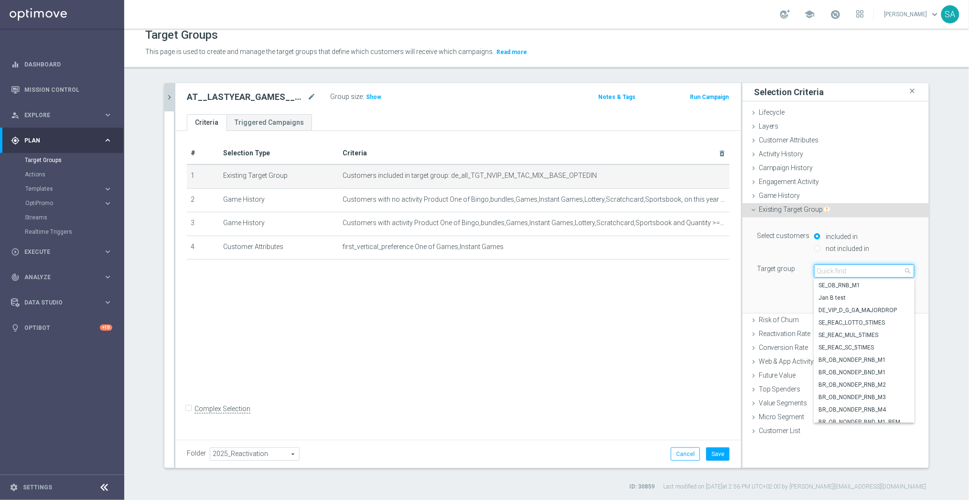
click at [861, 275] on input "search" at bounding box center [864, 270] width 100 height 13
paste input "TGT_NVIP_EM_TAC_MIX__BASE_OPTEDIN"
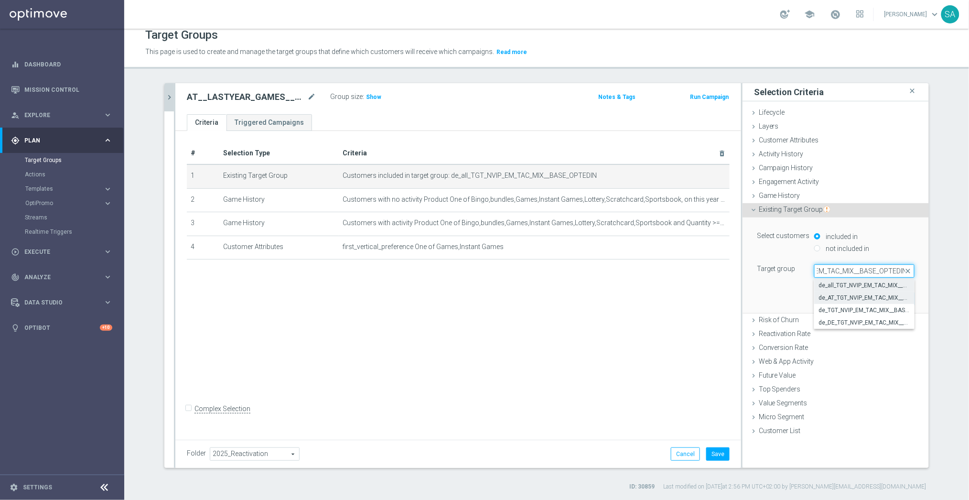
type input "TGT_NVIP_EM_TAC_MIX__BASE_OPTEDIN"
click at [859, 297] on span "de_AT_TGT_NVIP_EM_TAC_MIX__BASE_OPTEDIN" at bounding box center [864, 298] width 91 height 8
type input "de_AT_TGT_NVIP_EM_TAC_MIX__BASE_OPTEDIN"
click at [905, 294] on button "Update" at bounding box center [900, 298] width 28 height 13
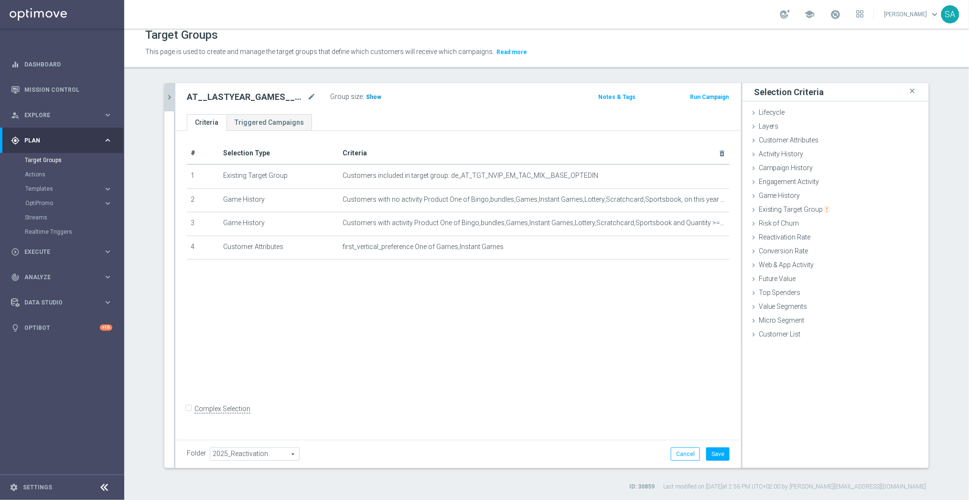
click at [369, 97] on span "Show" at bounding box center [373, 97] width 15 height 7
click at [720, 454] on button "Save" at bounding box center [717, 453] width 23 height 13
click at [170, 95] on icon "chevron_right" at bounding box center [169, 97] width 9 height 9
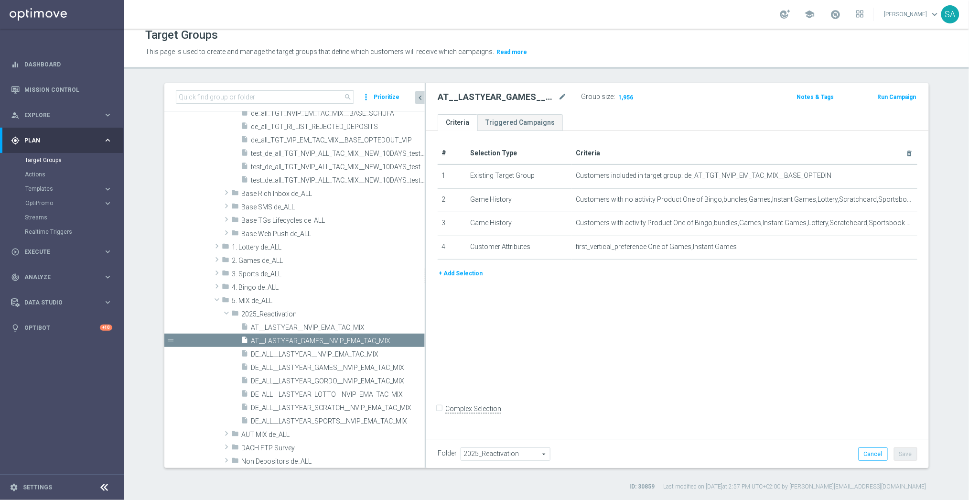
drag, startPoint x: 351, startPoint y: 318, endPoint x: 437, endPoint y: 323, distance: 85.6
click at [437, 323] on as-split "search more_vert Prioritize Customer Target Groups library_add create_new_folder" at bounding box center [546, 275] width 764 height 385
click at [338, 408] on span "DE_ALL__LASTYEAR_SCRATCH__NVIP_EMA_TAC_MIX" at bounding box center [327, 408] width 152 height 8
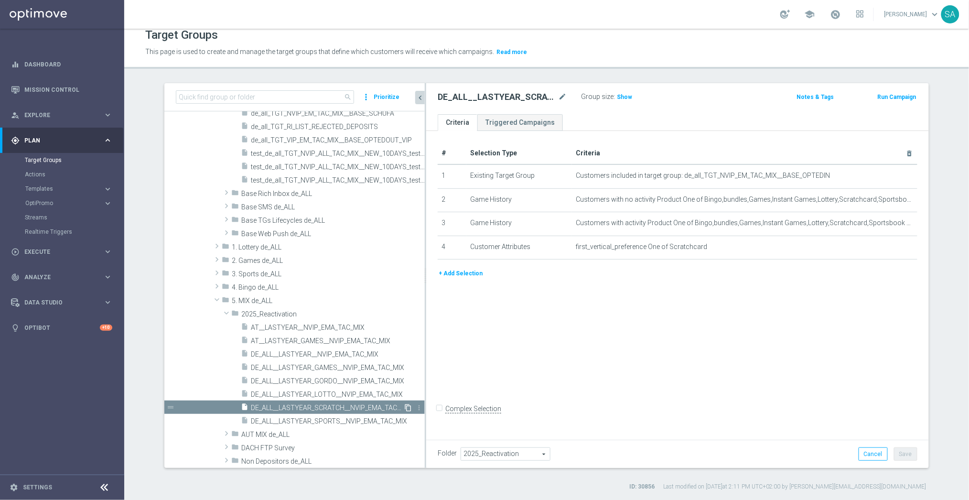
click at [408, 406] on icon "content_copy" at bounding box center [408, 408] width 8 height 8
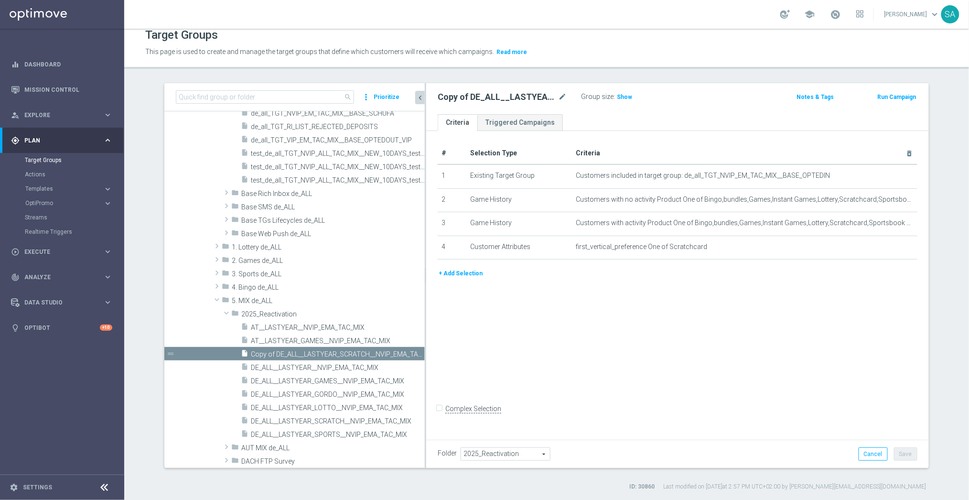
scroll to position [306, 0]
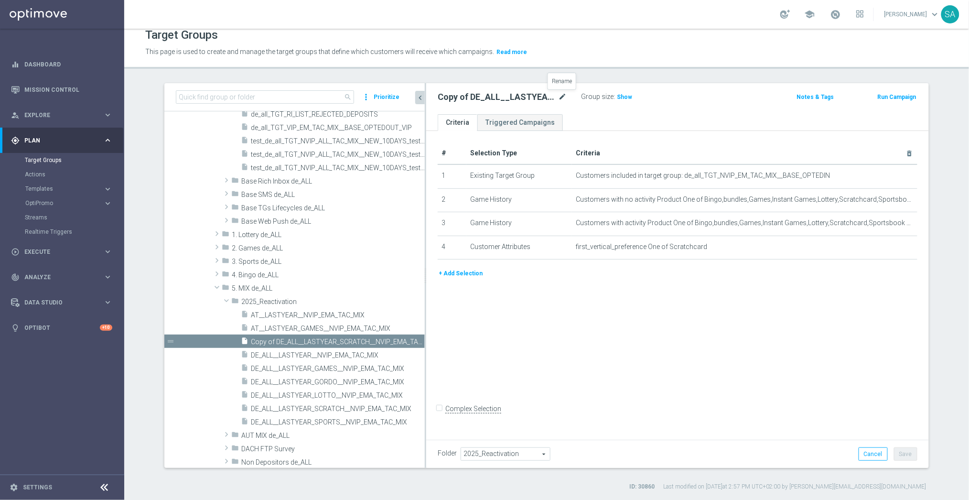
click at [562, 95] on icon "mode_edit" at bounding box center [562, 96] width 9 height 11
click at [487, 99] on input "Copy of DE_ALL__LASTYEAR_SCRATCH__NVIP_EMA_TAC_MIX" at bounding box center [502, 97] width 129 height 13
type input "AT__LASTYEAR_SCRATCH__NVIP_EMA_TAC_MIX"
click at [692, 177] on span "Customers included in target group: de_all_TGT_NVIP_EM_TAC_MIX__BASE_OPTEDIN" at bounding box center [731, 175] width 310 height 8
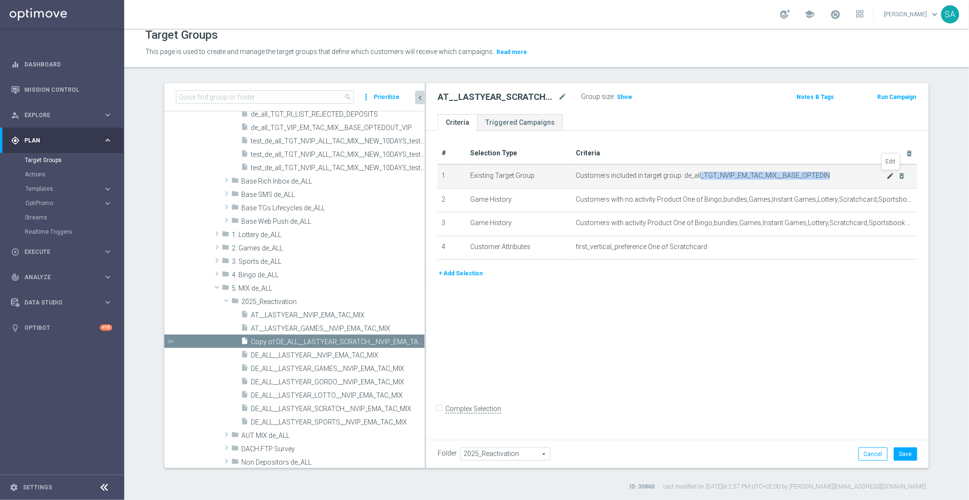
drag, startPoint x: 699, startPoint y: 176, endPoint x: 893, endPoint y: 175, distance: 193.9
click at [893, 175] on td "Customers included in target group: de_all_TGT_NVIP_EM_TAC_MIX__BASE_OPTEDIN mo…" at bounding box center [744, 176] width 345 height 24
click at [891, 175] on icon "mode_edit" at bounding box center [890, 176] width 8 height 8
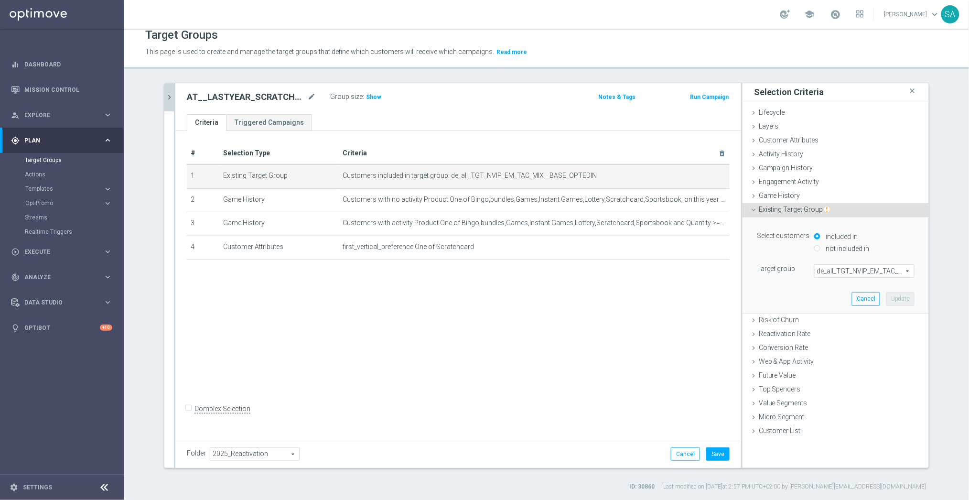
click at [850, 271] on span "de_all_TGT_NVIP_EM_TAC_MIX__BASE_OPTEDIN" at bounding box center [863, 271] width 99 height 12
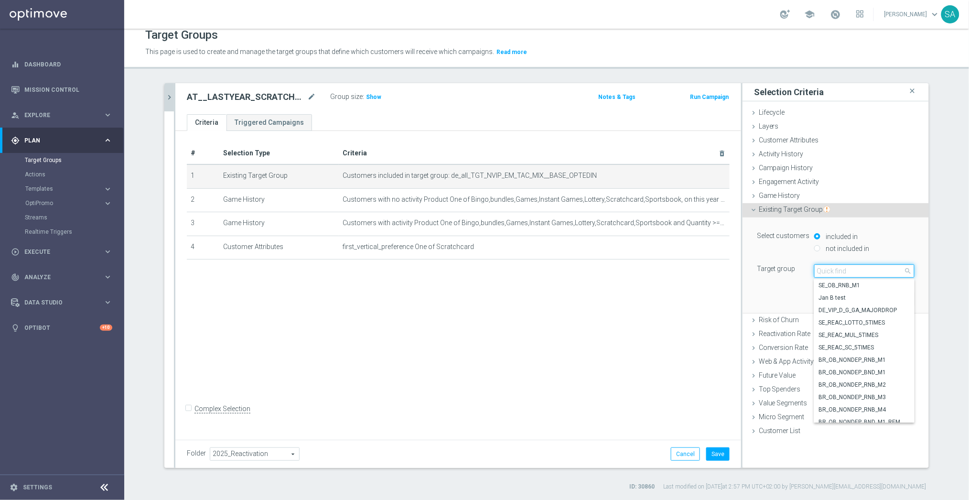
click at [850, 271] on input "search" at bounding box center [864, 270] width 100 height 13
paste input "_TGT_NVIP_EM_TAC_MIX__BASE_OPTEDIN"
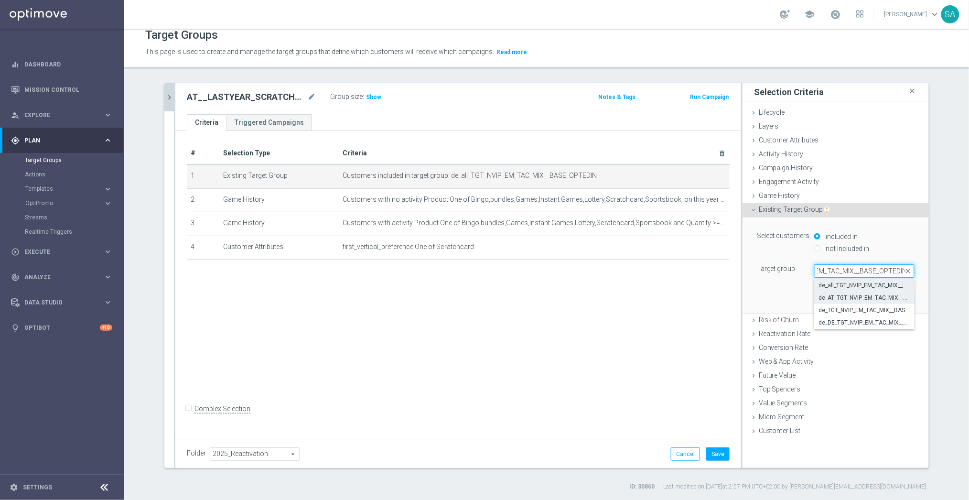
type input "_TGT_NVIP_EM_TAC_MIX__BASE_OPTEDIN"
click at [844, 294] on span "de_AT_TGT_NVIP_EM_TAC_MIX__BASE_OPTEDIN" at bounding box center [864, 298] width 91 height 8
type input "de_AT_TGT_NVIP_EM_TAC_MIX__BASE_OPTEDIN"
click at [894, 299] on button "Update" at bounding box center [900, 298] width 28 height 13
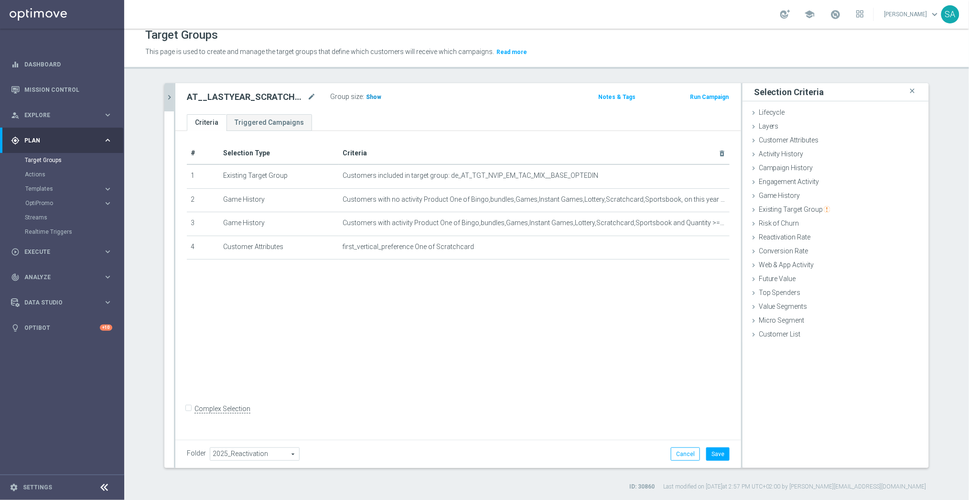
click at [371, 96] on span "Show" at bounding box center [373, 97] width 15 height 7
click at [723, 451] on button "Save" at bounding box center [717, 453] width 23 height 13
click at [169, 96] on icon "chevron_right" at bounding box center [169, 97] width 9 height 9
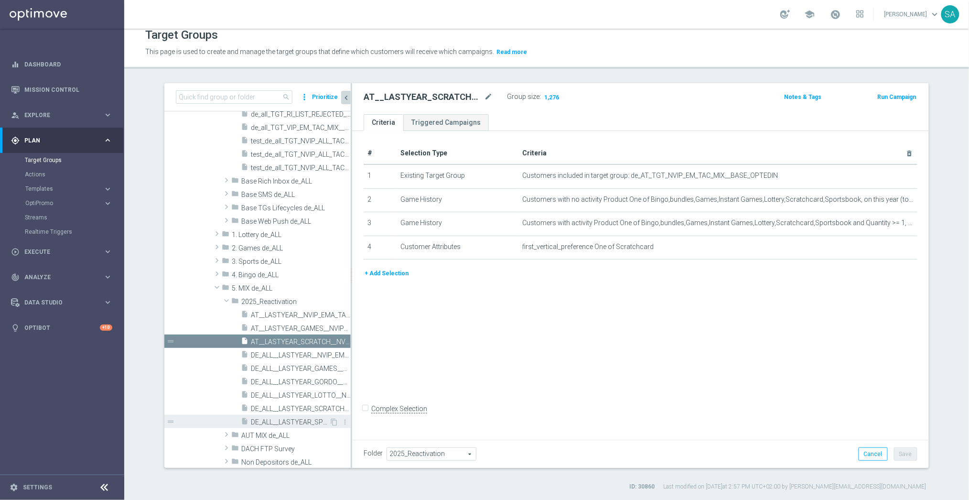
click at [321, 420] on span "DE_ALL__LASTYEAR_SPORTS__NVIP_EMA_TAC_MIX" at bounding box center [290, 422] width 78 height 8
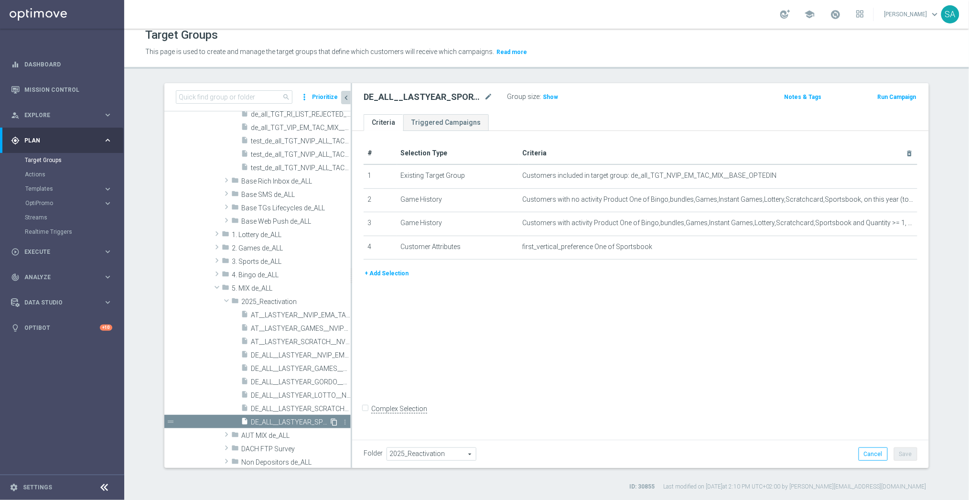
click at [332, 420] on icon "content_copy" at bounding box center [334, 422] width 8 height 8
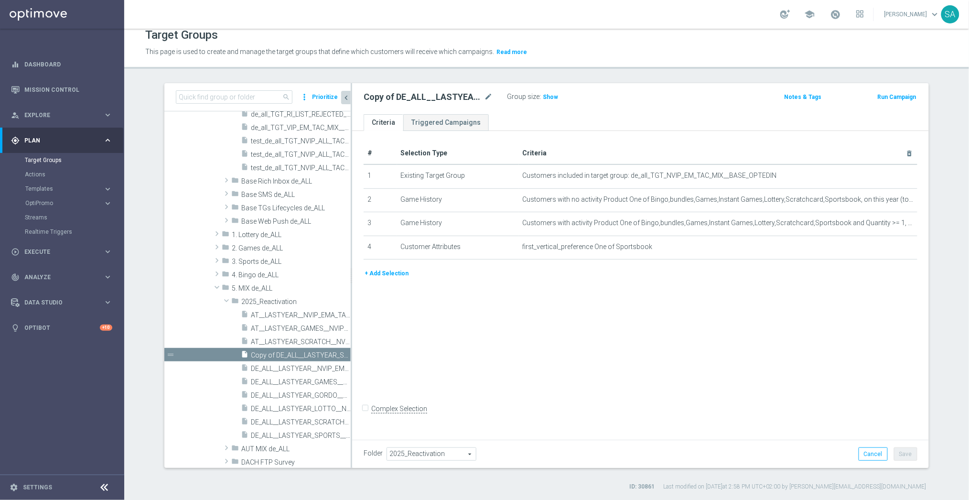
scroll to position [319, 0]
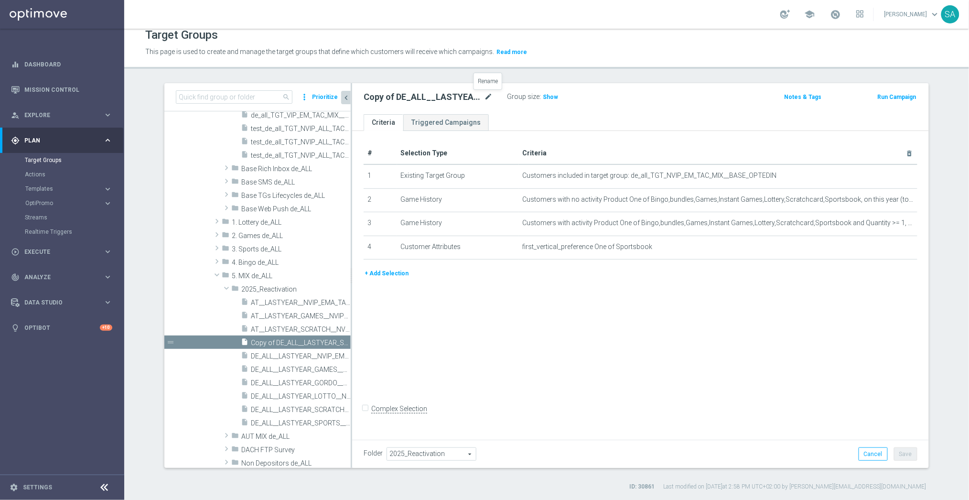
click at [488, 92] on icon "mode_edit" at bounding box center [488, 96] width 9 height 11
click at [409, 98] on input "Copy of DE_ALL__LASTYEAR_SPORTS__NVIP_EMA_TAC_MIX" at bounding box center [427, 97] width 129 height 13
type input "AT__LASTYEAR_SPORTS__NVIP_EMA_TAC_MIX"
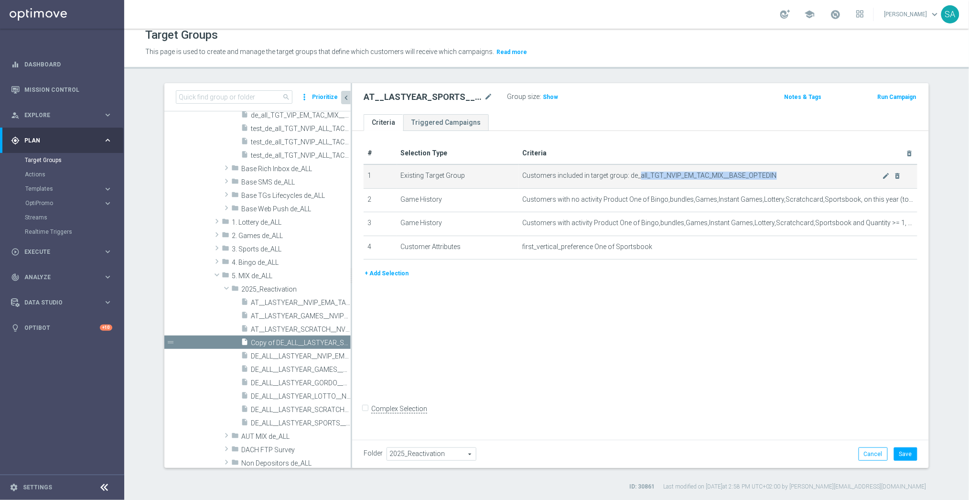
drag, startPoint x: 639, startPoint y: 176, endPoint x: 779, endPoint y: 175, distance: 140.0
click at [779, 175] on span "Customers included in target group: de_all_TGT_NVIP_EM_TAC_MIX__BASE_OPTEDIN" at bounding box center [703, 175] width 360 height 8
click at [886, 174] on icon "mode_edit" at bounding box center [886, 176] width 8 height 8
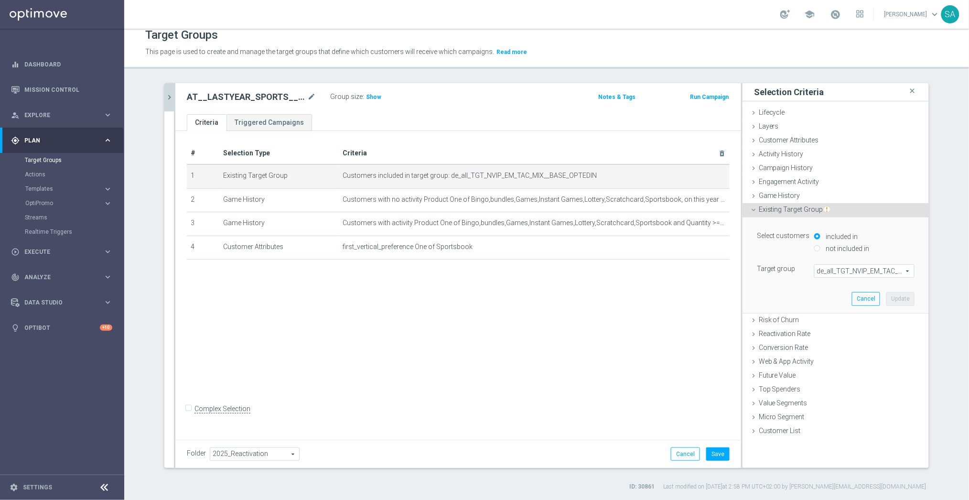
click at [842, 276] on span "de_all_TGT_NVIP_EM_TAC_MIX__BASE_OPTEDIN" at bounding box center [863, 271] width 99 height 12
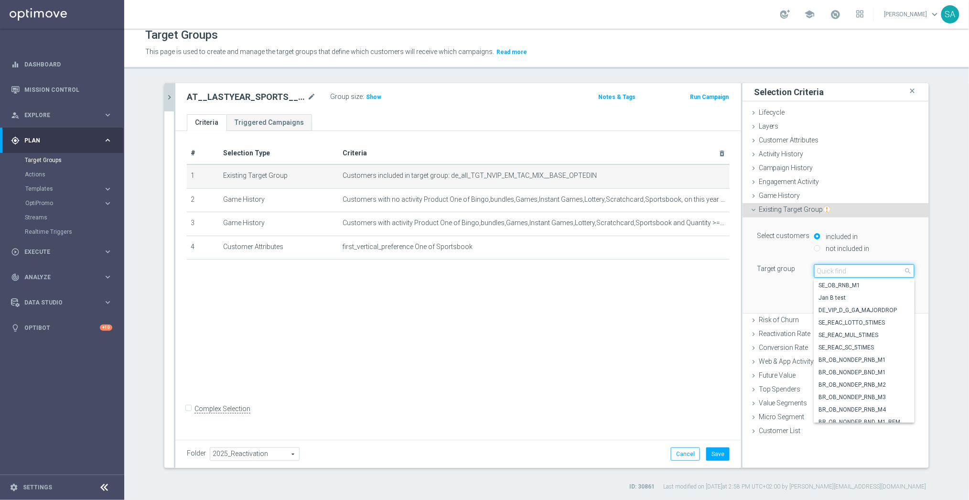
click at [842, 272] on input "search" at bounding box center [864, 270] width 100 height 13
paste input "all_TGT_NVIP_EM_TAC_MIX__BASE_OPTEDIN"
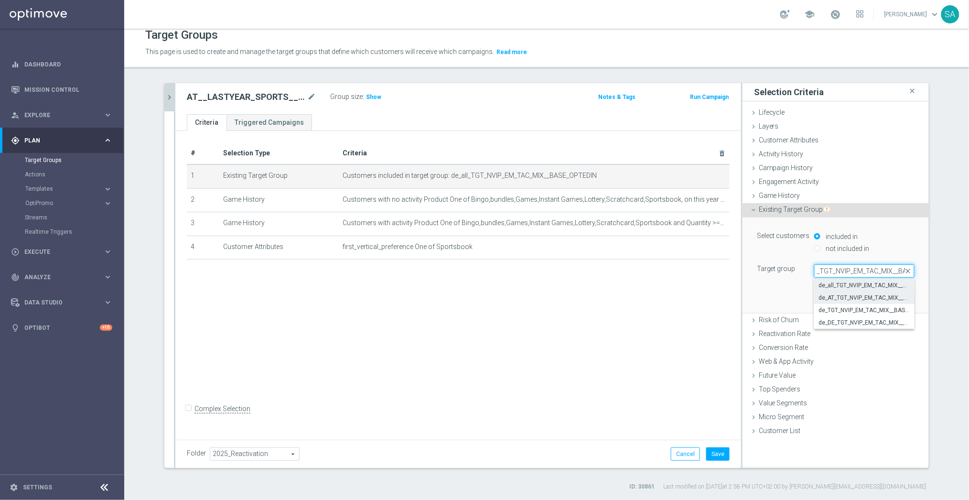
type input "_TGT_NVIP_EM_TAC_MIX__BASE_OPTEDIN"
click at [846, 298] on span "de_AT_TGT_NVIP_EM_TAC_MIX__BASE_OPTEDIN" at bounding box center [864, 298] width 91 height 8
type input "de_AT_TGT_NVIP_EM_TAC_MIX__BASE_OPTEDIN"
click at [897, 298] on button "Update" at bounding box center [900, 298] width 28 height 13
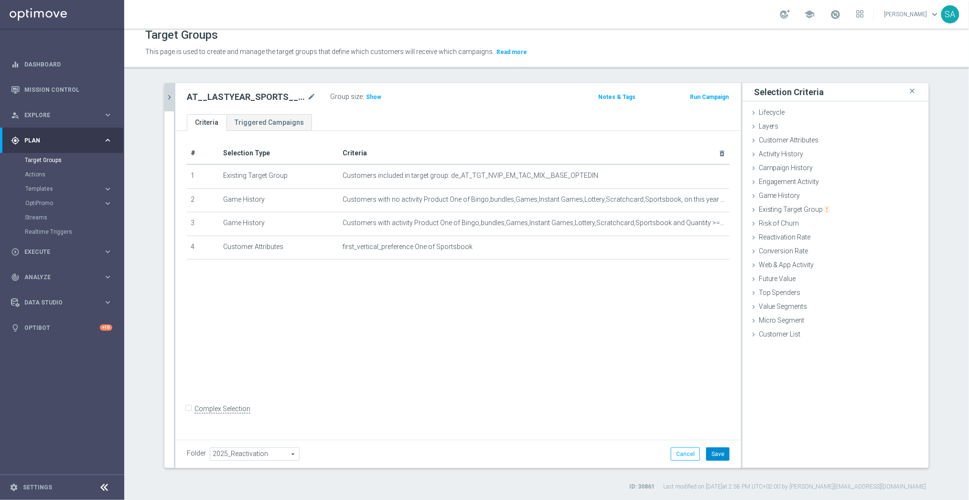
click at [720, 454] on button "Save" at bounding box center [717, 453] width 23 height 13
click at [374, 98] on span "Show" at bounding box center [373, 97] width 15 height 7
click at [165, 103] on button "chevron_right" at bounding box center [169, 97] width 10 height 28
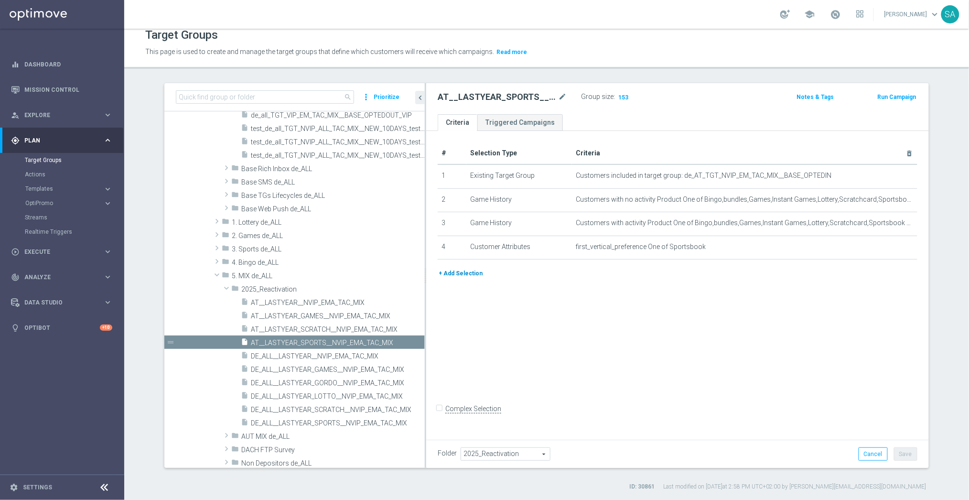
drag, startPoint x: 351, startPoint y: 278, endPoint x: 444, endPoint y: 278, distance: 92.7
click at [444, 278] on as-split "search more_vert Prioritize Customer Target Groups library_add create_new_folder" at bounding box center [546, 275] width 764 height 385
click at [366, 377] on div "insert_drive_file DE_ALL__LASTYEAR_GORDO__NVIP_EMA_TAC_MIX" at bounding box center [322, 381] width 162 height 13
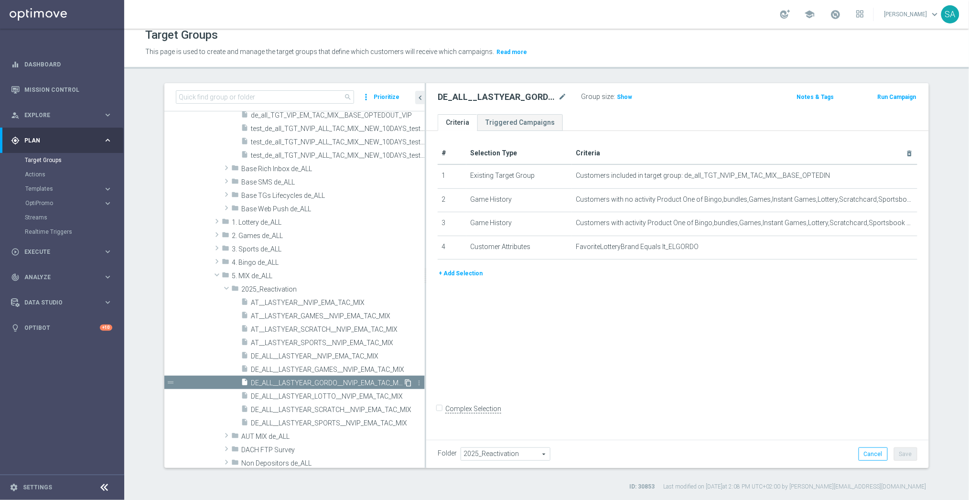
click at [408, 382] on icon "content_copy" at bounding box center [408, 383] width 8 height 8
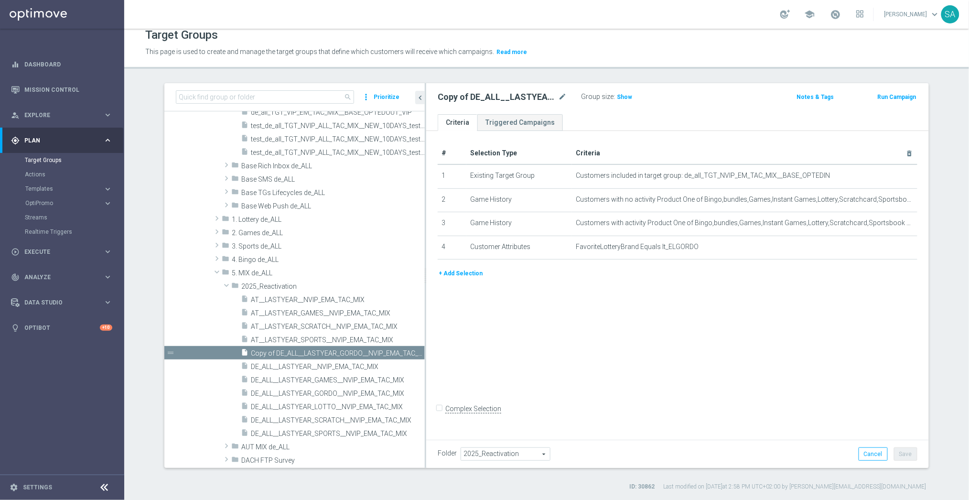
scroll to position [331, 0]
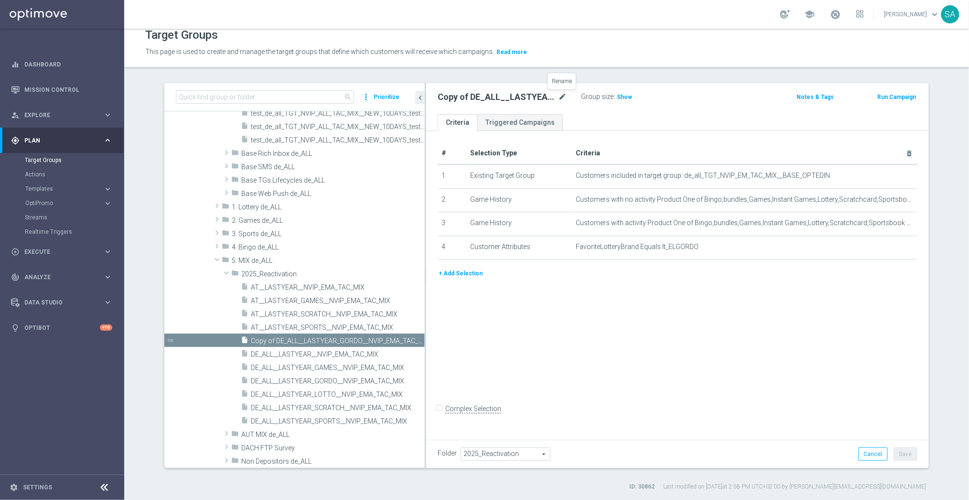
click at [562, 94] on icon "mode_edit" at bounding box center [562, 96] width 9 height 11
click at [486, 98] on input "Copy of DE_ALL__LASTYEAR_GORDO__NVIP_EMA_TAC_MIX" at bounding box center [502, 97] width 129 height 13
type input "AT__LASTYEAR_GORDO__NVIP_EMA_TAC_MIX"
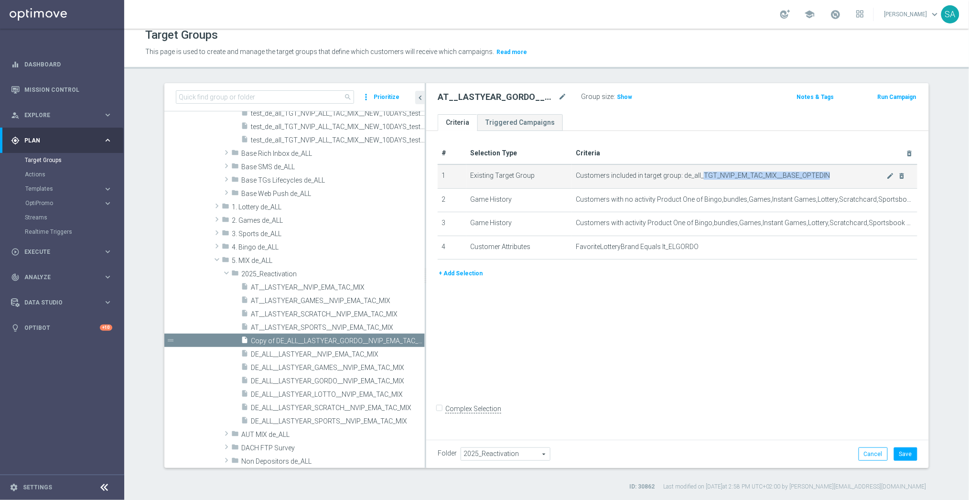
drag, startPoint x: 701, startPoint y: 176, endPoint x: 883, endPoint y: 176, distance: 181.5
click at [883, 176] on span "Customers included in target group: de_all_TGT_NVIP_EM_TAC_MIX__BASE_OPTEDIN" at bounding box center [731, 175] width 310 height 8
click at [888, 173] on icon "mode_edit" at bounding box center [890, 176] width 8 height 8
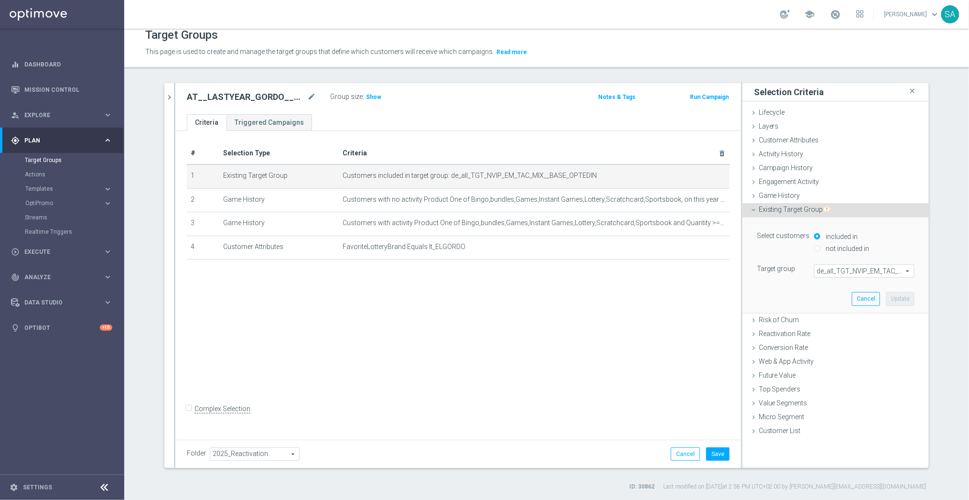
click at [845, 271] on span "de_all_TGT_NVIP_EM_TAC_MIX__BASE_OPTEDIN" at bounding box center [863, 271] width 99 height 12
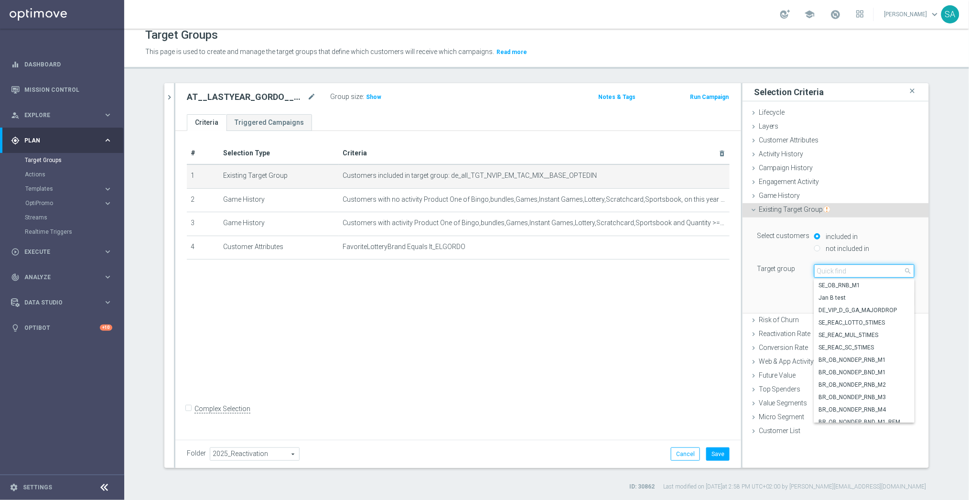
click at [845, 271] on input "search" at bounding box center [864, 270] width 100 height 13
paste input "TGT_NVIP_EM_TAC_MIX__BASE_OPTEDIN"
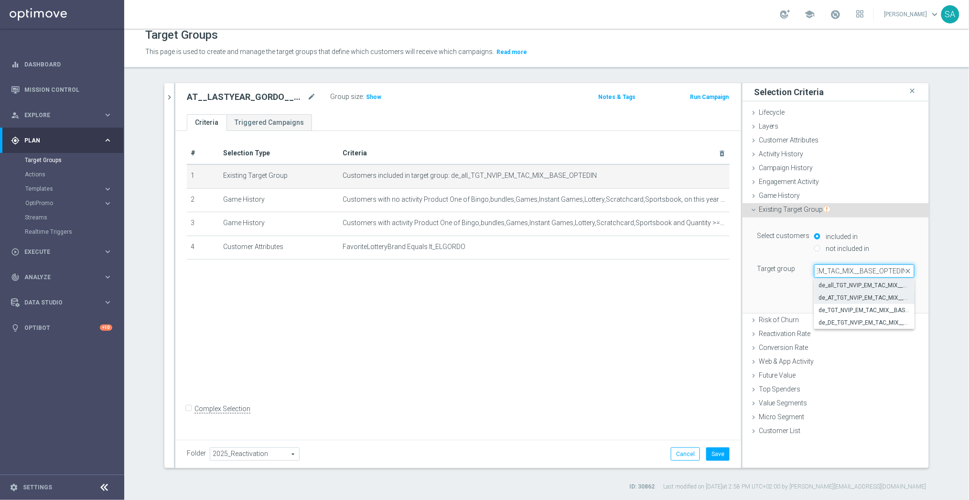
type input "TGT_NVIP_EM_TAC_MIX__BASE_OPTEDIN"
click at [847, 295] on span "de_AT_TGT_NVIP_EM_TAC_MIX__BASE_OPTEDIN" at bounding box center [864, 298] width 91 height 8
type input "de_AT_TGT_NVIP_EM_TAC_MIX__BASE_OPTEDIN"
click at [906, 296] on button "Update" at bounding box center [900, 298] width 28 height 13
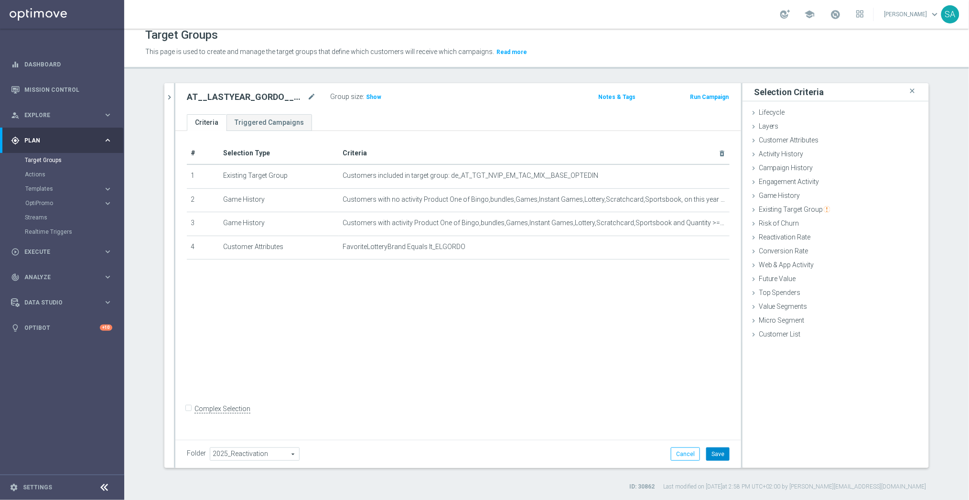
click at [722, 449] on button "Save" at bounding box center [717, 453] width 23 height 13
click at [170, 96] on icon "chevron_right" at bounding box center [169, 97] width 9 height 9
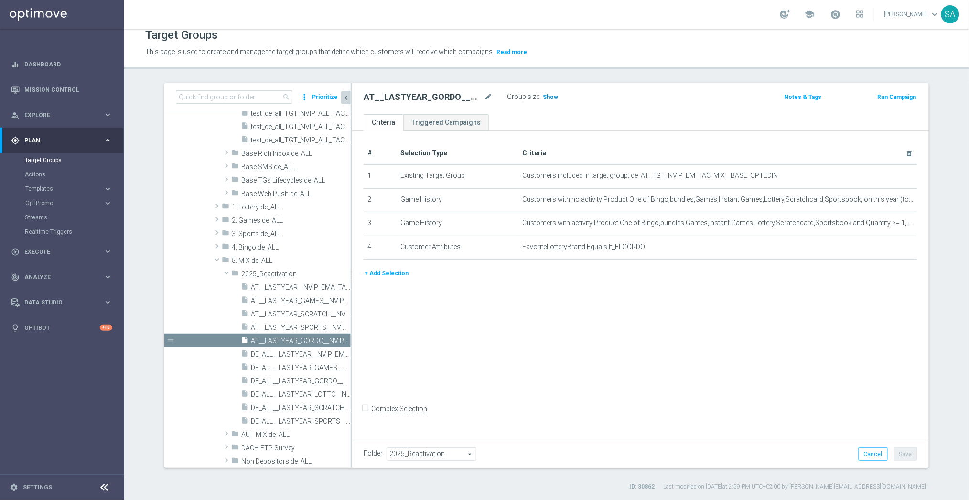
click at [549, 100] on h3 "Show" at bounding box center [550, 97] width 17 height 11
click at [297, 392] on span "DE_ALL__LASTYEAR_LOTTO__NVIP_EMA_TAC_MIX" at bounding box center [290, 394] width 78 height 8
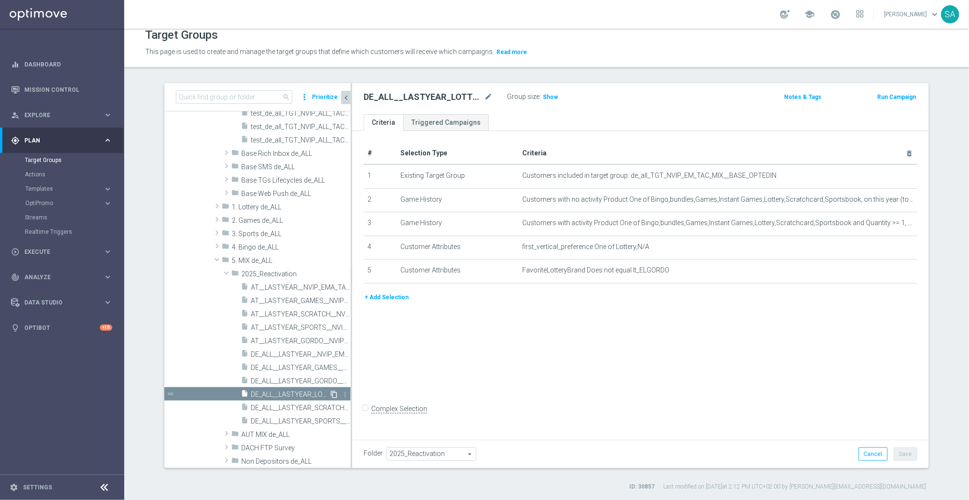
click at [334, 392] on icon "content_copy" at bounding box center [334, 394] width 8 height 8
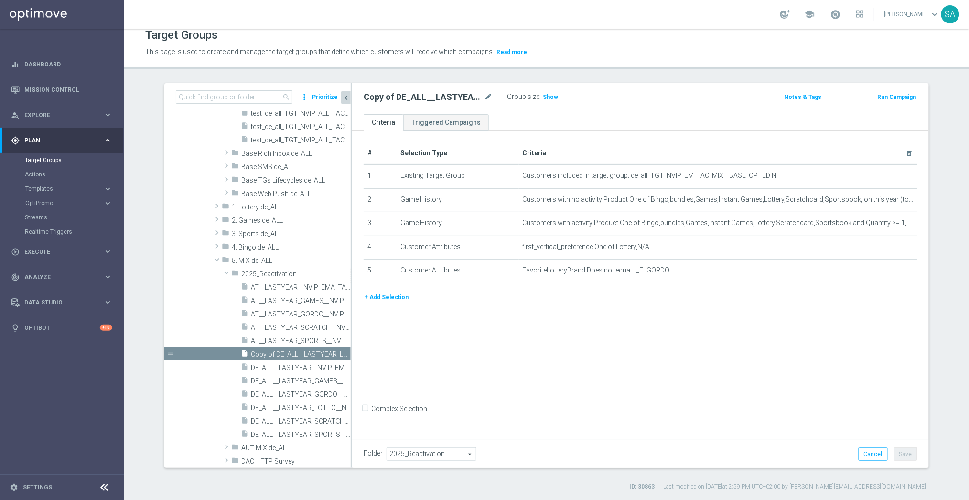
scroll to position [344, 0]
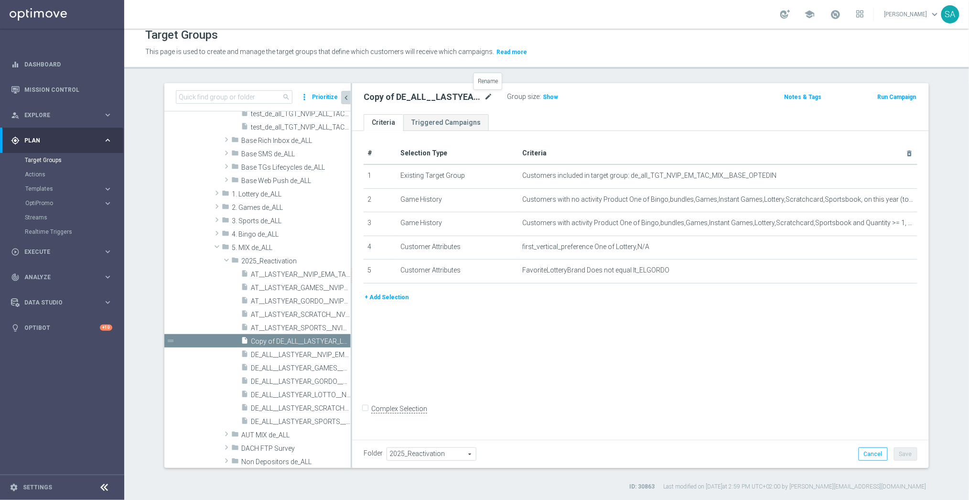
click at [489, 98] on icon "mode_edit" at bounding box center [488, 96] width 9 height 11
type input "AT__LASTYEAR_LOTTO__NVIP_EMA_TAC_MIX"
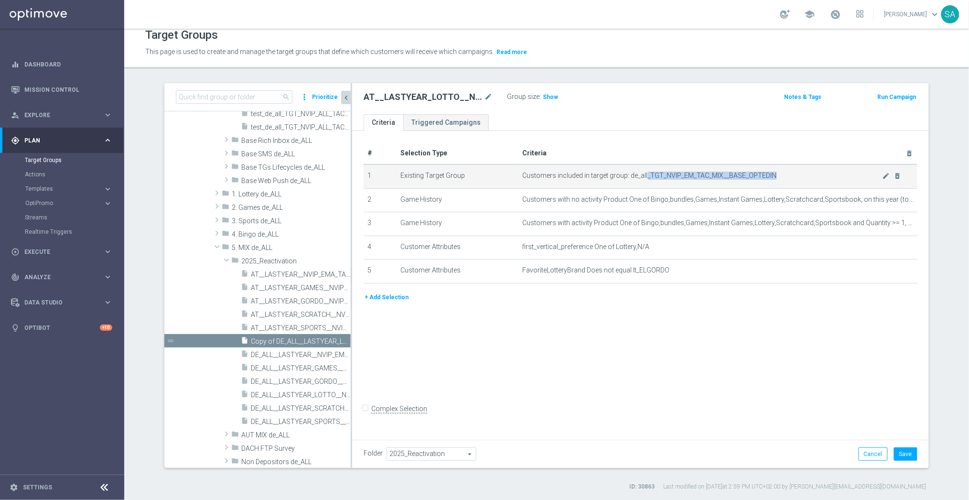
drag, startPoint x: 646, startPoint y: 175, endPoint x: 796, endPoint y: 175, distance: 149.5
click at [796, 175] on span "Customers included in target group: de_all_TGT_NVIP_EM_TAC_MIX__BASE_OPTEDIN" at bounding box center [703, 175] width 360 height 8
click at [885, 174] on icon "mode_edit" at bounding box center [886, 176] width 8 height 8
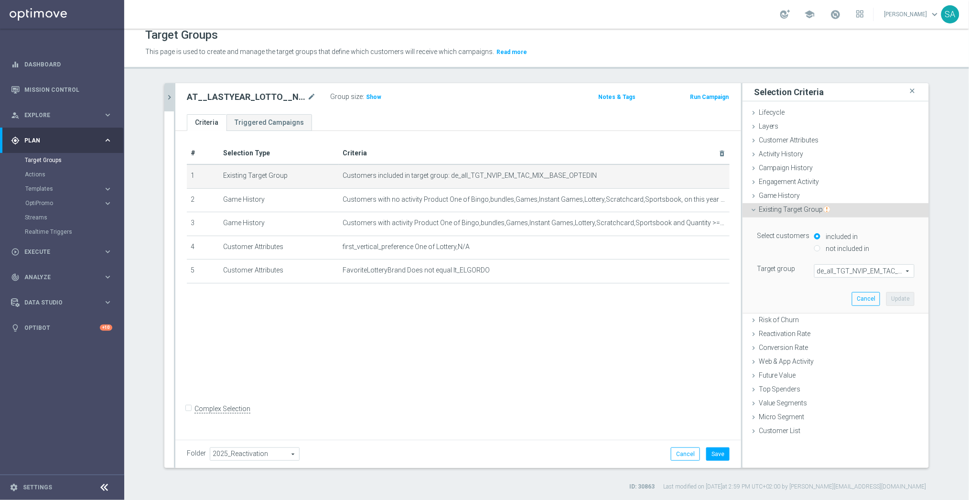
click at [857, 272] on span "de_all_TGT_NVIP_EM_TAC_MIX__BASE_OPTEDIN" at bounding box center [863, 271] width 99 height 12
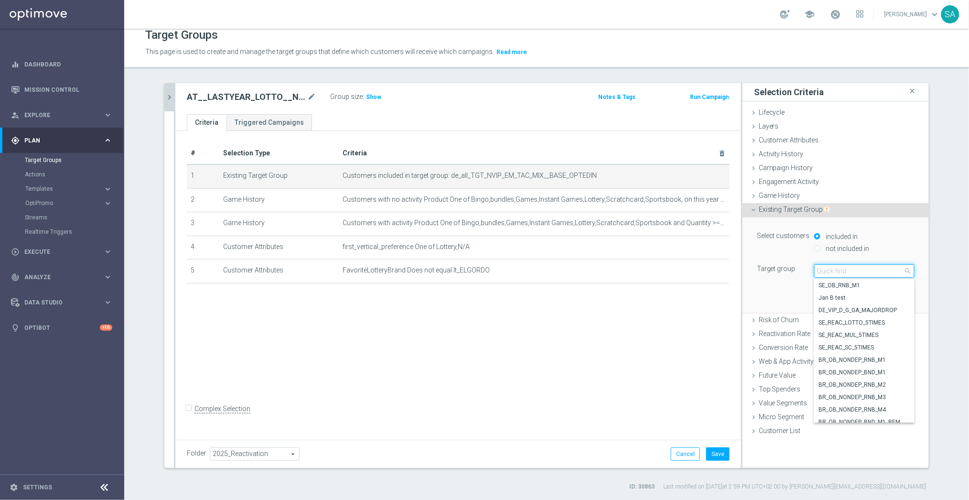
click at [857, 271] on input "search" at bounding box center [864, 270] width 100 height 13
paste input "_TGT_NVIP_EM_TAC_MIX__BASE_OPTEDIN"
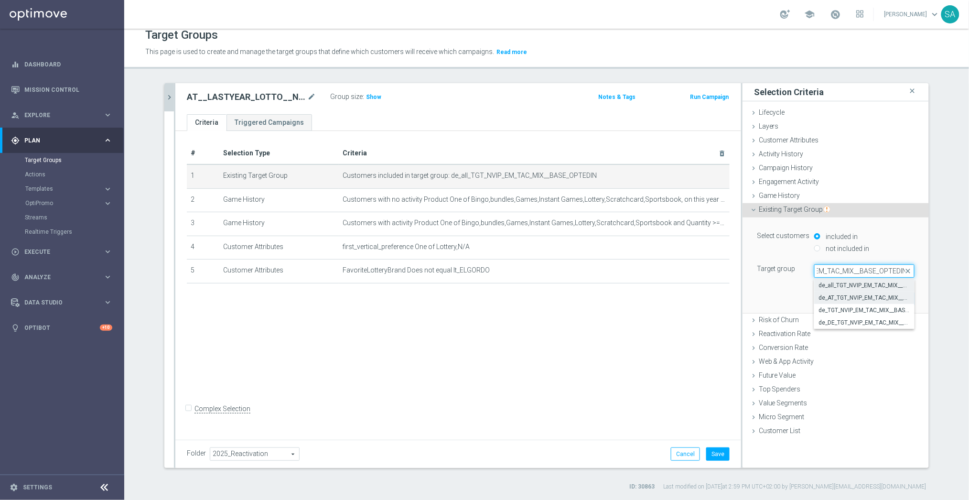
type input "_TGT_NVIP_EM_TAC_MIX__BASE_OPTEDIN"
click at [857, 293] on label "de_AT_TGT_NVIP_EM_TAC_MIX__BASE_OPTEDIN" at bounding box center [864, 297] width 100 height 12
type input "de_AT_TGT_NVIP_EM_TAC_MIX__BASE_OPTEDIN"
click at [900, 298] on button "Update" at bounding box center [900, 298] width 28 height 13
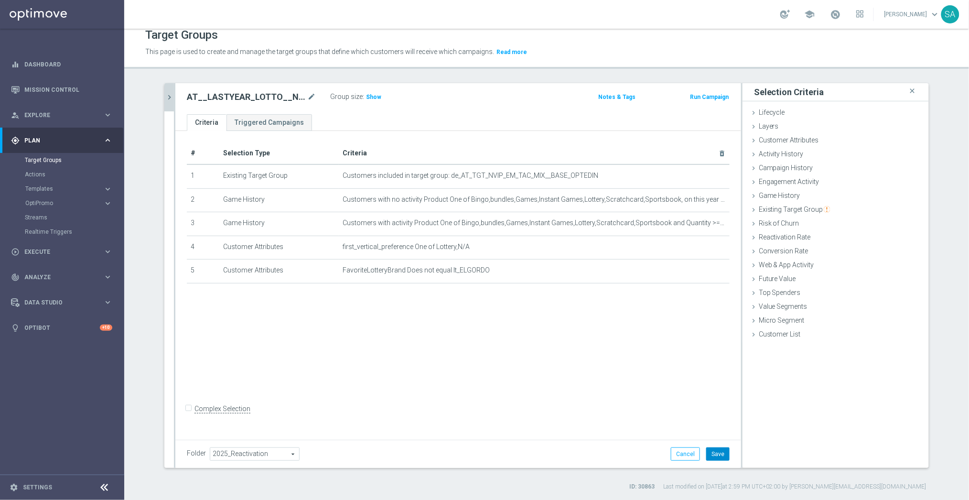
click at [720, 453] on button "Save" at bounding box center [717, 453] width 23 height 13
click at [375, 97] on span "Show" at bounding box center [373, 97] width 15 height 7
click at [171, 95] on icon "chevron_right" at bounding box center [169, 97] width 9 height 9
